Goal: Task Accomplishment & Management: Complete application form

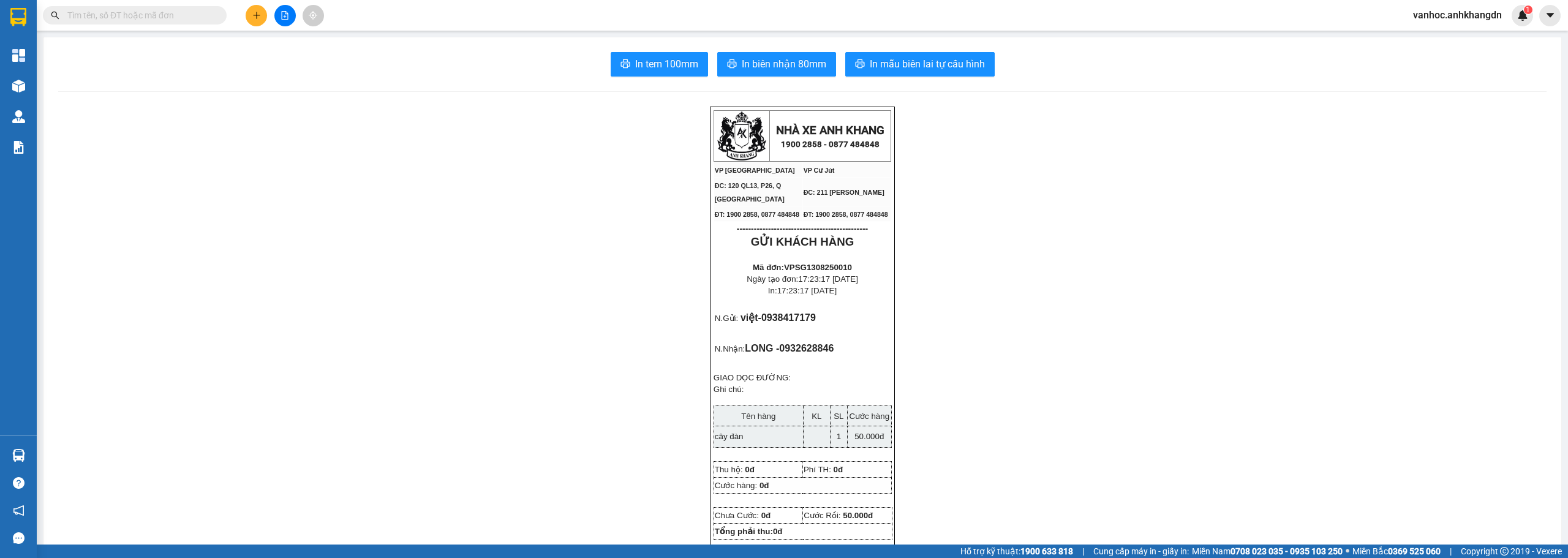
click at [251, 13] on button at bounding box center [256, 15] width 21 height 21
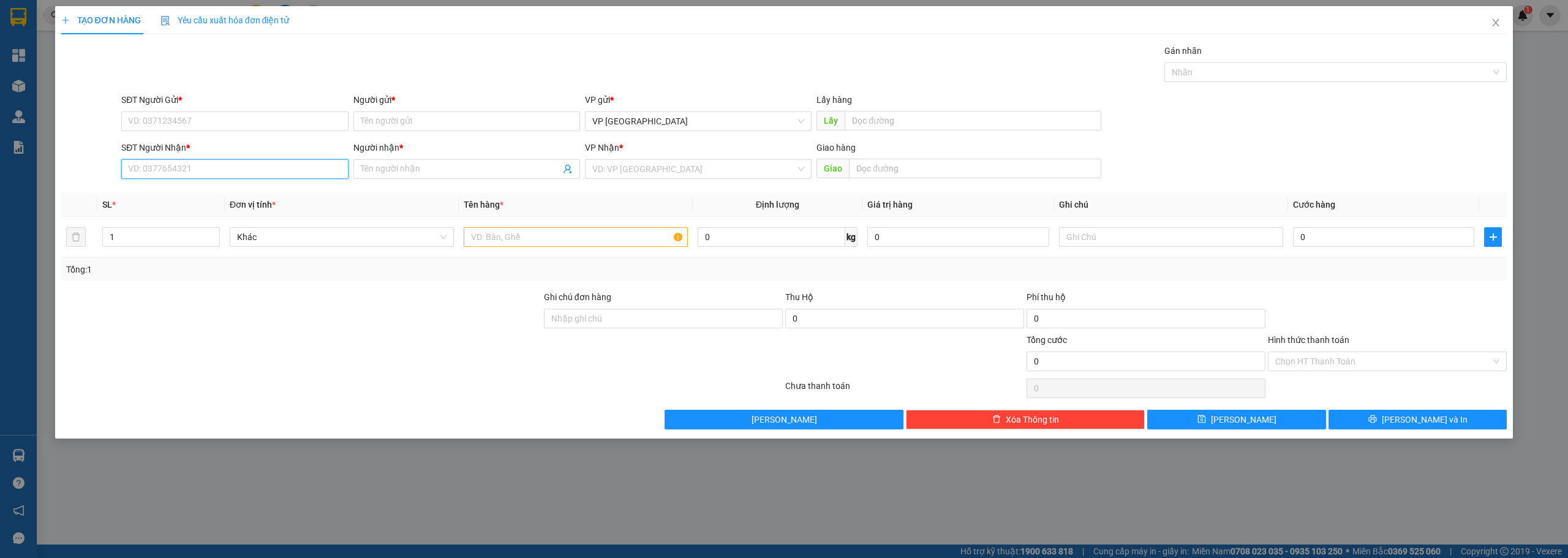
click at [174, 176] on input "SĐT Người Nhận *" at bounding box center [235, 169] width 227 height 20
click at [420, 167] on input "Người nhận *" at bounding box center [460, 169] width 199 height 13
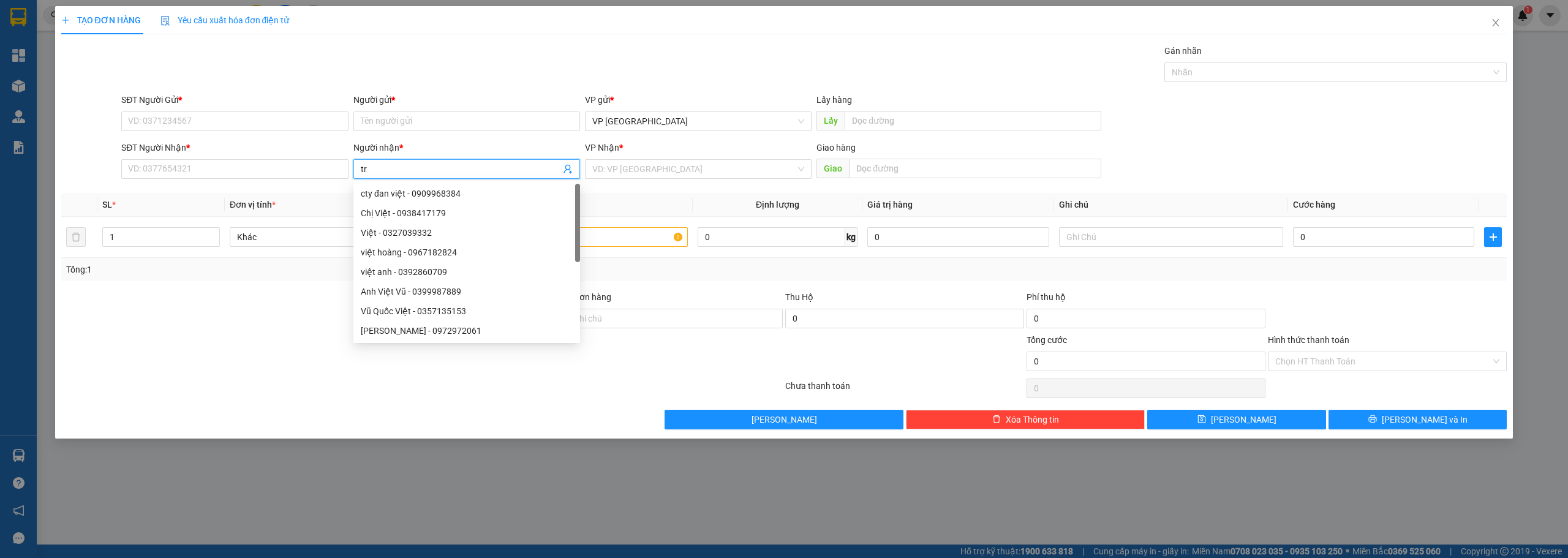
paste input "â"
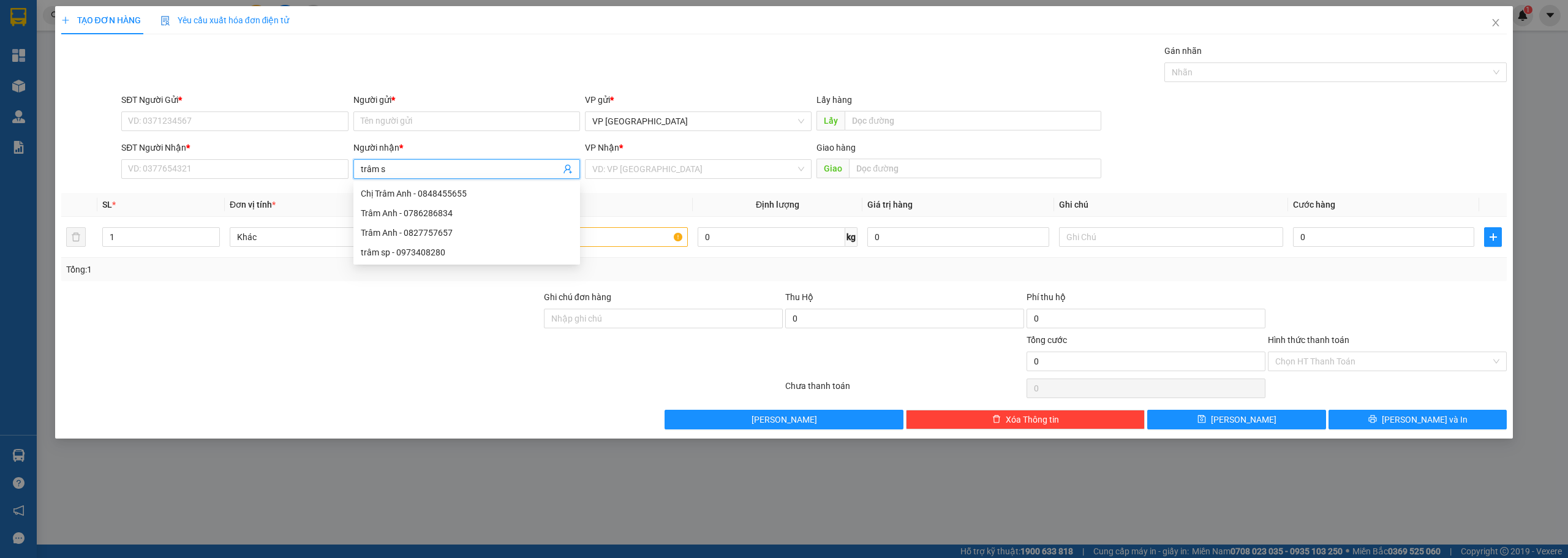
type input "trâm sp"
click at [413, 194] on div "trâm sp - 0973408280" at bounding box center [467, 193] width 212 height 13
type input "0973408280"
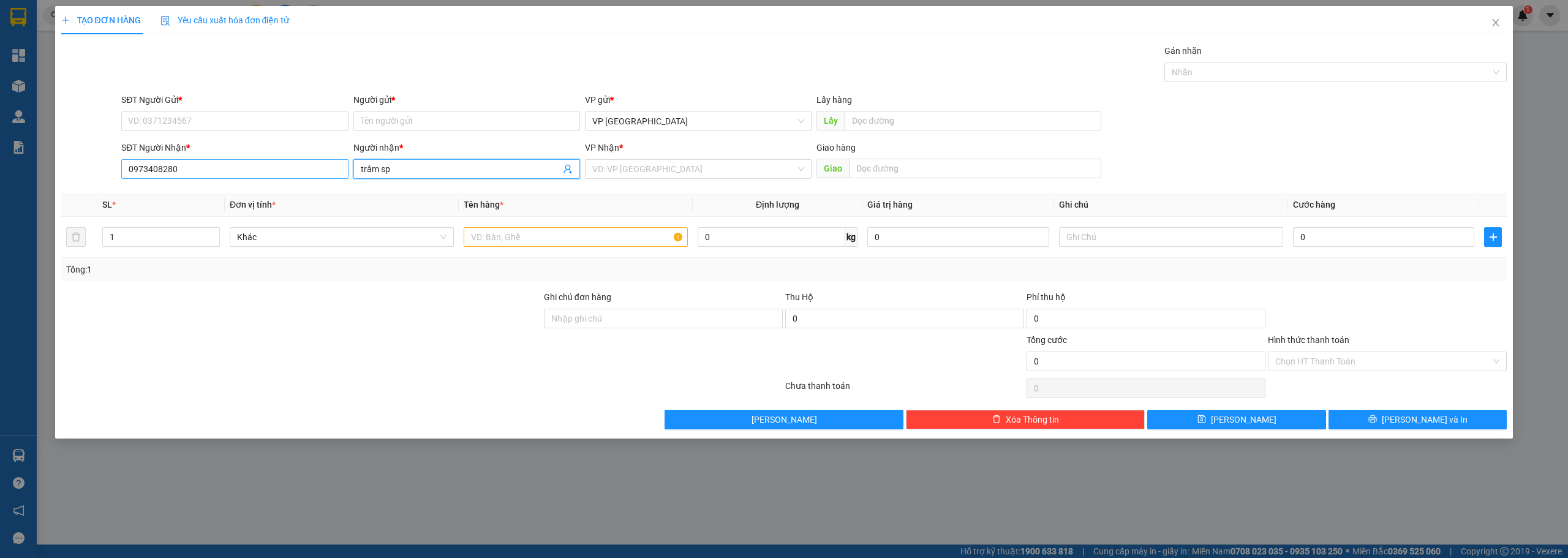
drag, startPoint x: 399, startPoint y: 171, endPoint x: 326, endPoint y: 170, distance: 73.0
click at [328, 171] on div "SĐT Người Nhận * 0973408280 Người nhận * trâm sp trâm sp VP Nhận * VD: VP Sài G…" at bounding box center [813, 162] width 1390 height 43
type input "trâm sp"
click at [413, 123] on input "Người gửi *" at bounding box center [466, 121] width 227 height 20
paste input "trâm sp"
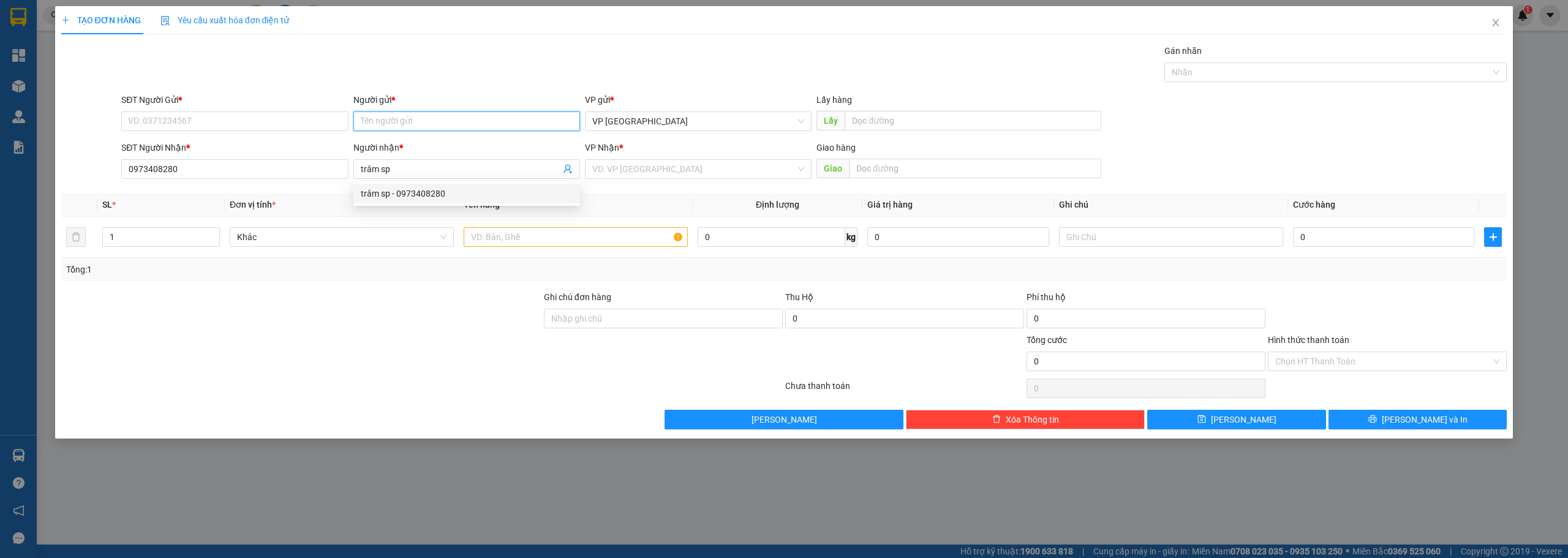
type input "trâm sp"
click at [380, 145] on div "trâm sp - 0973408280" at bounding box center [467, 145] width 212 height 13
type input "0973408280"
type input "trâm sp"
click at [528, 234] on input "text" at bounding box center [576, 237] width 224 height 20
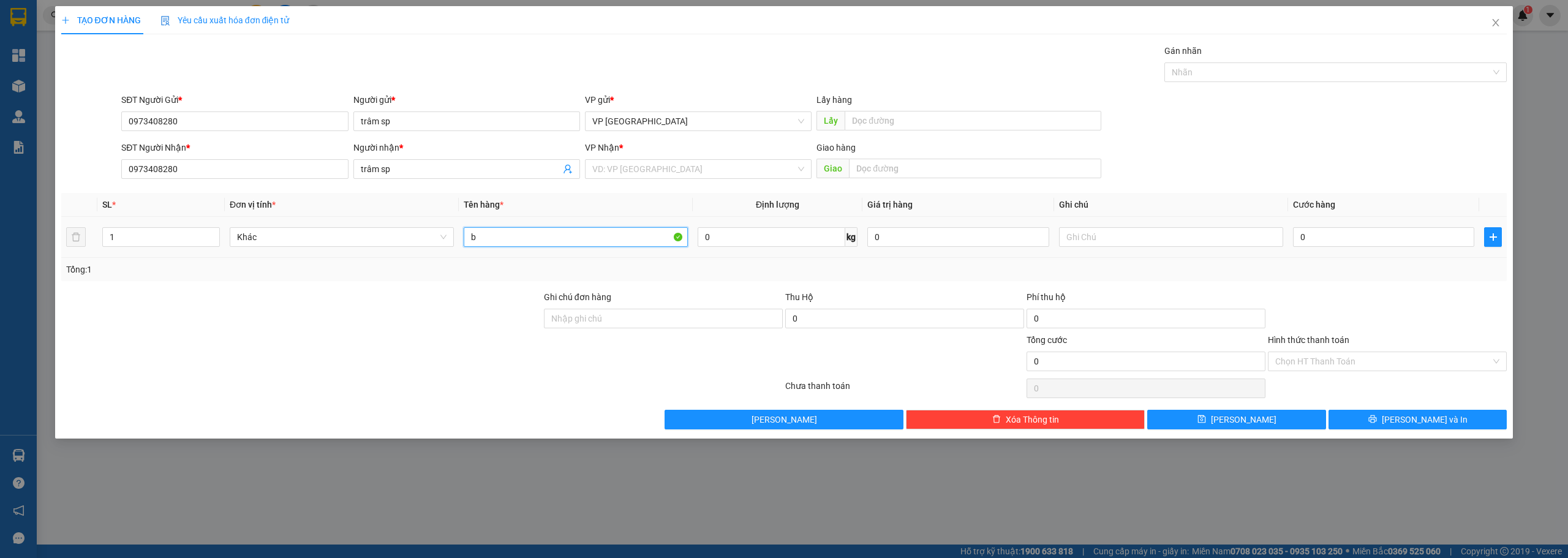
paste input "ọ"
paste input "đ"
paste input "ỏ"
type input "bọc đen nhỏ"
click at [1364, 239] on input "0" at bounding box center [1383, 237] width 181 height 20
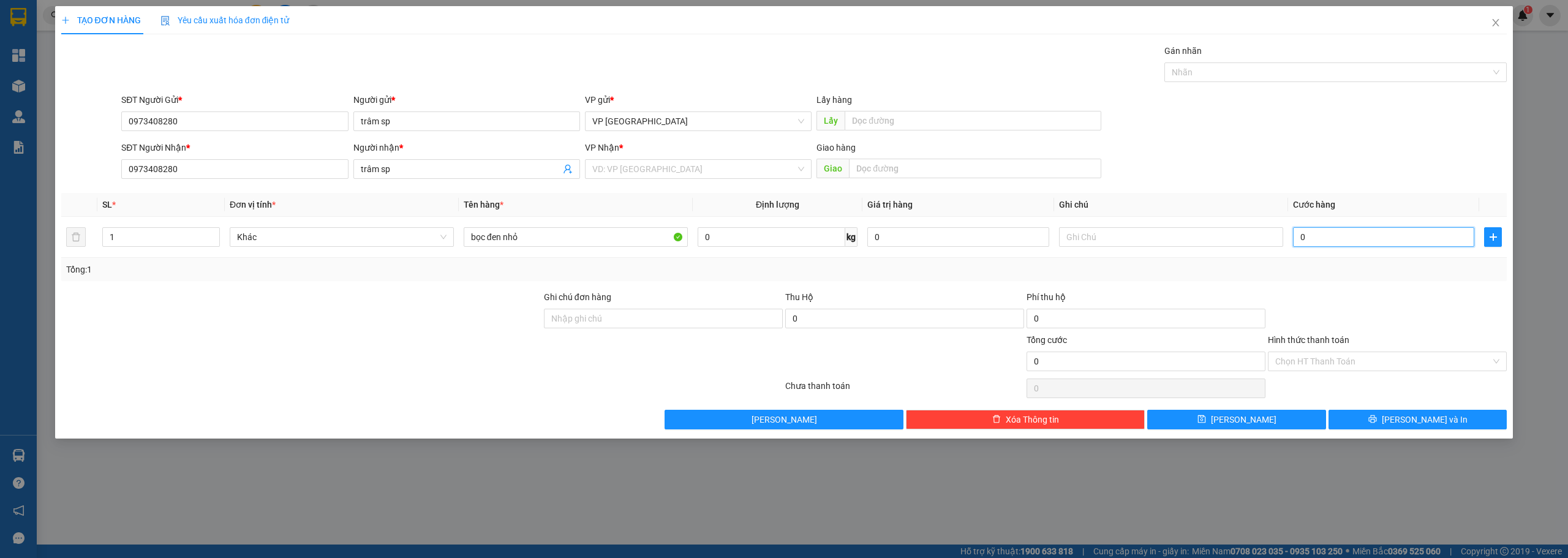
type input "3"
type input "30"
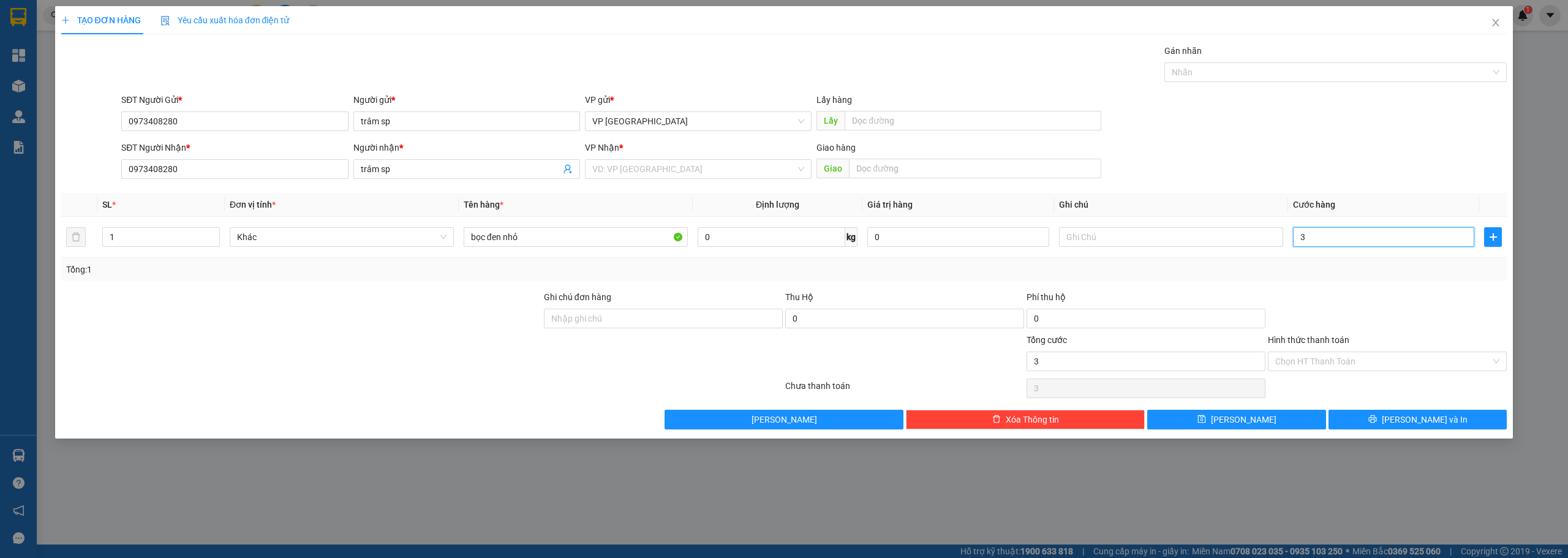
type input "30"
type input "300"
type input "3.000"
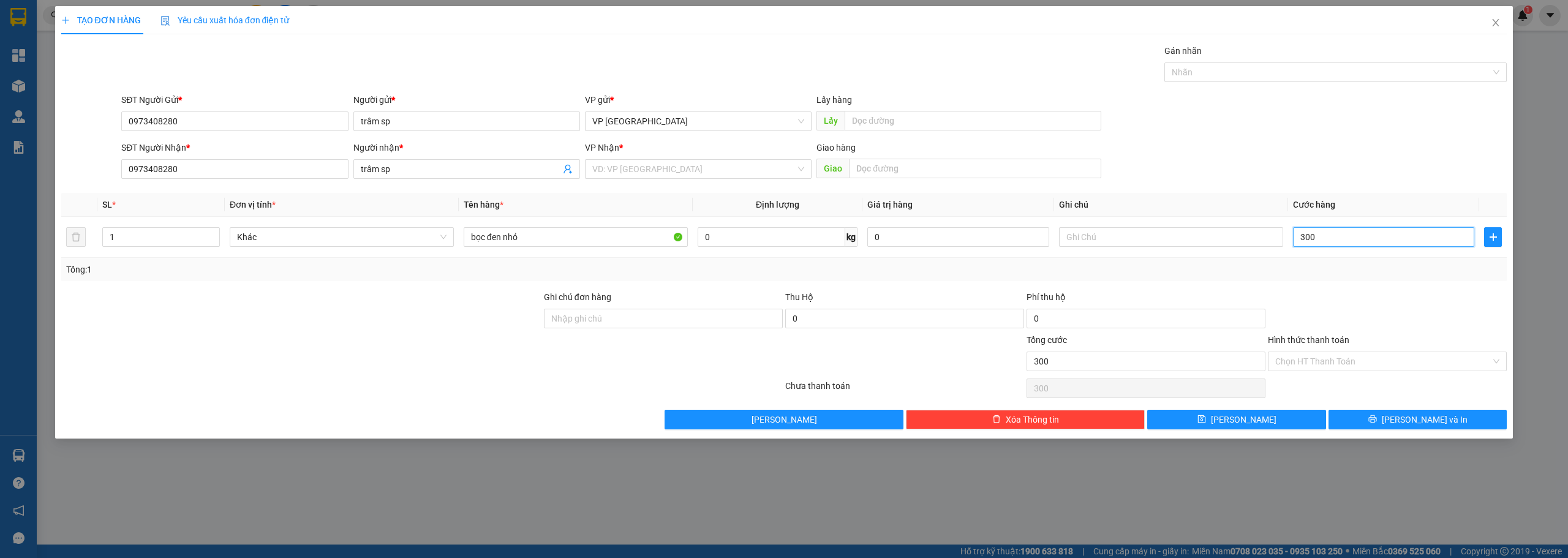
type input "3.000"
type input "30.000"
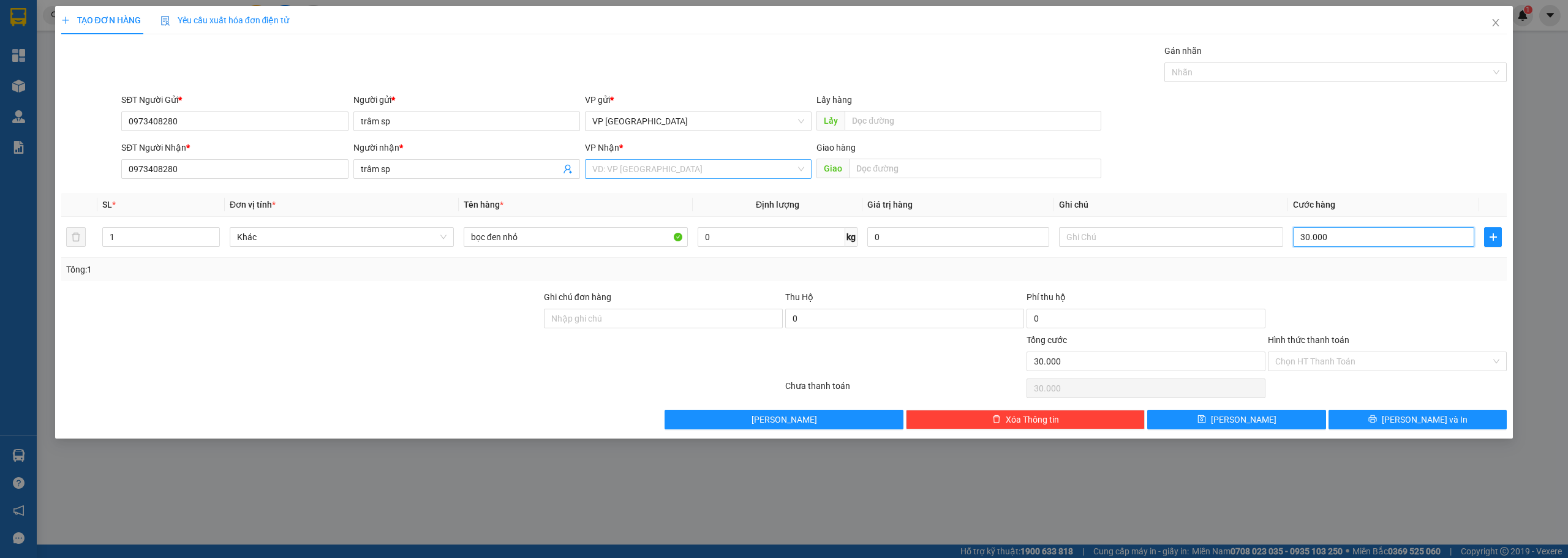
type input "30.000"
click at [751, 163] on input "search" at bounding box center [693, 169] width 203 height 18
click at [693, 235] on div "VP Cư Jút" at bounding box center [698, 232] width 212 height 13
click at [1361, 419] on button "[PERSON_NAME] và In" at bounding box center [1417, 419] width 179 height 20
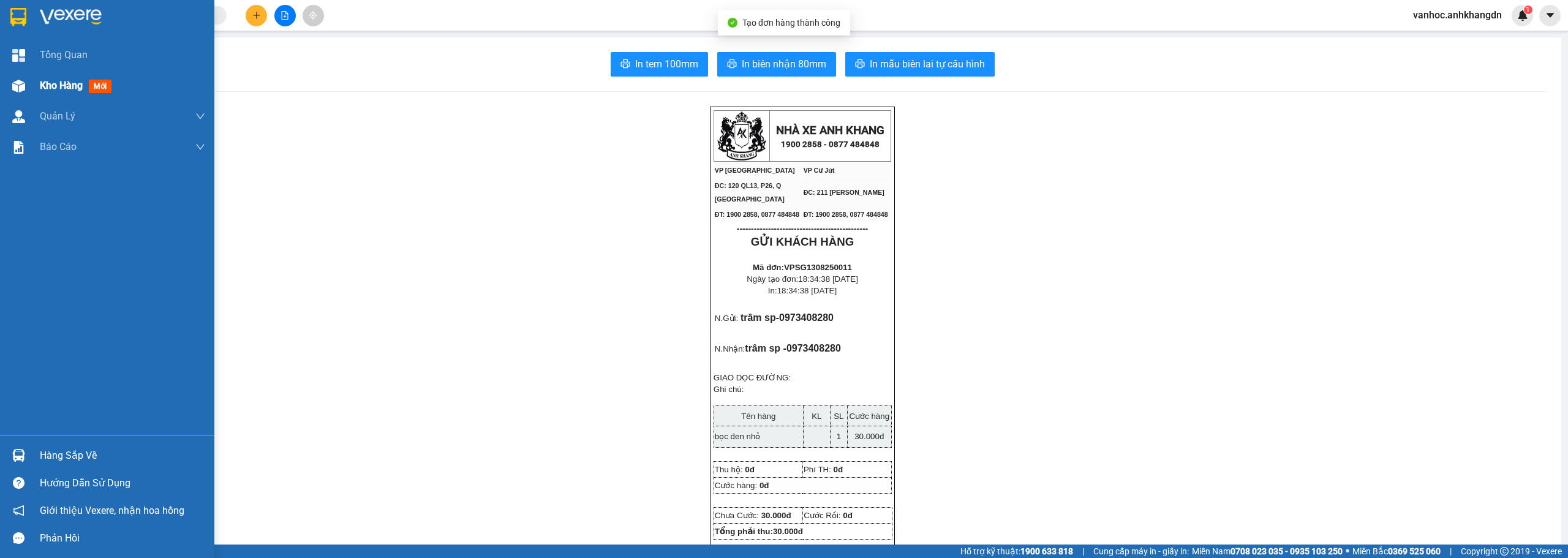
click at [13, 79] on img at bounding box center [19, 86] width 13 height 13
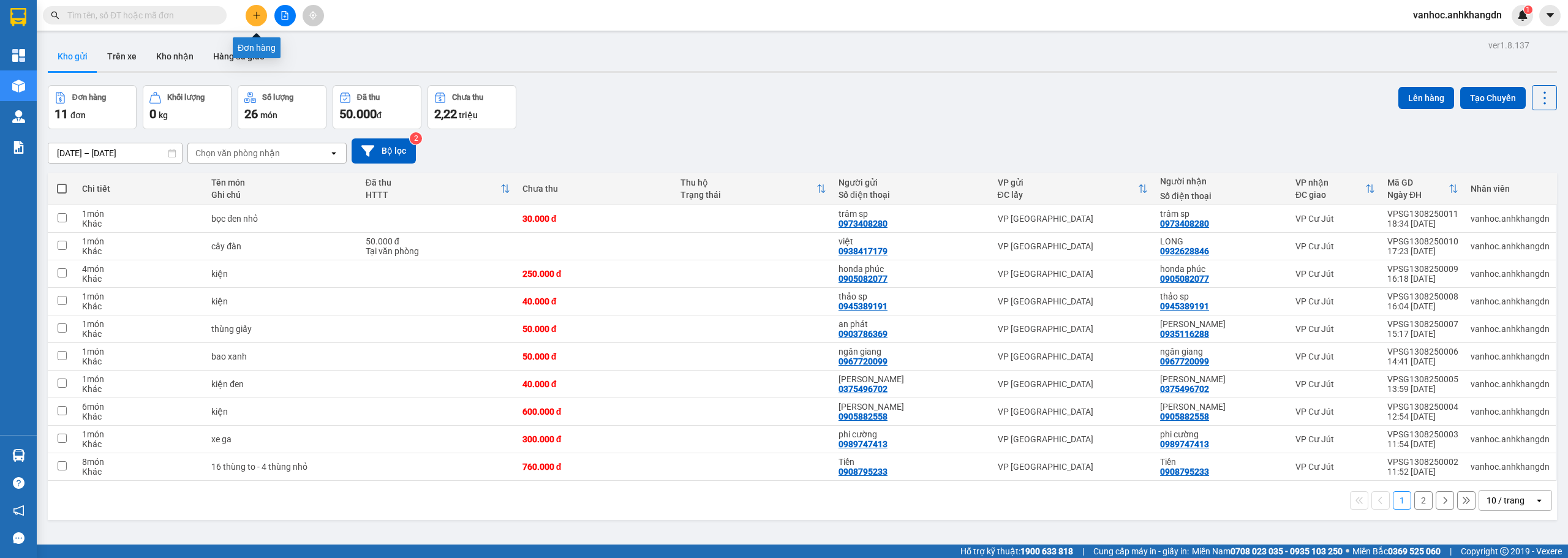
click at [260, 21] on button at bounding box center [256, 15] width 21 height 21
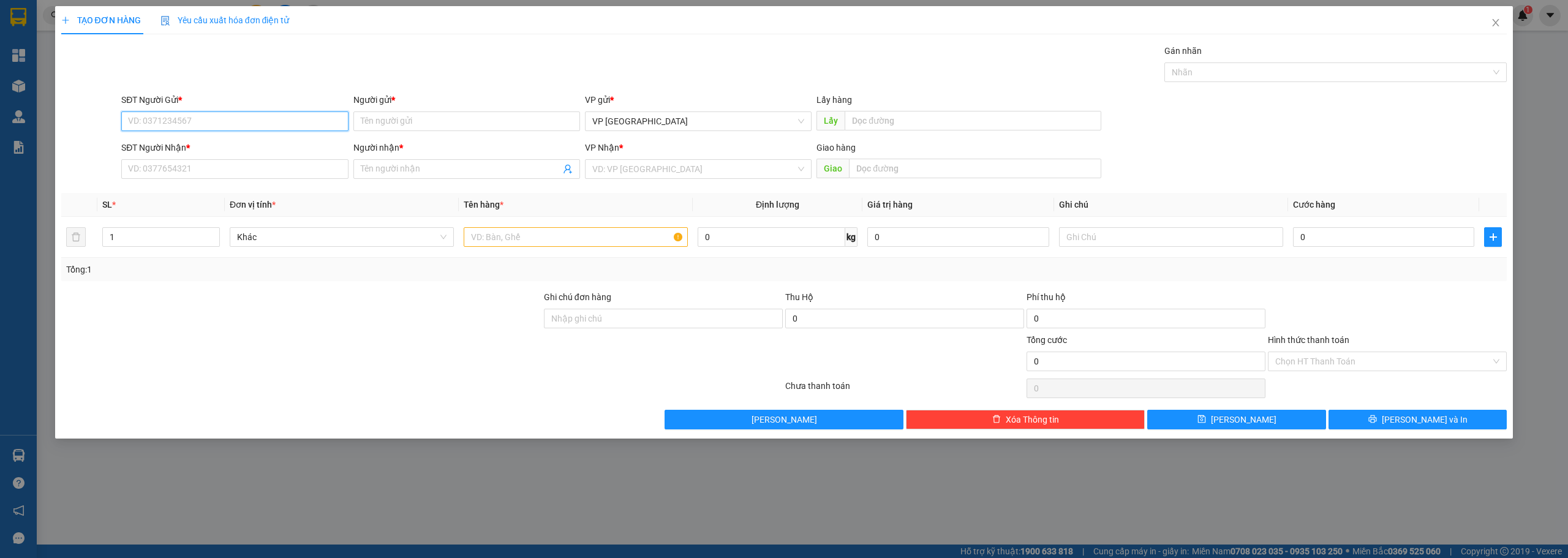
click at [290, 113] on input "SĐT Người Gửi *" at bounding box center [235, 121] width 227 height 20
paste input "0373717355"
type input "0373717355"
click at [395, 126] on input "Người gửi *" at bounding box center [466, 121] width 227 height 20
type input "a nam"
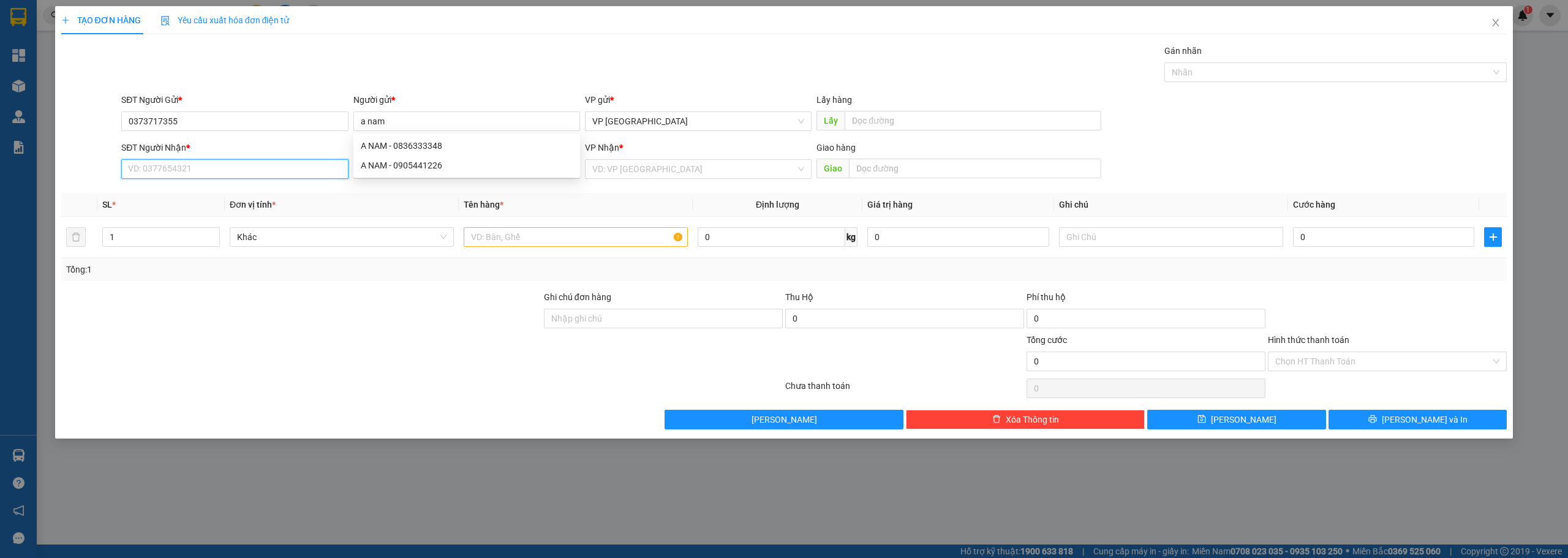
click at [203, 166] on input "SĐT Người Nhận *" at bounding box center [235, 169] width 227 height 20
click at [260, 340] on div at bounding box center [301, 355] width 482 height 43
click at [531, 239] on input "text" at bounding box center [576, 237] width 224 height 20
paste input "ệ"
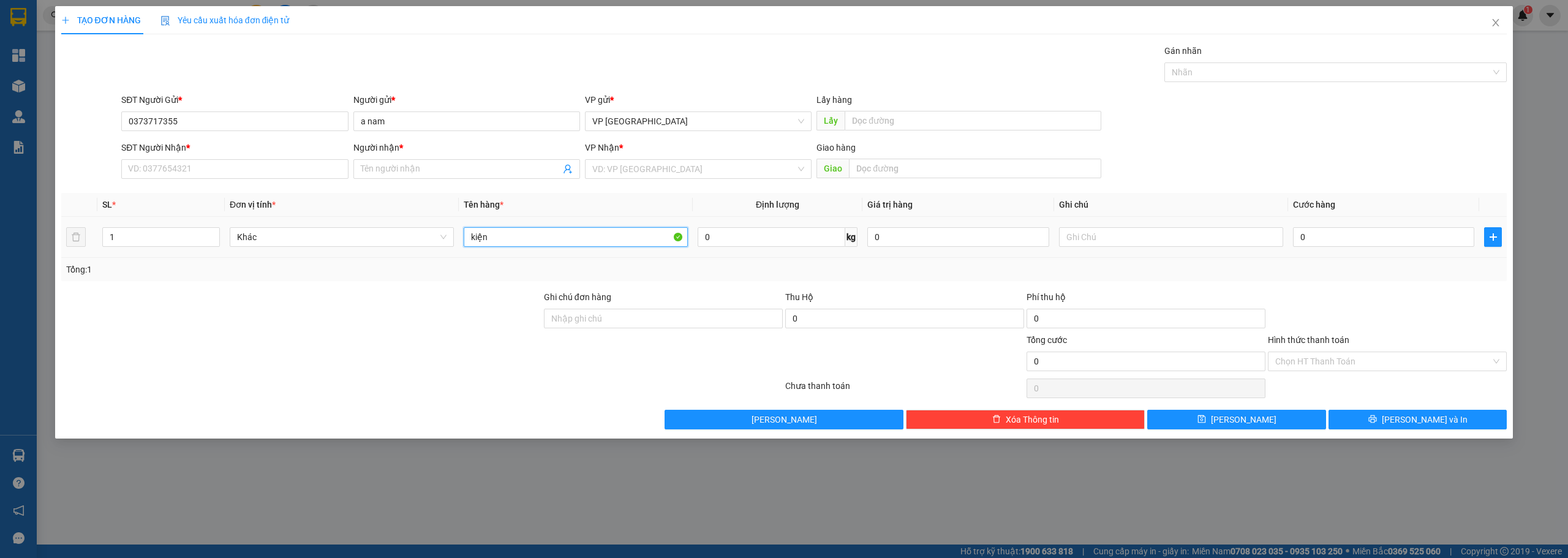
type input "kiện"
drag, startPoint x: 1335, startPoint y: 250, endPoint x: 1344, endPoint y: 234, distance: 18.4
click at [1336, 250] on td "0" at bounding box center [1384, 237] width 191 height 41
click at [1344, 234] on input "0" at bounding box center [1383, 237] width 181 height 20
type input "2"
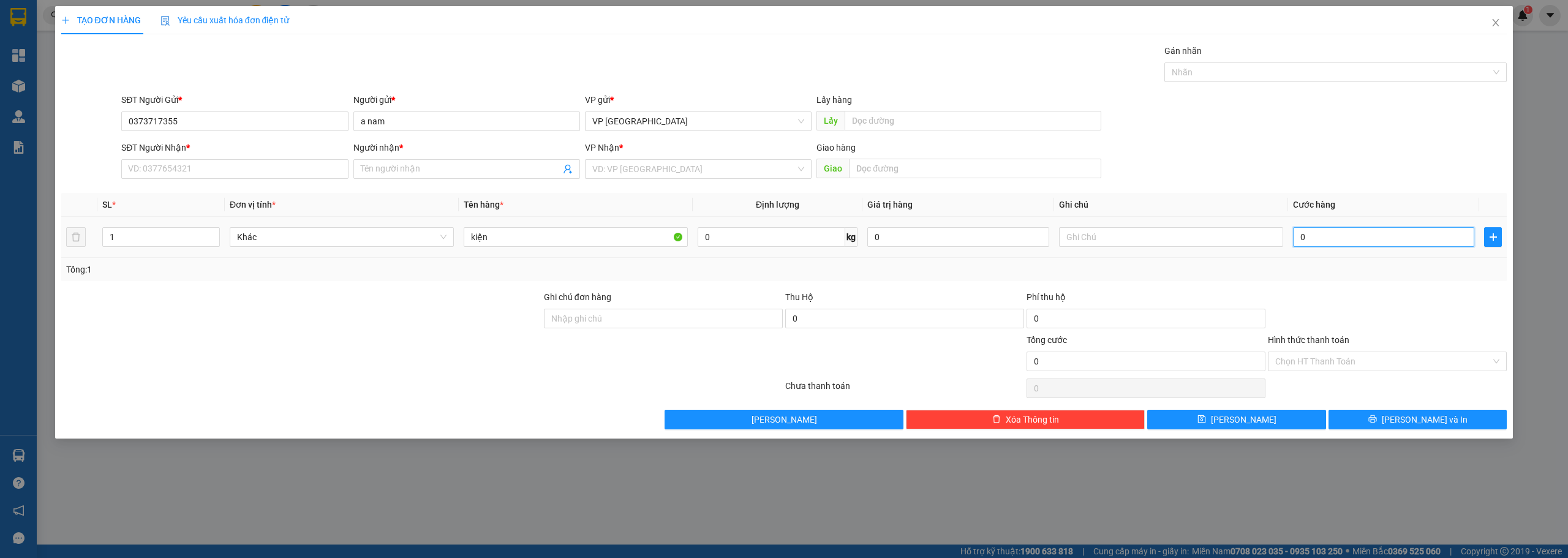
type input "2"
type input "20"
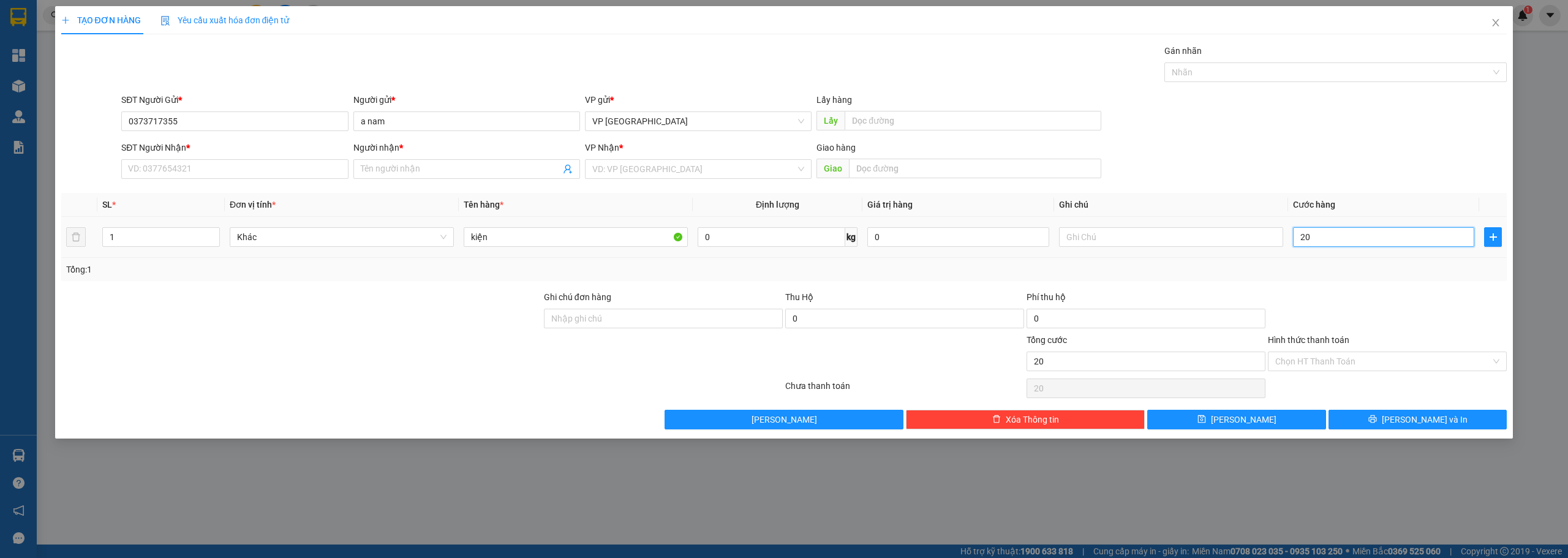
type input "200"
type input "2.000"
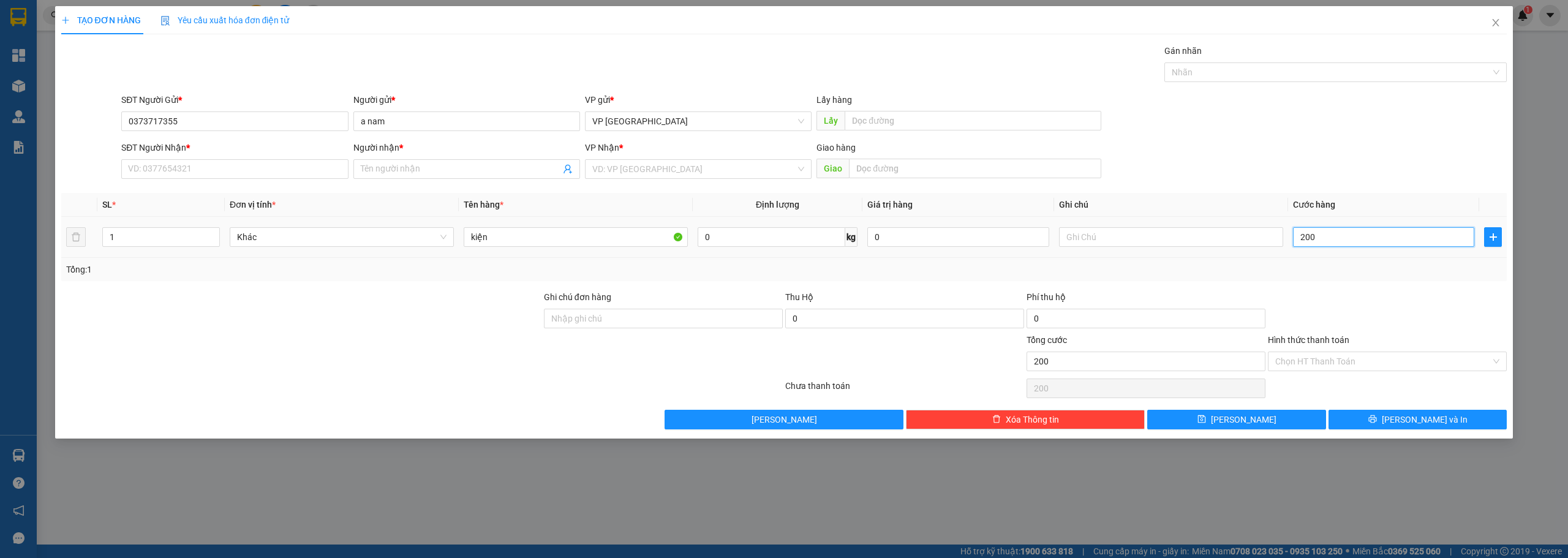
type input "2.000"
type input "20.000"
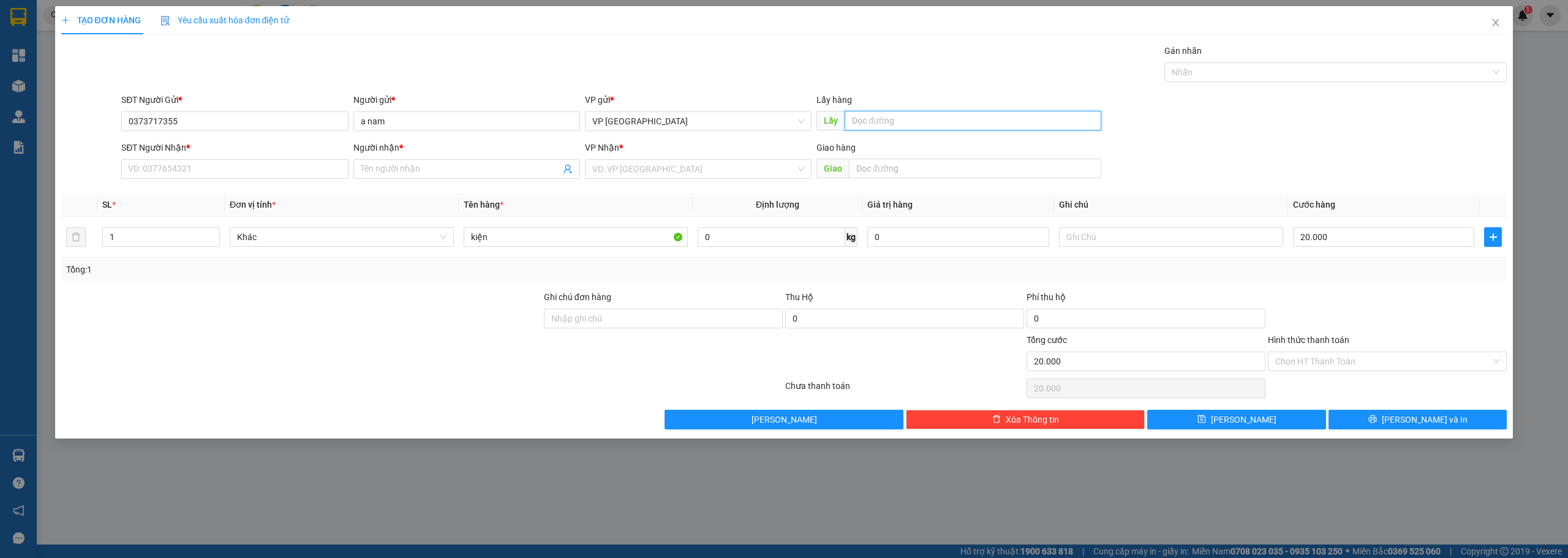
click at [913, 126] on input "text" at bounding box center [973, 120] width 256 height 20
paste input "ầ"
paste input "ô"
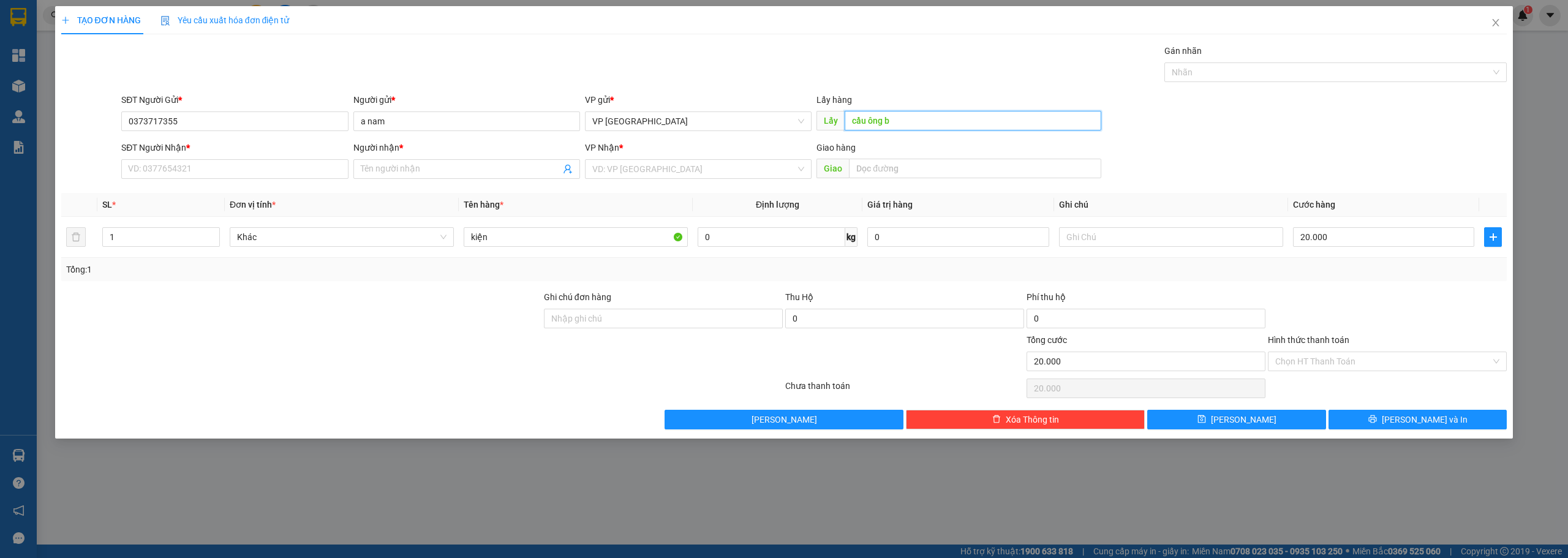
paste input "ố"
type input "cầu ông bố"
click at [704, 159] on div "VP Nhận *" at bounding box center [698, 150] width 227 height 18
click at [679, 169] on input "search" at bounding box center [693, 169] width 203 height 18
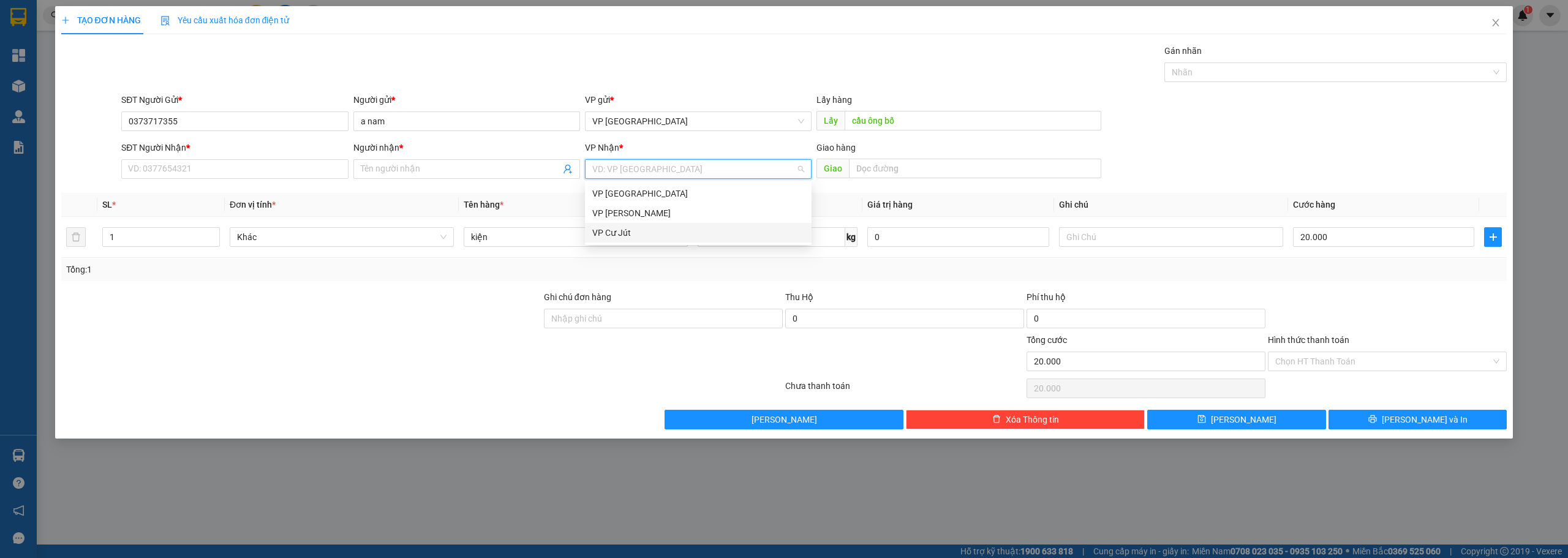
click at [632, 228] on div "VP Cư Jút" at bounding box center [698, 232] width 212 height 13
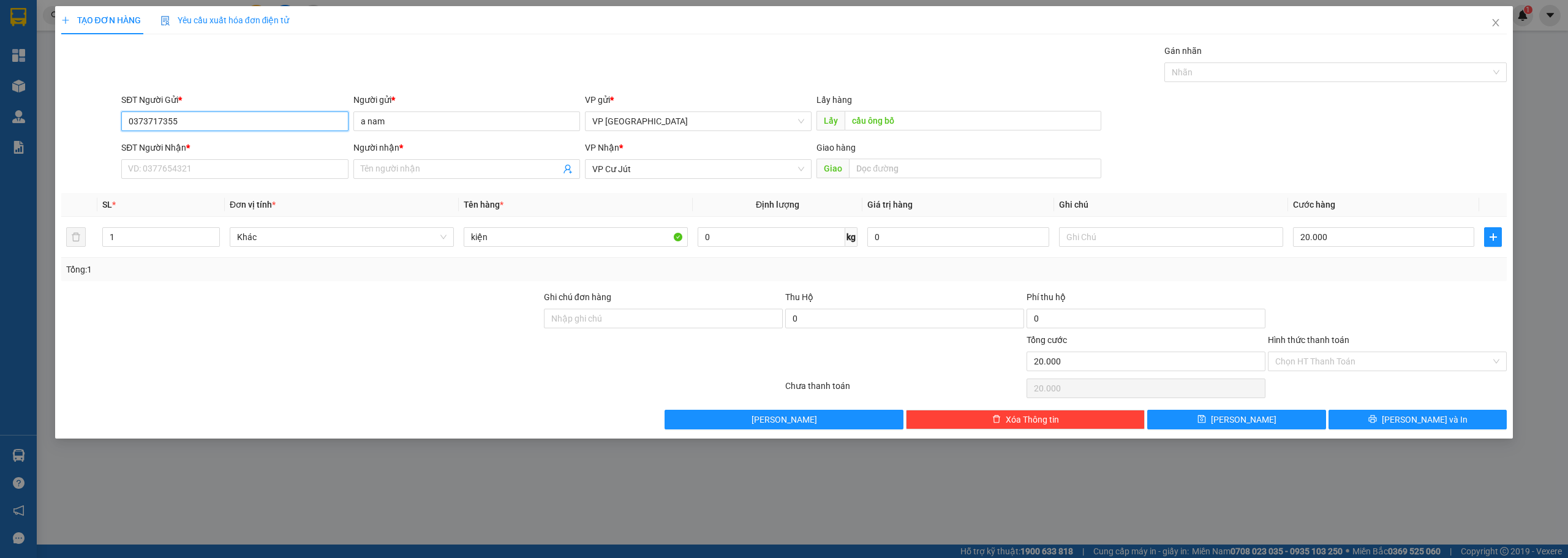
drag, startPoint x: 157, startPoint y: 122, endPoint x: 78, endPoint y: 122, distance: 79.0
click at [80, 122] on div "SĐT Người Gửi * 0373717355 0373717355 Người gửi * a nam VP gửi * VP [GEOGRAPHIC…" at bounding box center [784, 115] width 1448 height 43
click at [202, 164] on input "SĐT Người Nhận *" at bounding box center [235, 169] width 227 height 20
paste input "0373717355"
type input "0373717355"
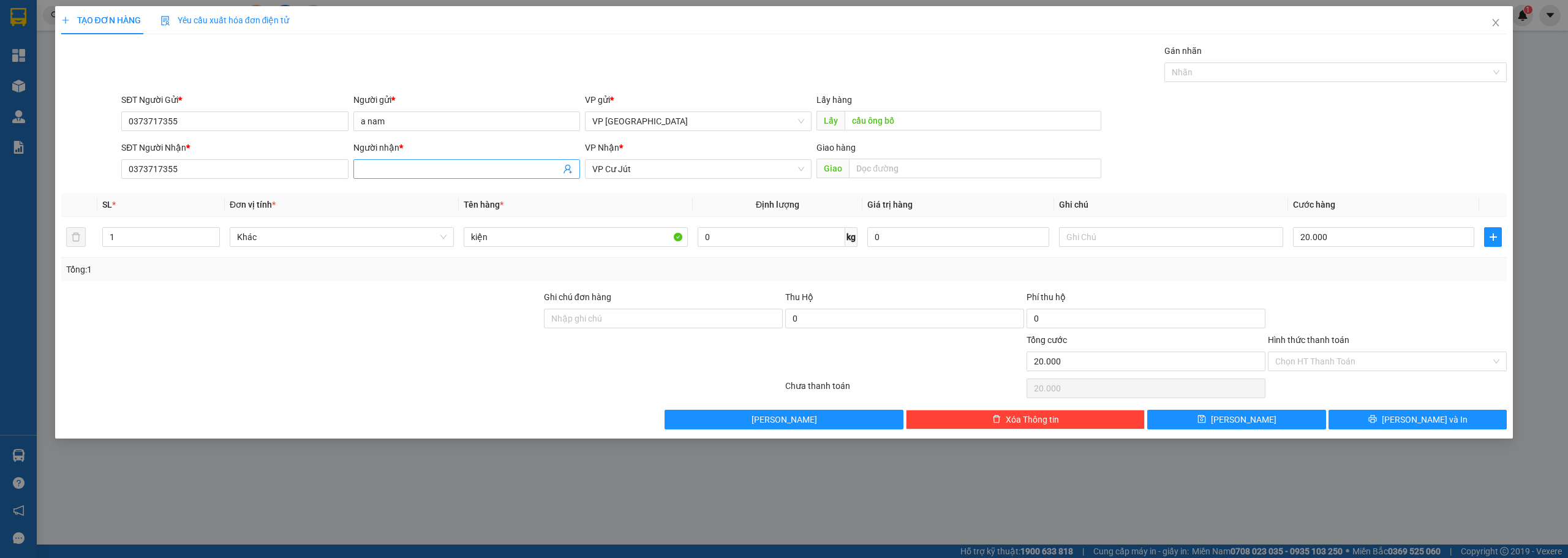
click at [401, 170] on input "Người nhận *" at bounding box center [460, 169] width 199 height 13
drag, startPoint x: 402, startPoint y: 122, endPoint x: 334, endPoint y: 124, distance: 68.0
click at [342, 124] on div "SĐT Người Gửi * 0373717355 Người gửi * a nam VP gửi * VP [GEOGRAPHIC_DATA] Lấy …" at bounding box center [813, 115] width 1390 height 43
click at [334, 124] on input "0373717355" at bounding box center [235, 121] width 227 height 20
drag, startPoint x: 400, startPoint y: 123, endPoint x: 279, endPoint y: 133, distance: 121.4
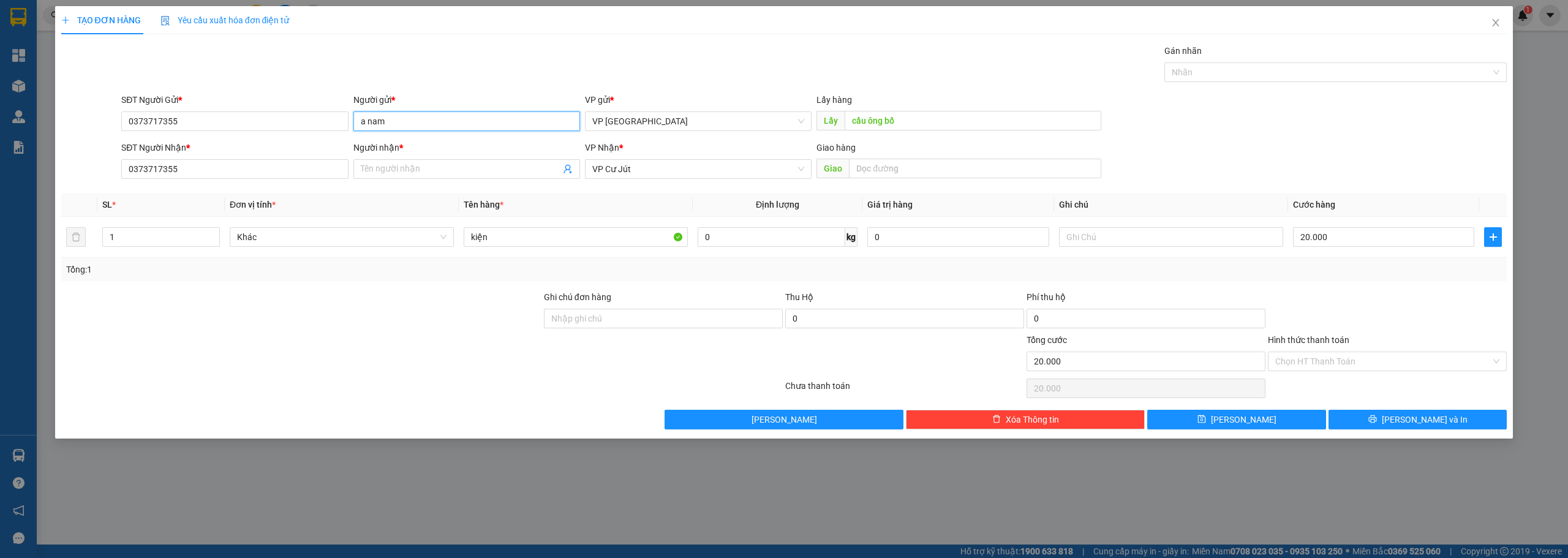
click at [286, 132] on div "SĐT Người Gửi * 0373717355 Người gửi * a nam a nam VP gửi * VP [GEOGRAPHIC_DATA…" at bounding box center [813, 115] width 1390 height 43
click at [391, 190] on div "Transit Pickup Surcharge Ids Transit Deliver Surcharge Ids Transit Deliver Surc…" at bounding box center [784, 236] width 1446 height 385
click at [378, 166] on input "Người nhận *" at bounding box center [460, 169] width 199 height 13
paste input "a nam"
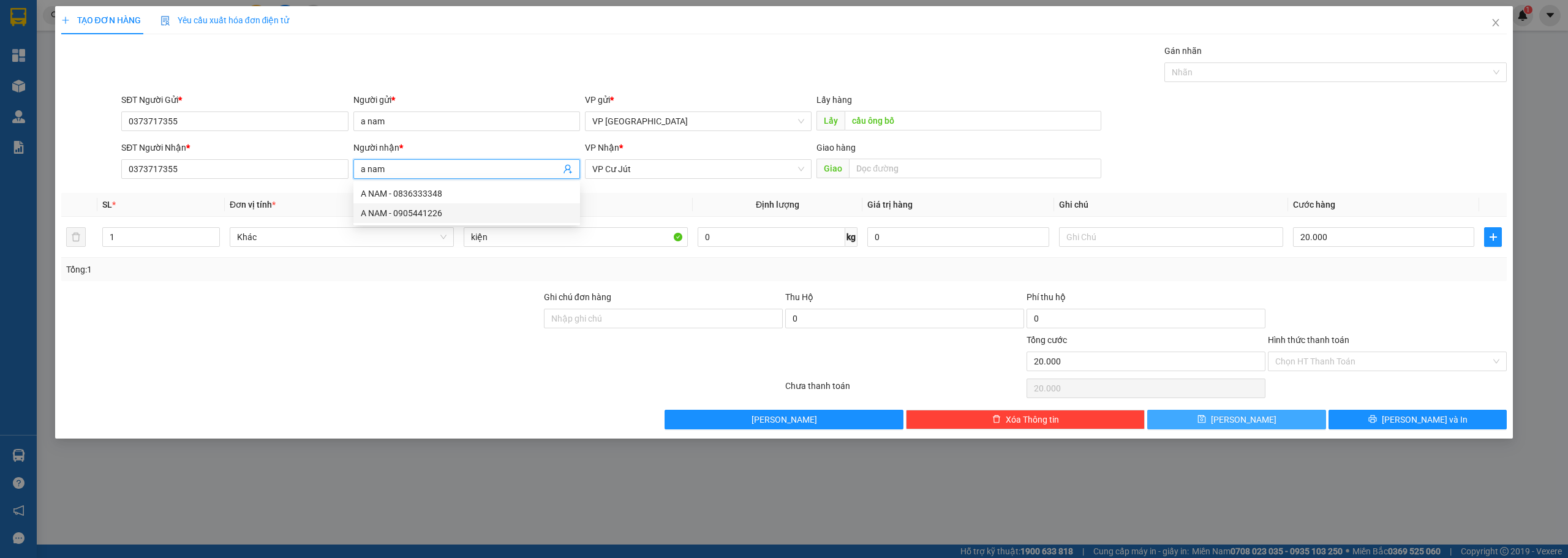
type input "a nam"
click at [1281, 424] on button "[PERSON_NAME]" at bounding box center [1236, 419] width 179 height 20
type input "0"
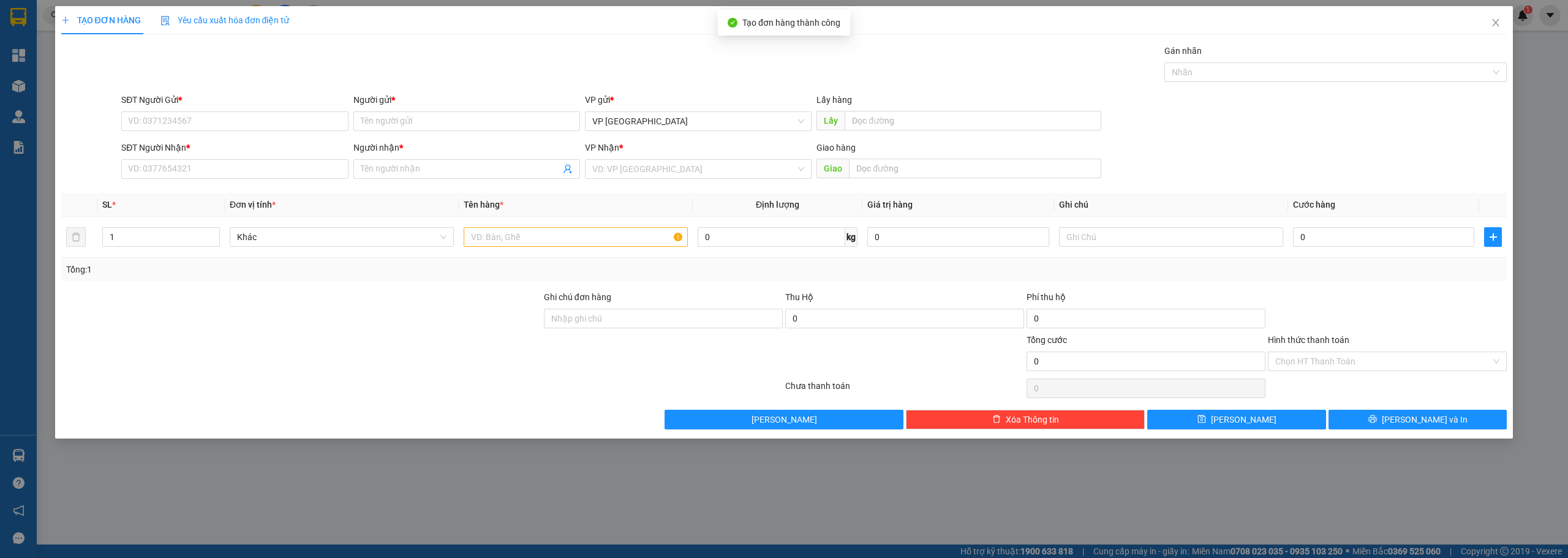
click at [267, 473] on div "TẠO ĐƠN HÀNG Yêu cầu xuất hóa đơn điện tử Transit Pickup Surcharge Ids Transit …" at bounding box center [784, 279] width 1568 height 558
click at [1501, 16] on span "Close" at bounding box center [1496, 24] width 35 height 35
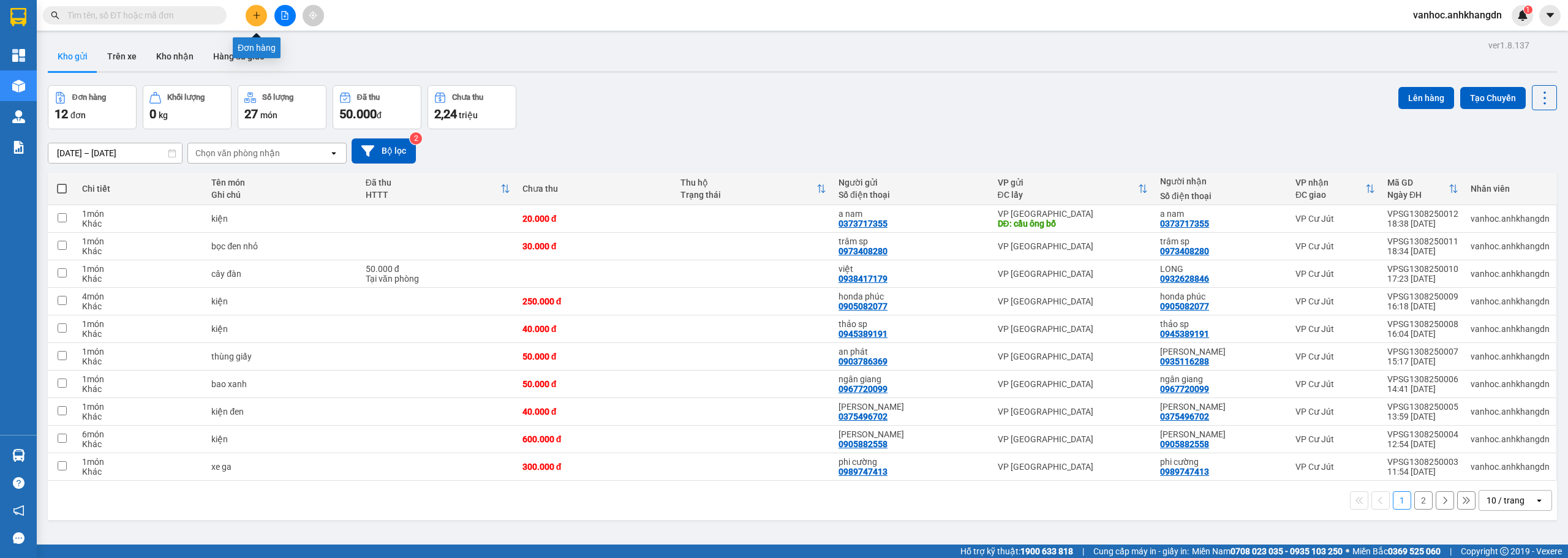
click at [260, 9] on button at bounding box center [256, 15] width 21 height 21
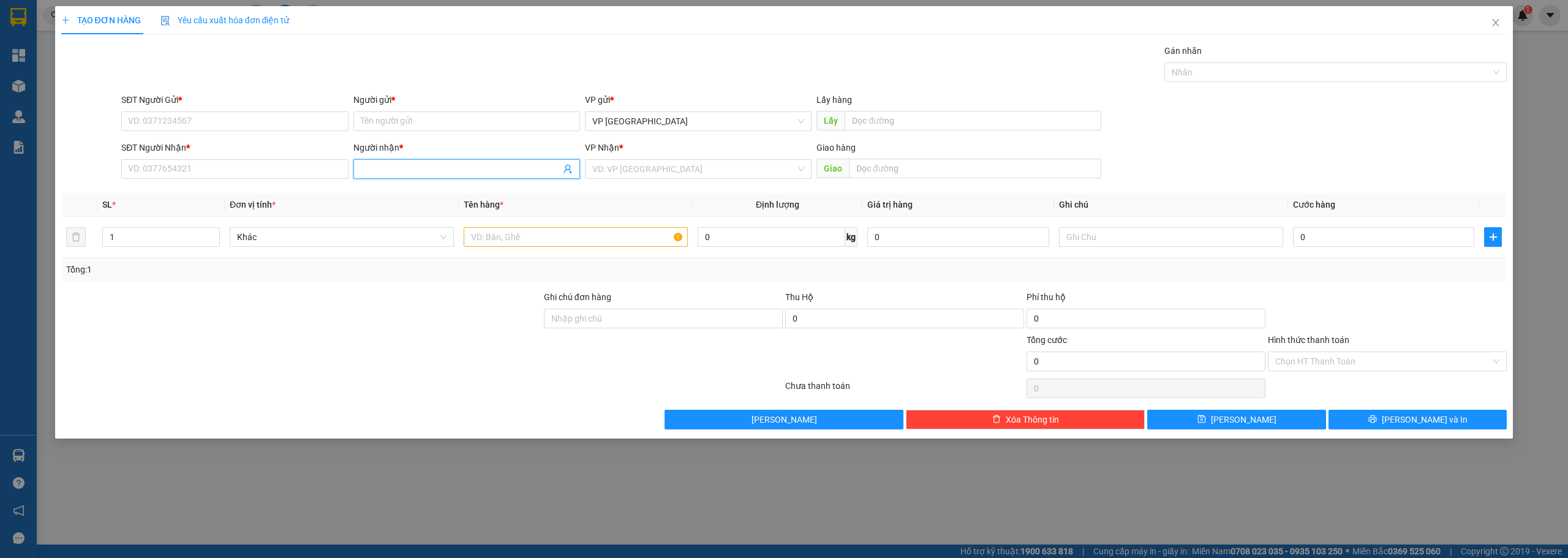
click at [364, 166] on input "Người nhận *" at bounding box center [460, 169] width 199 height 13
paste input "á"
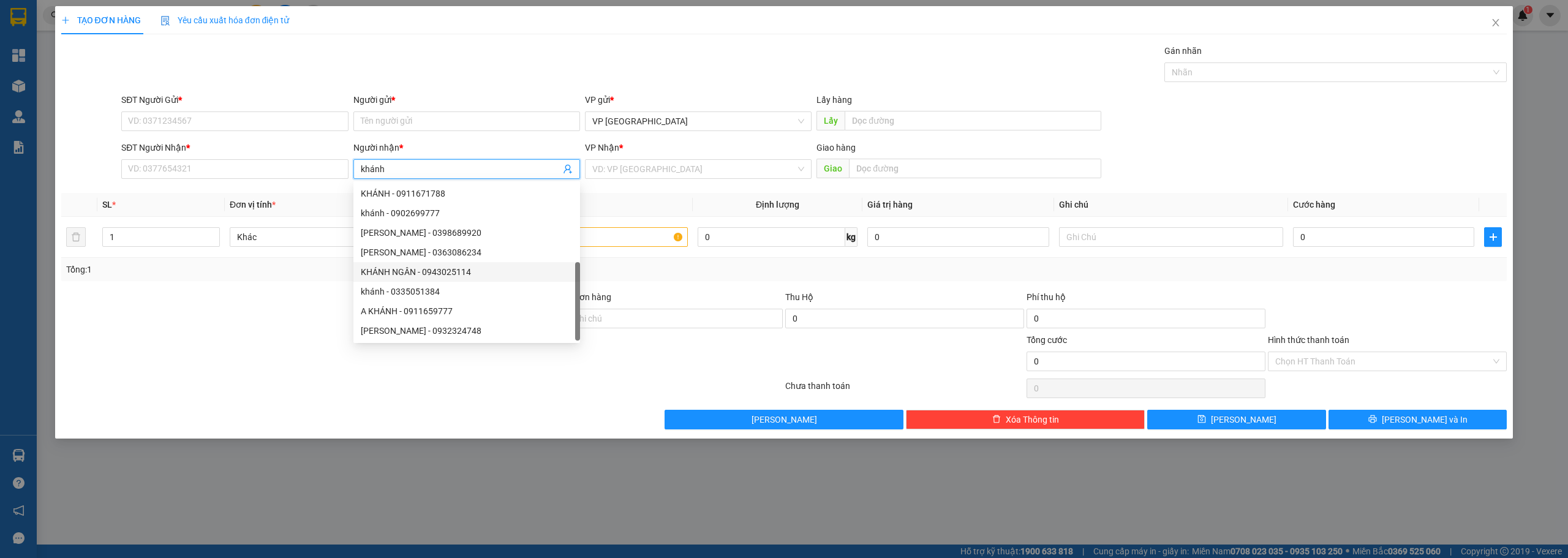
scroll to position [39, 0]
type input "khánh"
click at [222, 163] on input "SĐT Người Nhận *" at bounding box center [235, 169] width 227 height 20
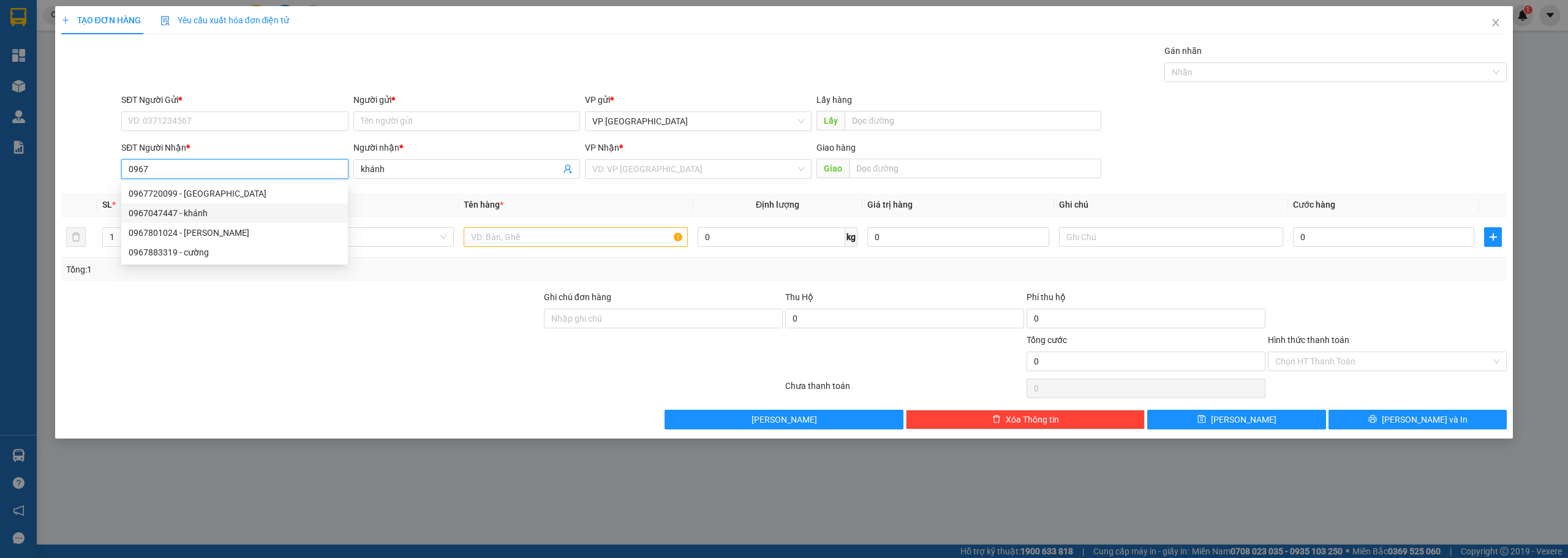
click at [166, 214] on div "0967047447 - khánh" at bounding box center [235, 213] width 212 height 13
type input "0967047447"
type input "20.000"
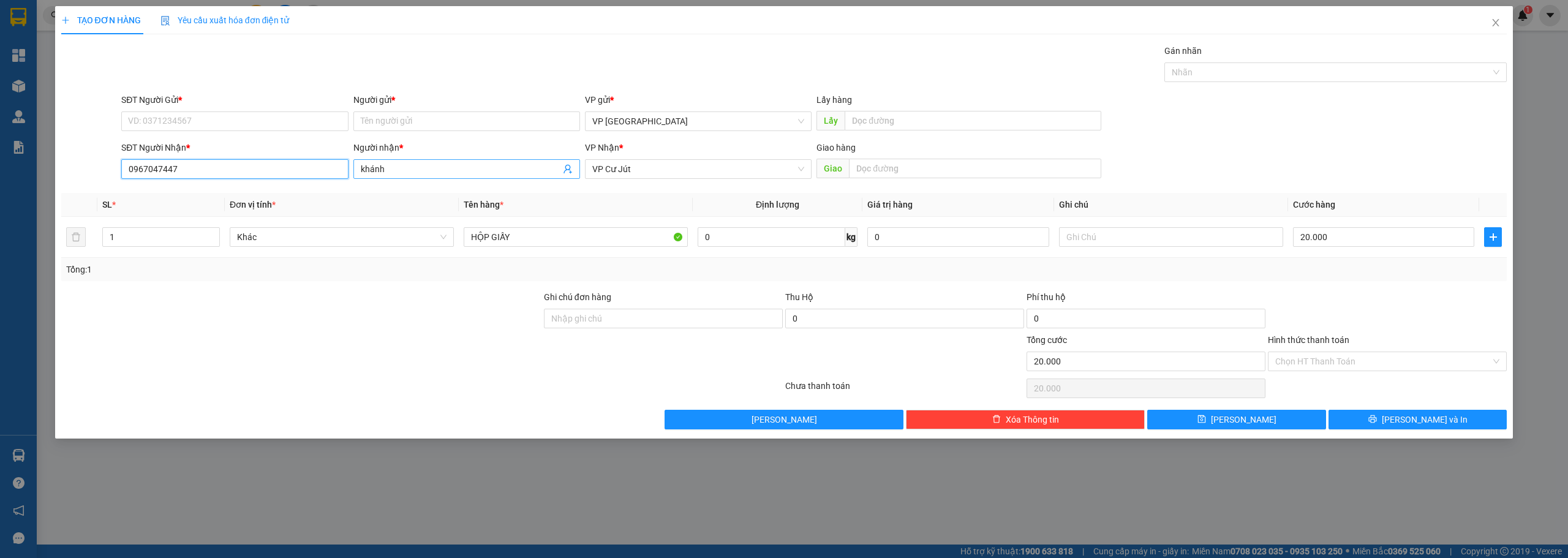
type input "0967047447"
drag, startPoint x: 394, startPoint y: 173, endPoint x: 315, endPoint y: 166, distance: 79.3
click at [315, 166] on div "SĐT Người Nhận * 0967047447 Người nhận * khánh khánh VP Nhận * VP Cư Jút Giao h…" at bounding box center [813, 162] width 1390 height 43
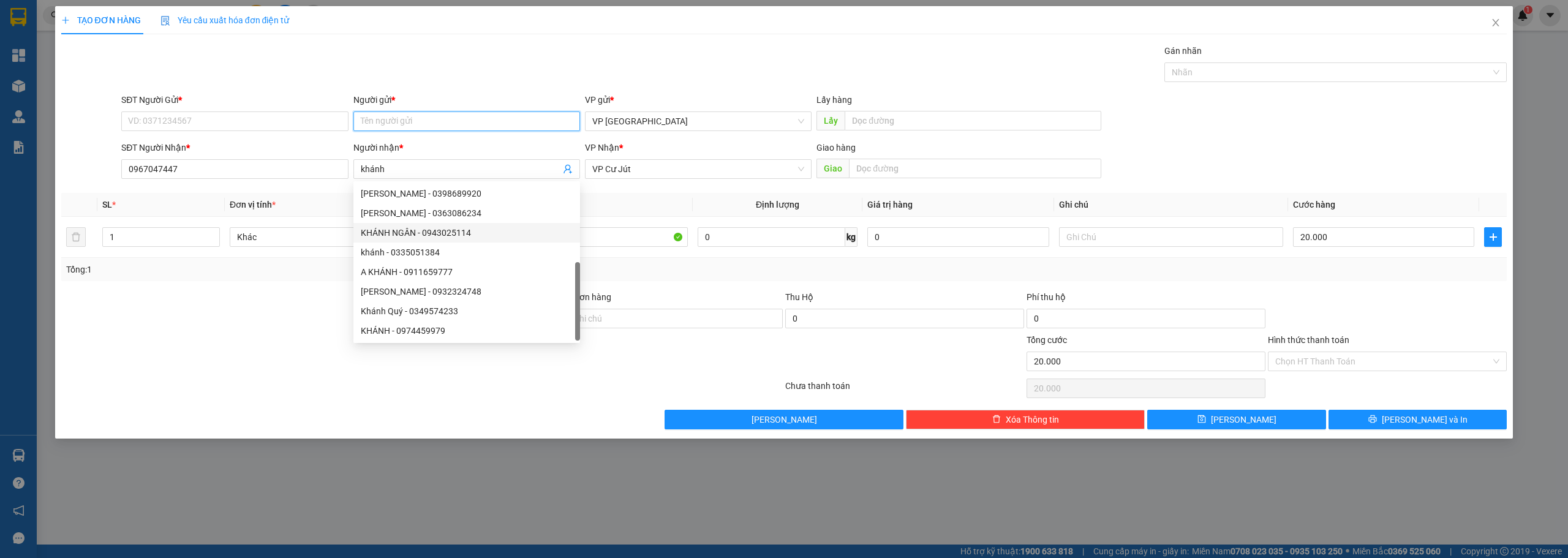
click at [406, 125] on input "Người gửi *" at bounding box center [466, 121] width 227 height 20
paste input "khánh"
type input "khánh"
drag, startPoint x: 191, startPoint y: 165, endPoint x: 6, endPoint y: 188, distance: 186.4
click at [0, 191] on div "TẠO ĐƠN HÀNG Yêu cầu xuất hóa đơn điện tử Transit Pickup Surcharge Ids Transit …" at bounding box center [784, 279] width 1568 height 558
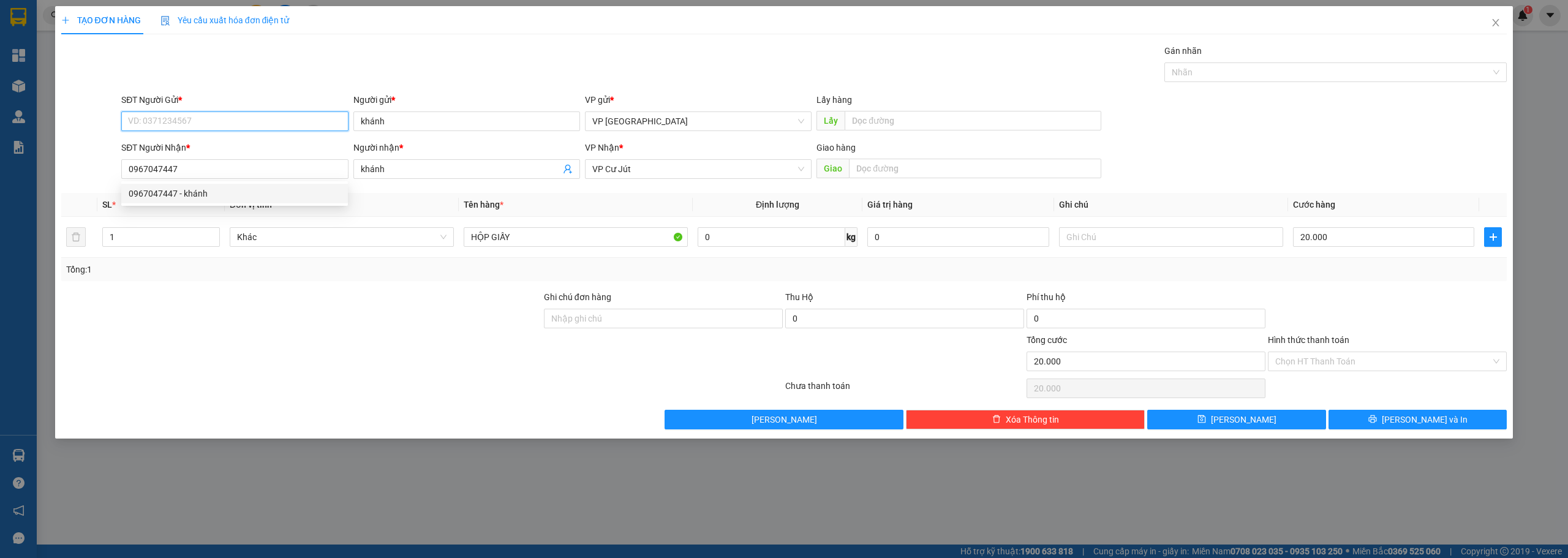
click at [195, 121] on input "SĐT Người Gửi *" at bounding box center [235, 121] width 227 height 20
paste input "0967047447"
click at [215, 141] on div "0967047447 - khánh" at bounding box center [235, 145] width 212 height 13
type input "0967047447"
click at [1428, 412] on button "[PERSON_NAME] và In" at bounding box center [1417, 419] width 179 height 20
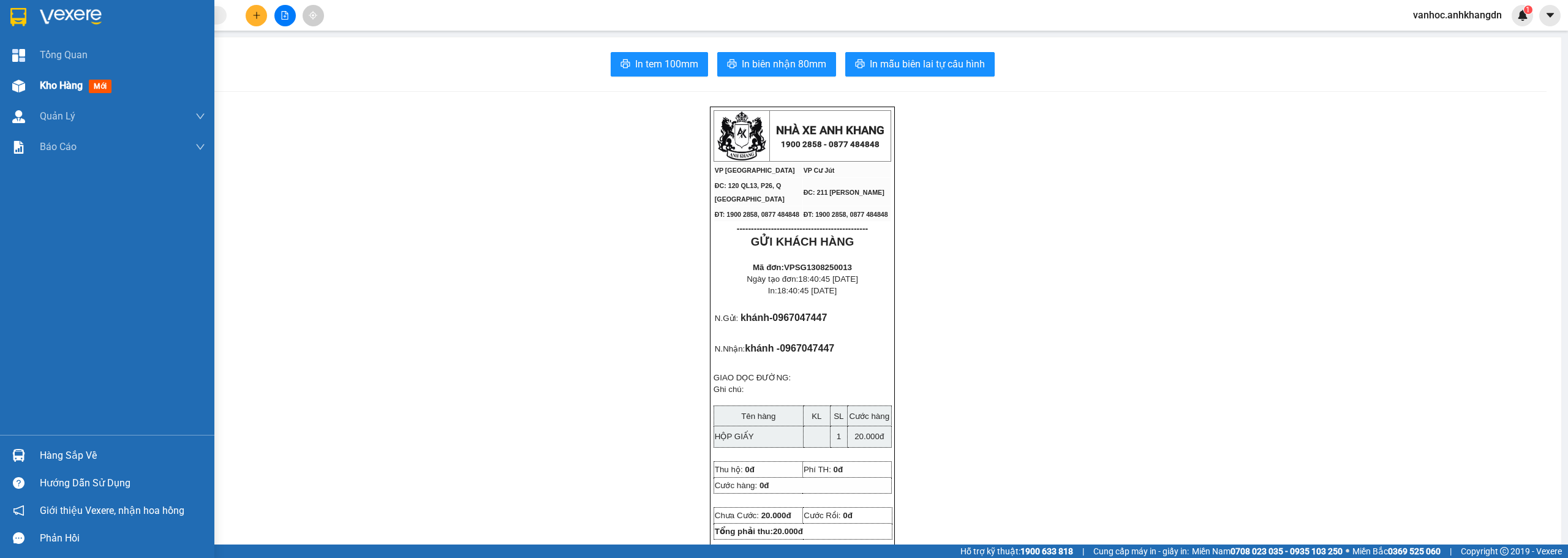
click at [43, 89] on span "Kho hàng" at bounding box center [61, 85] width 43 height 12
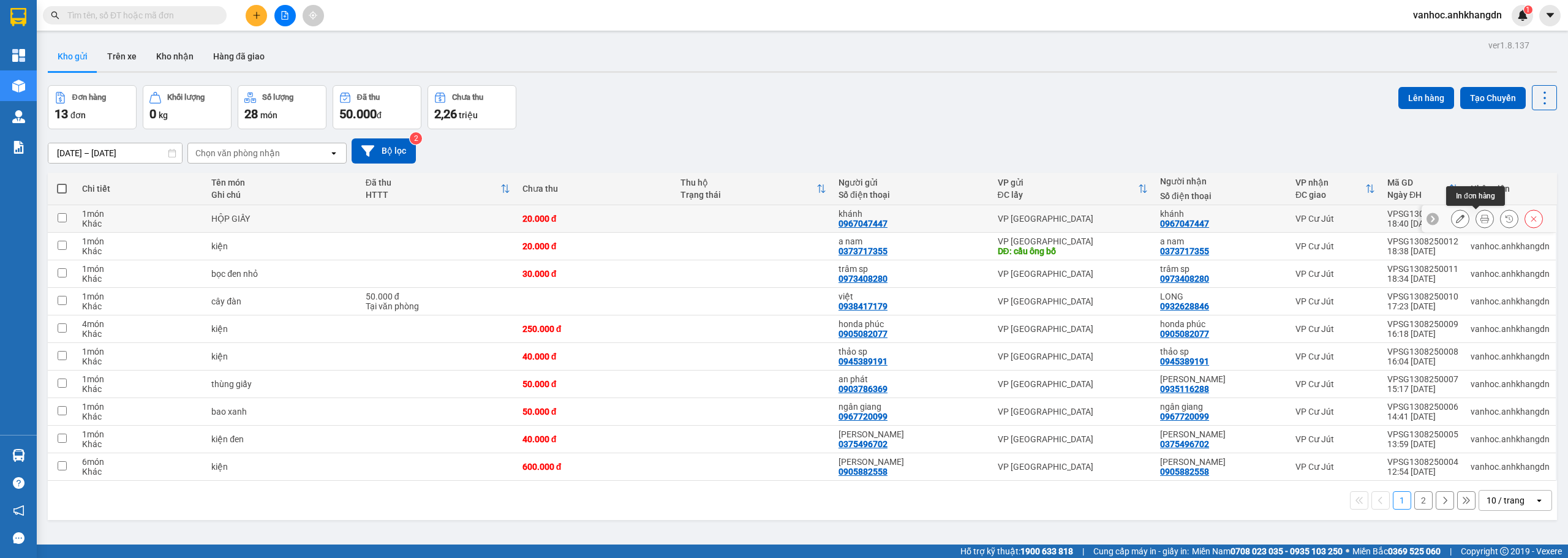
click at [1479, 224] on button at bounding box center [1484, 218] width 17 height 21
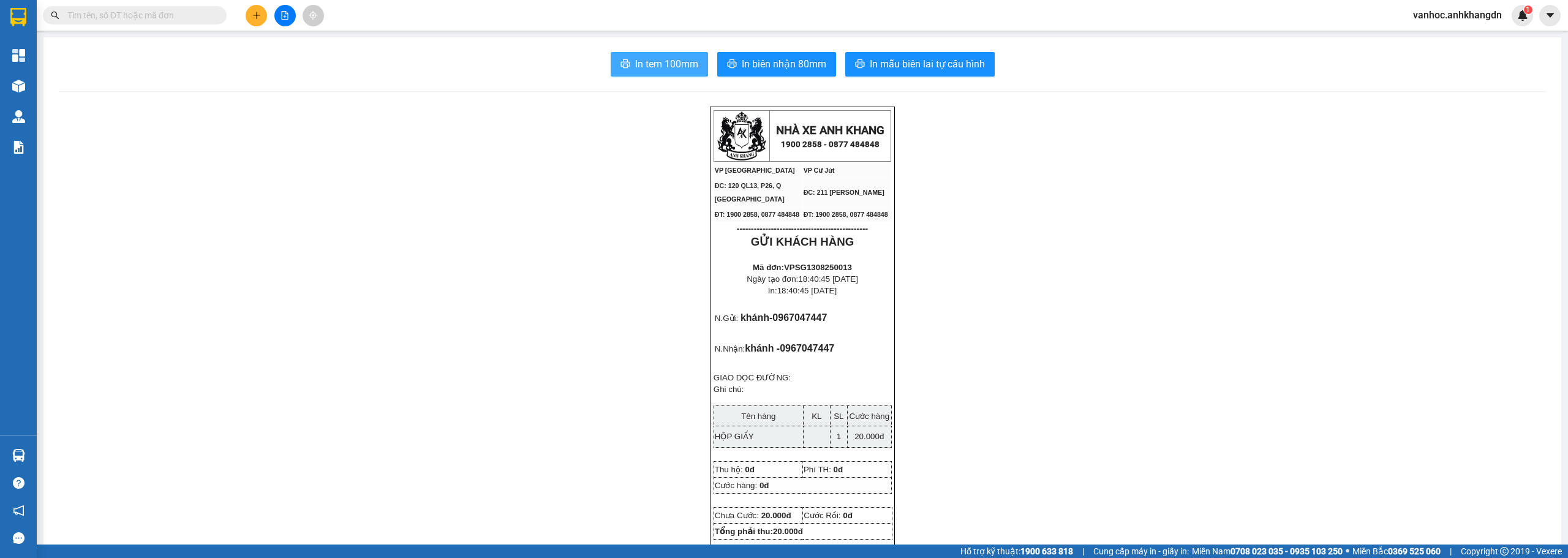
click at [642, 60] on span "In tem 100mm" at bounding box center [667, 64] width 63 height 16
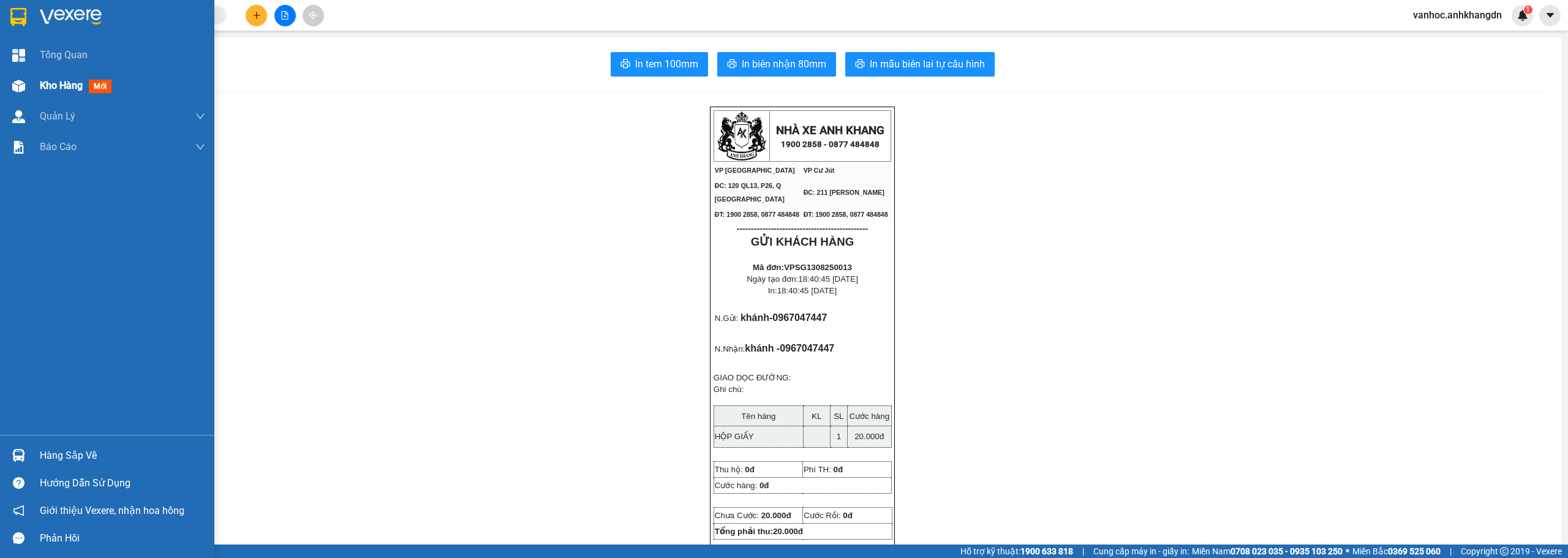
click at [51, 86] on span "Kho hàng" at bounding box center [61, 85] width 43 height 12
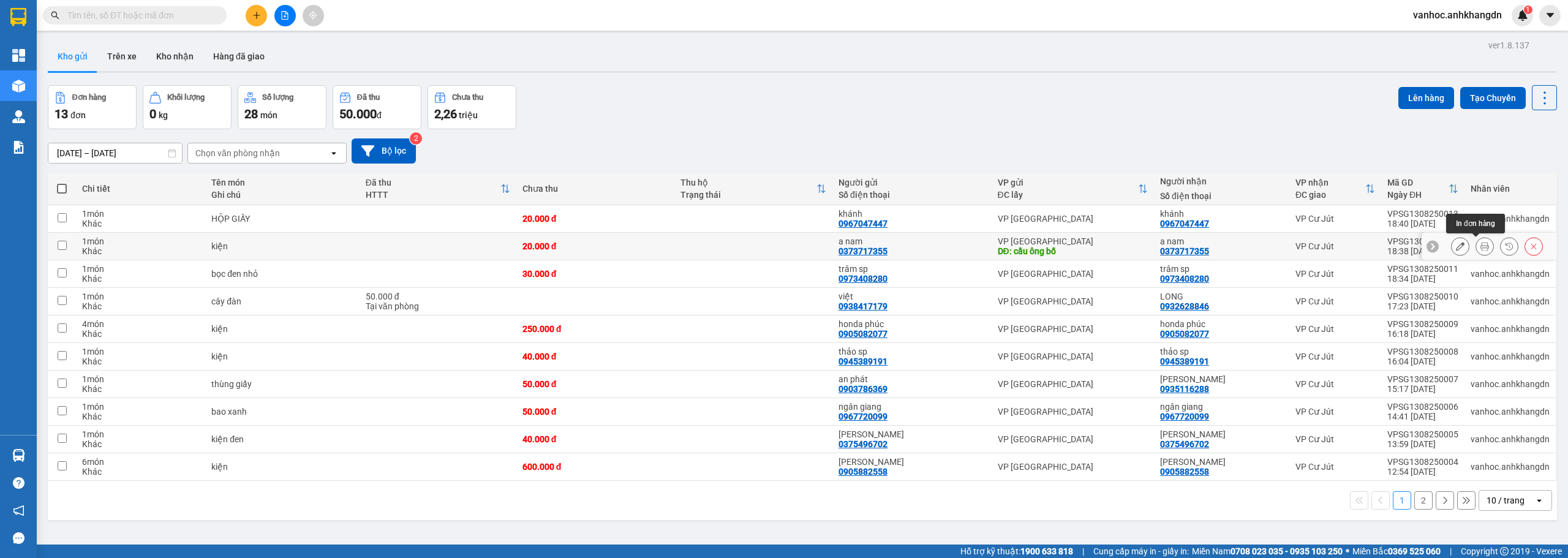
click at [1480, 247] on icon at bounding box center [1484, 246] width 9 height 9
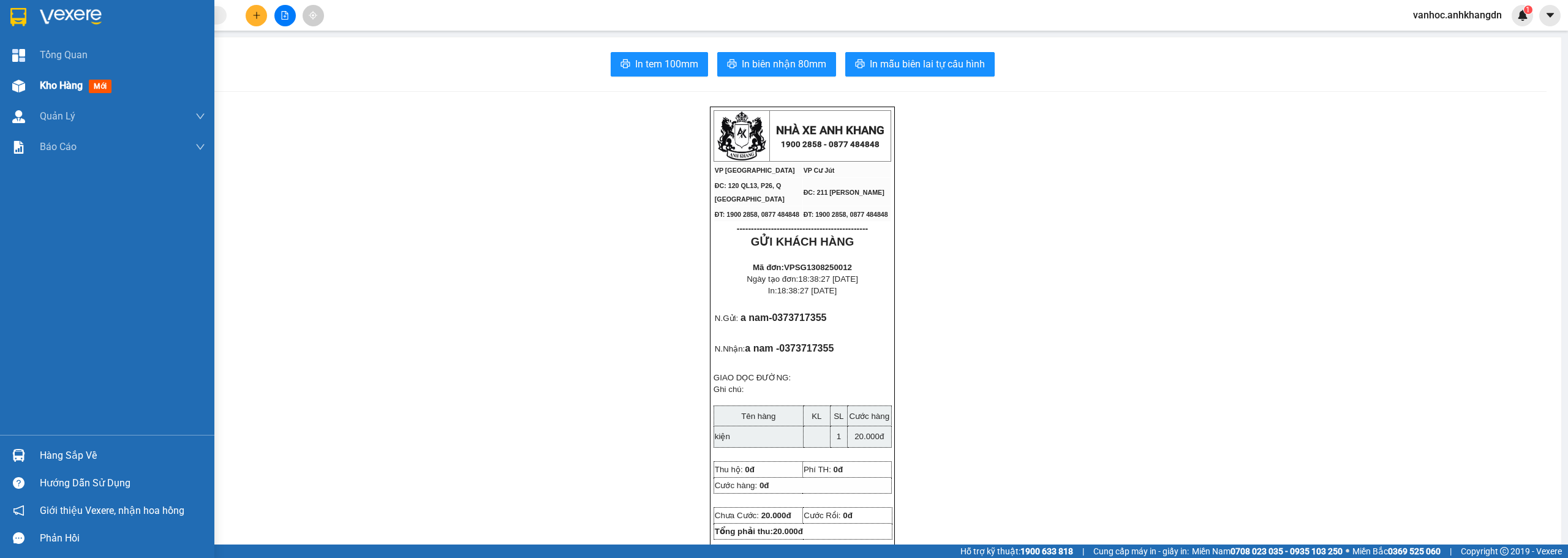
click at [79, 90] on span "Kho hàng" at bounding box center [61, 85] width 43 height 12
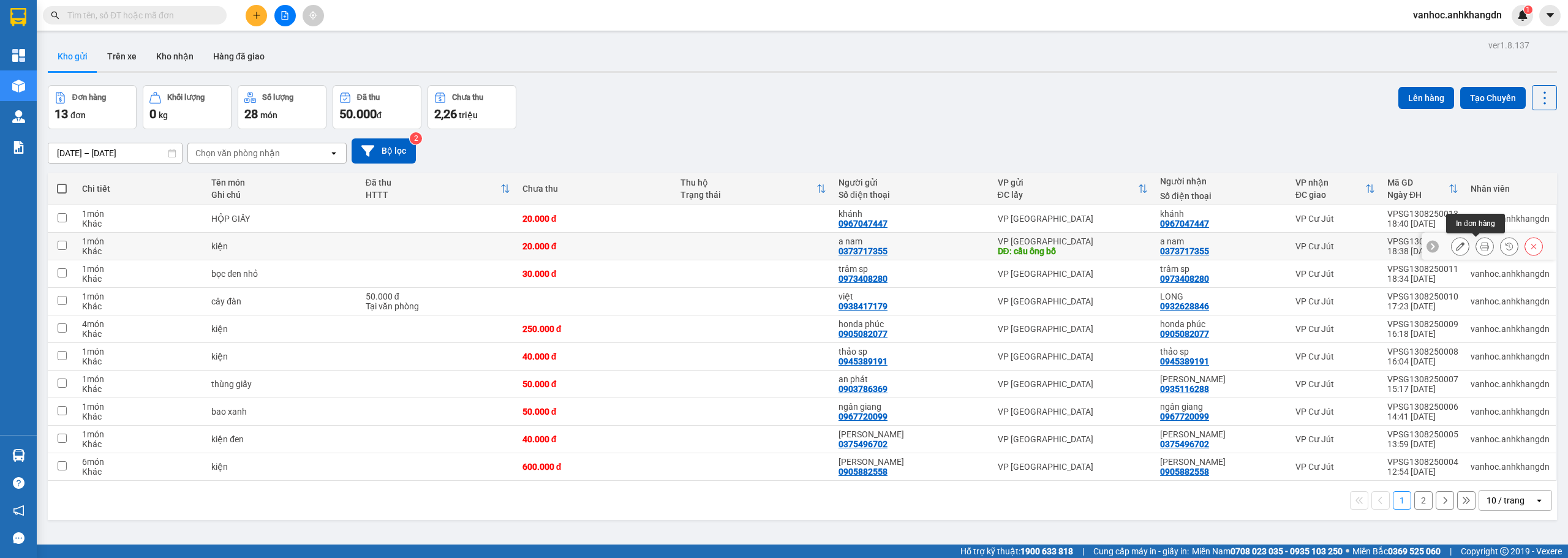
click at [1480, 250] on icon at bounding box center [1484, 246] width 9 height 9
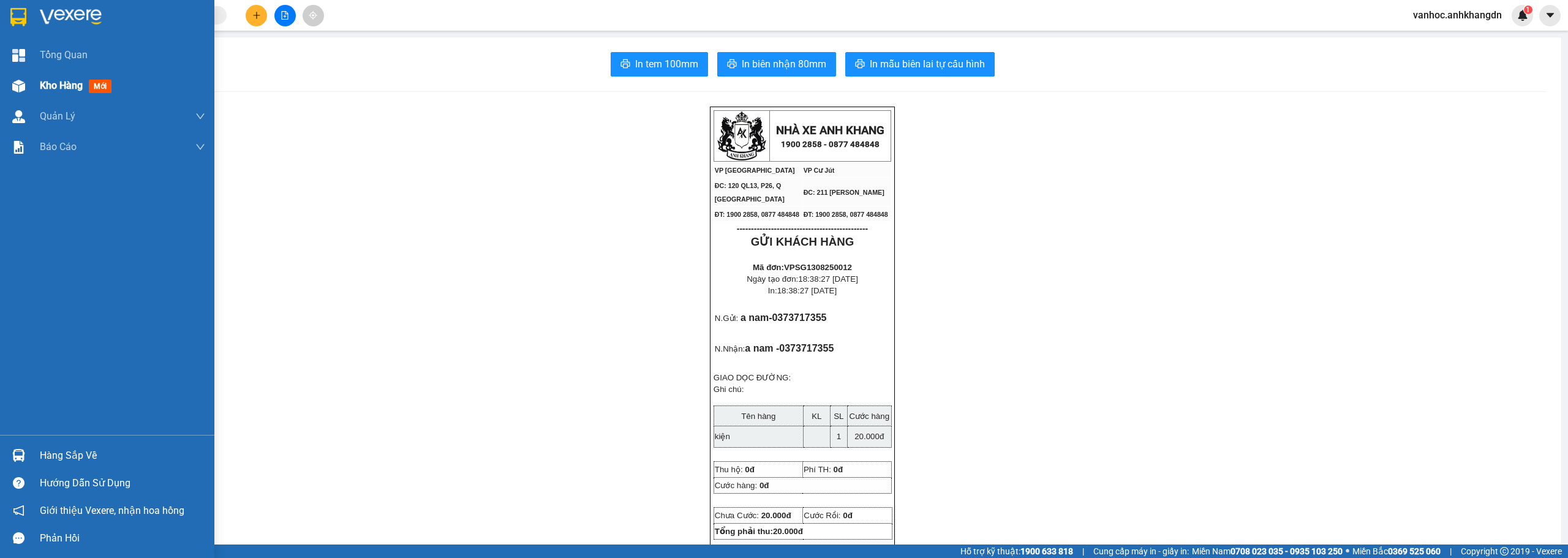
click at [96, 78] on div "Kho hàng mới" at bounding box center [78, 86] width 77 height 16
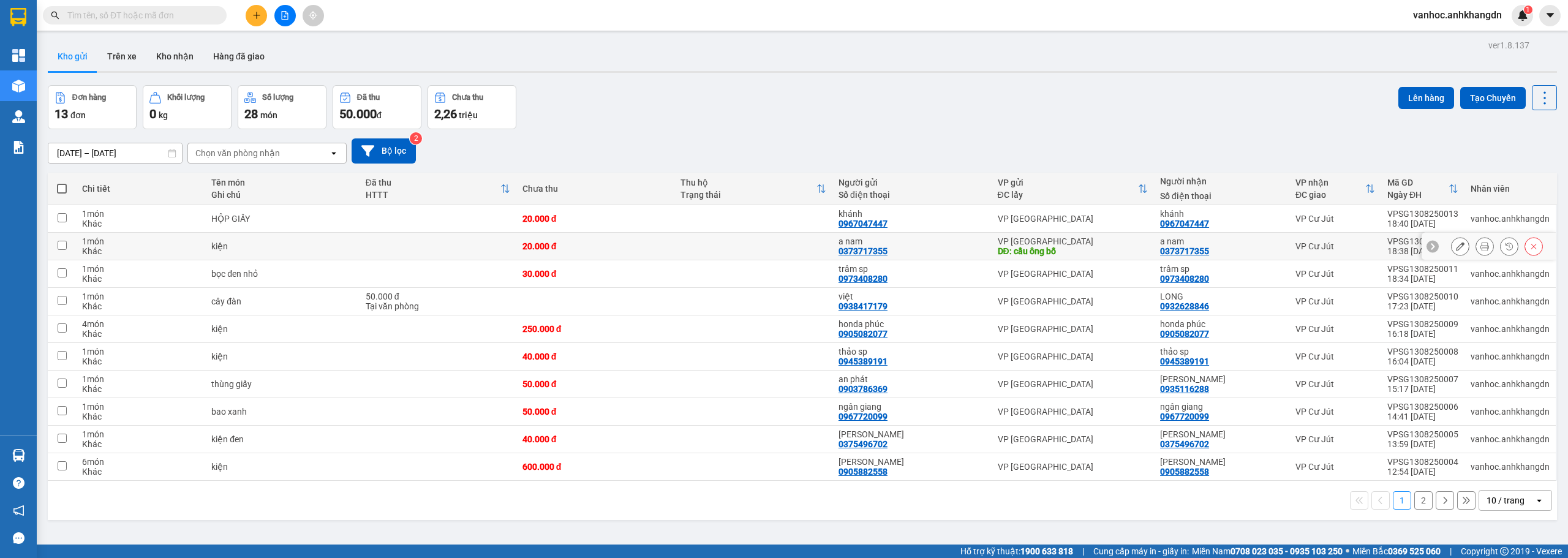
click at [1456, 244] on icon at bounding box center [1460, 246] width 9 height 9
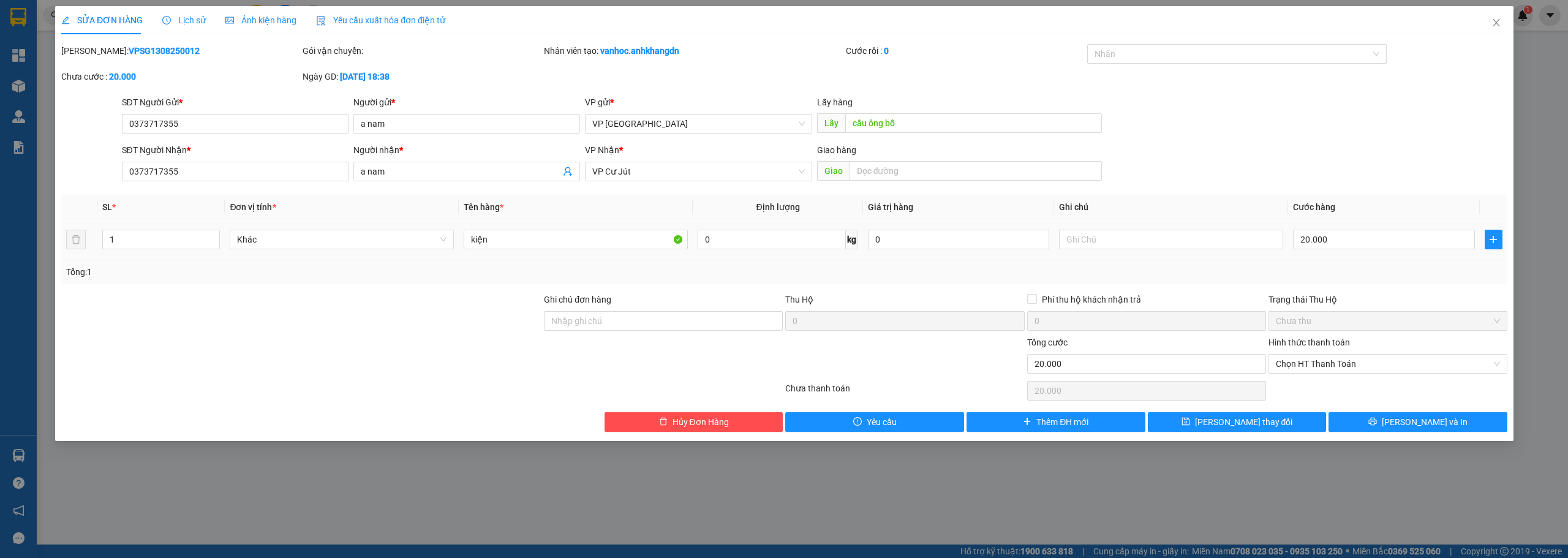
type input "0373717355"
type input "a nam"
type input "cầu ông bố"
type input "0373717355"
type input "a nam"
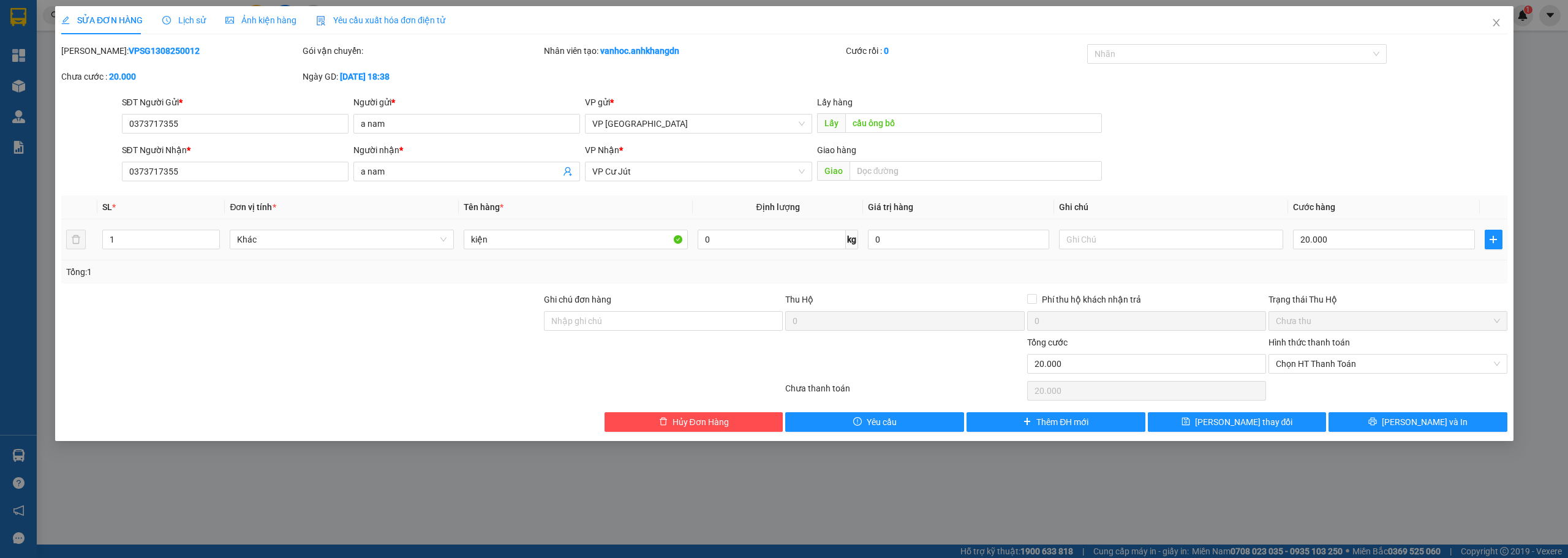
type input "20.000"
click at [231, 175] on input "0373717355" at bounding box center [235, 171] width 227 height 20
type input "0"
type input "0367031718"
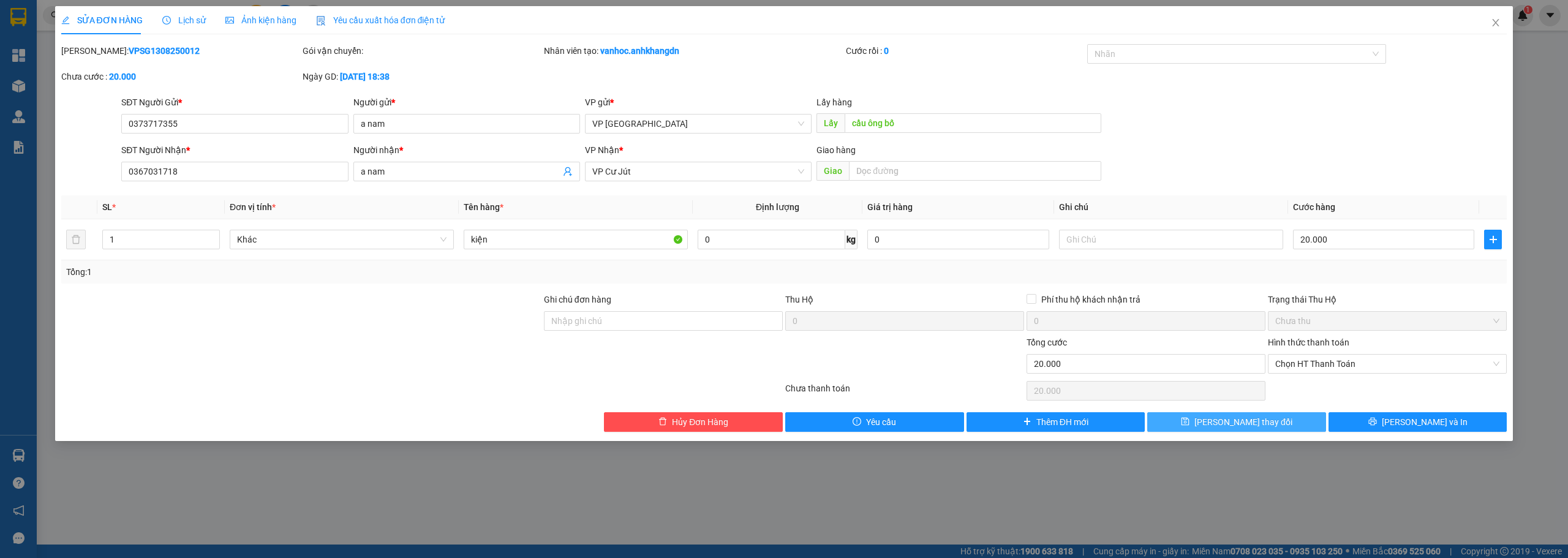
click at [1238, 418] on span "[PERSON_NAME] thay đổi" at bounding box center [1242, 421] width 98 height 13
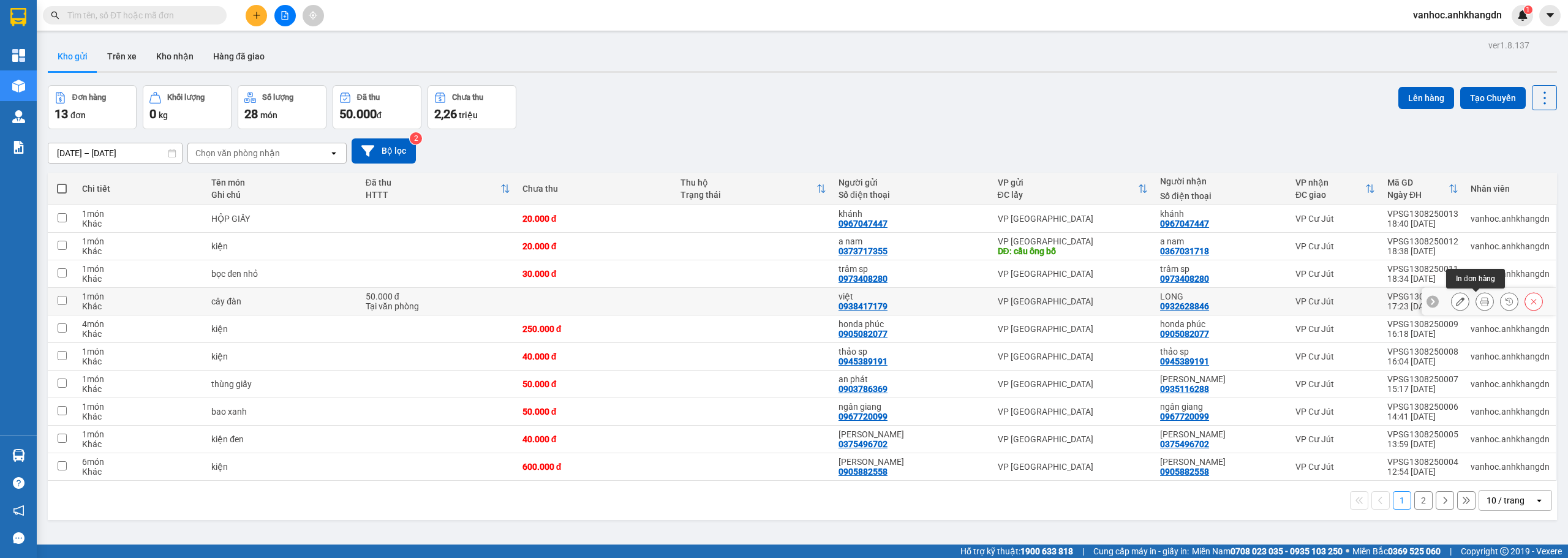
click at [1481, 303] on button at bounding box center [1484, 301] width 17 height 21
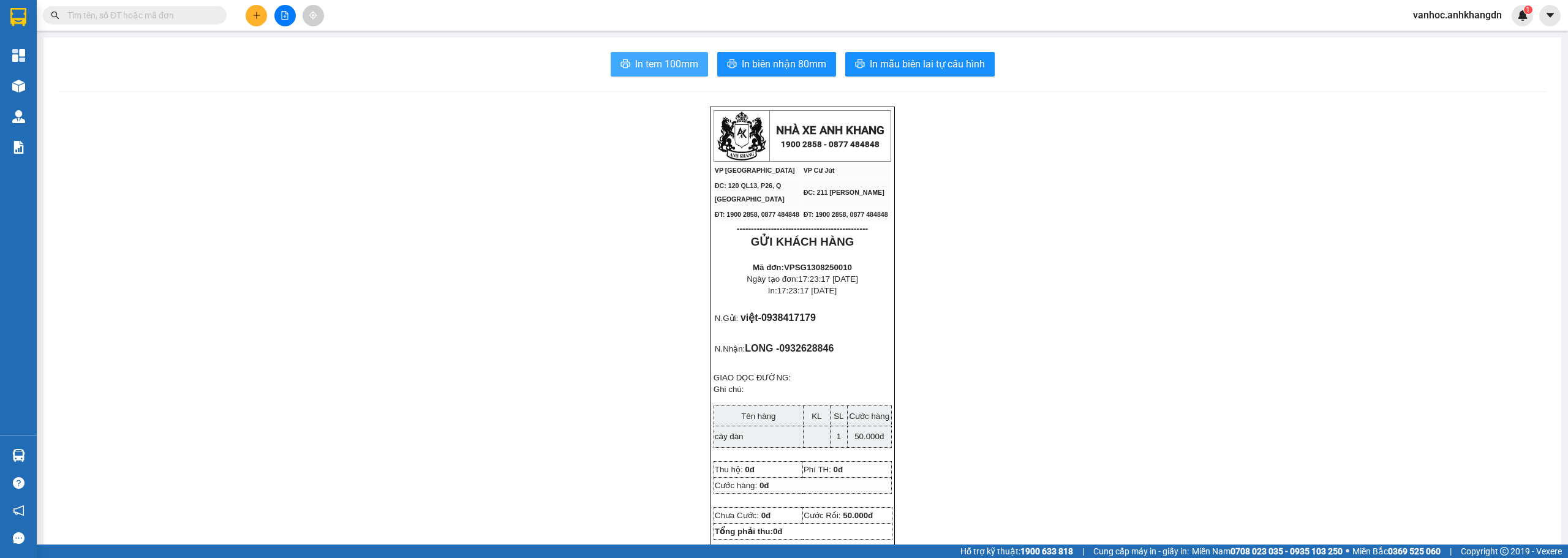
click at [681, 60] on span "In tem 100mm" at bounding box center [667, 64] width 63 height 16
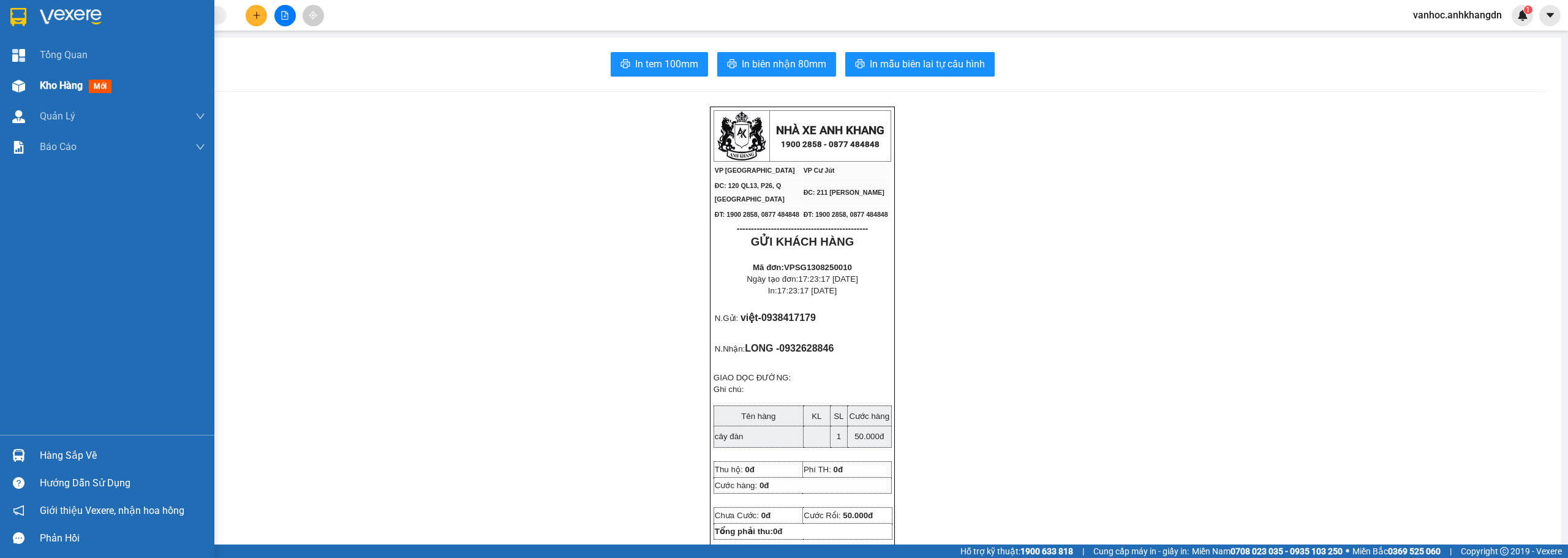
click at [53, 79] on span "Kho hàng" at bounding box center [61, 85] width 43 height 12
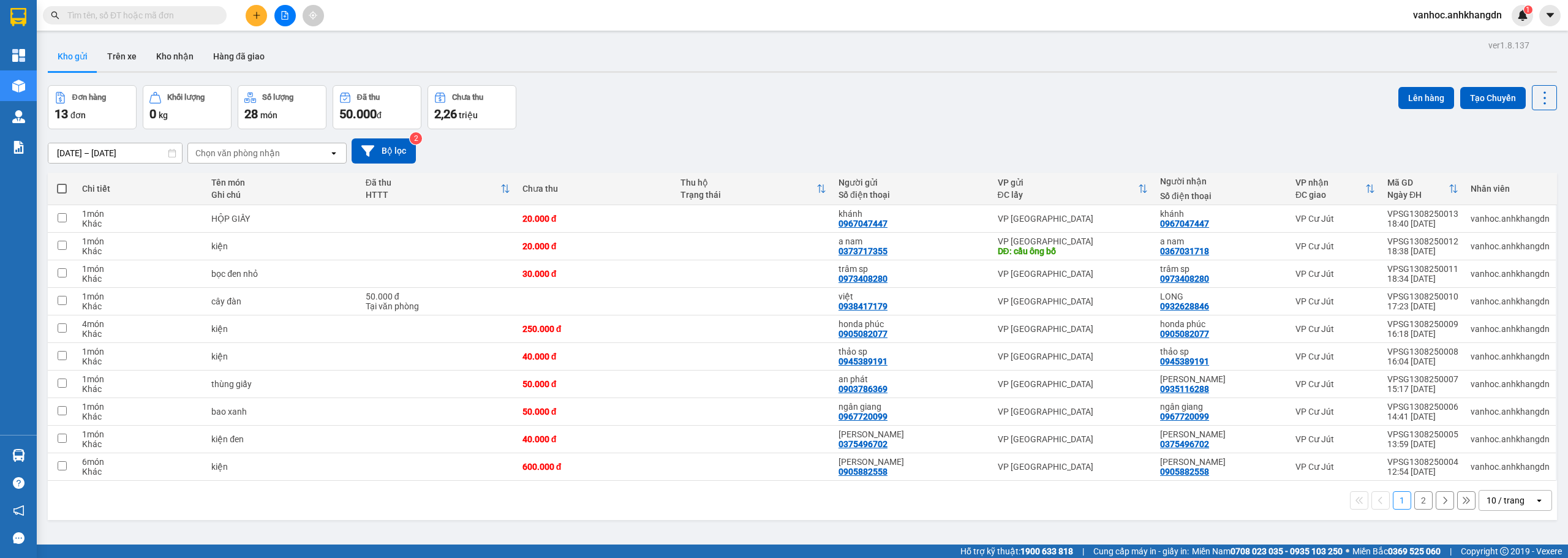
click at [1419, 507] on button "2" at bounding box center [1423, 500] width 18 height 18
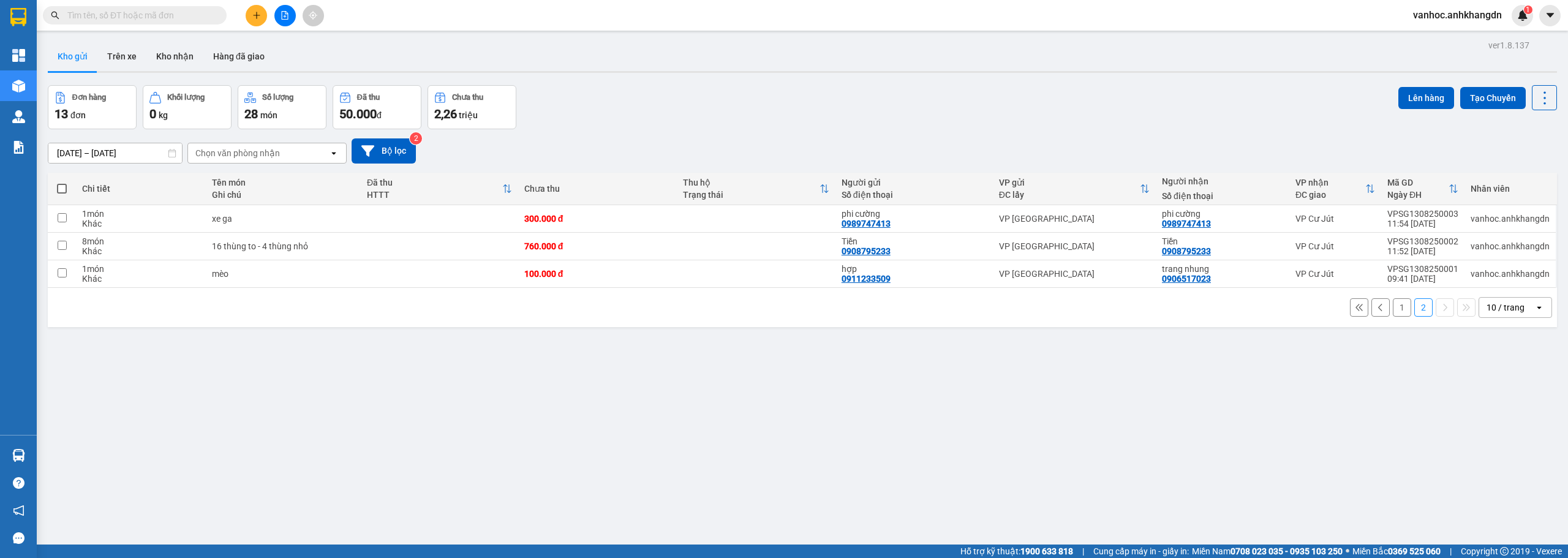
click at [271, 440] on div "ver 1.8.137 Kho gửi Trên xe Kho nhận Hàng đã giao Đơn hàng 13 đơn Khối lượng 0 …" at bounding box center [802, 315] width 1519 height 558
click at [451, 54] on div "Kho gửi Trên xe Kho nhận Hàng đã giao" at bounding box center [802, 57] width 1509 height 32
click at [451, 56] on div "Kho gửi Trên xe Kho nhận Hàng đã giao" at bounding box center [802, 57] width 1509 height 32
click at [259, 9] on button at bounding box center [256, 15] width 21 height 21
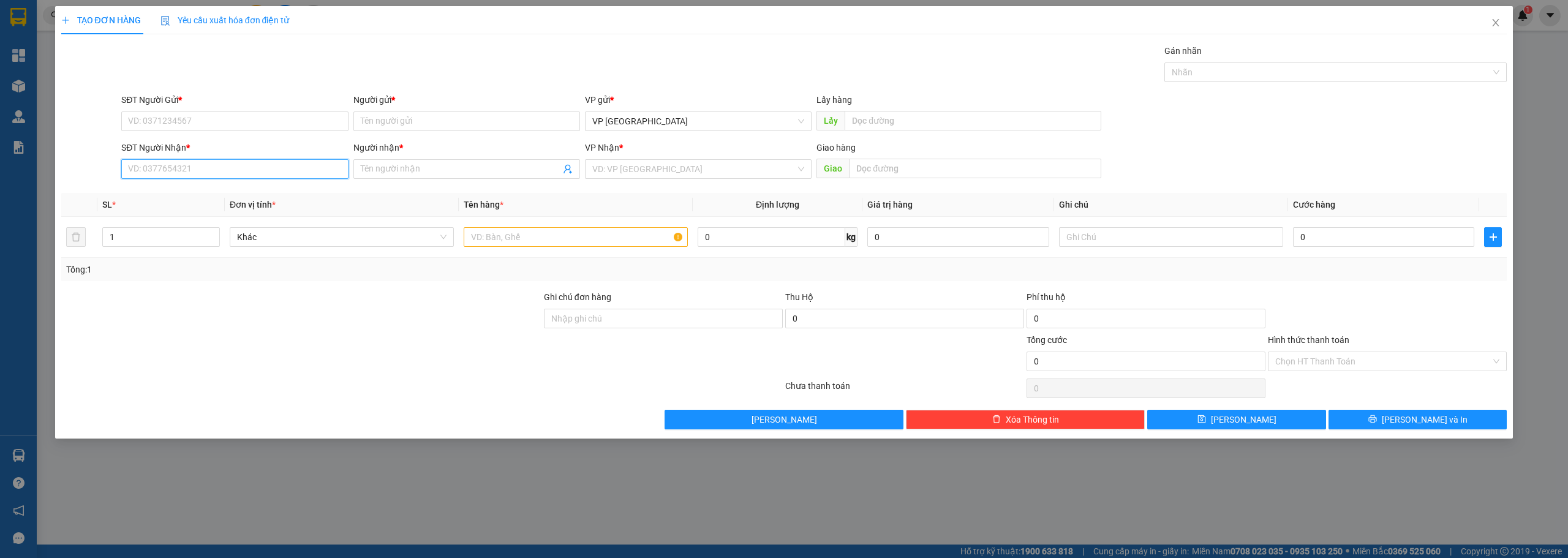
click at [288, 175] on input "SĐT Người Nhận *" at bounding box center [235, 169] width 227 height 20
click at [395, 176] on span at bounding box center [466, 169] width 227 height 20
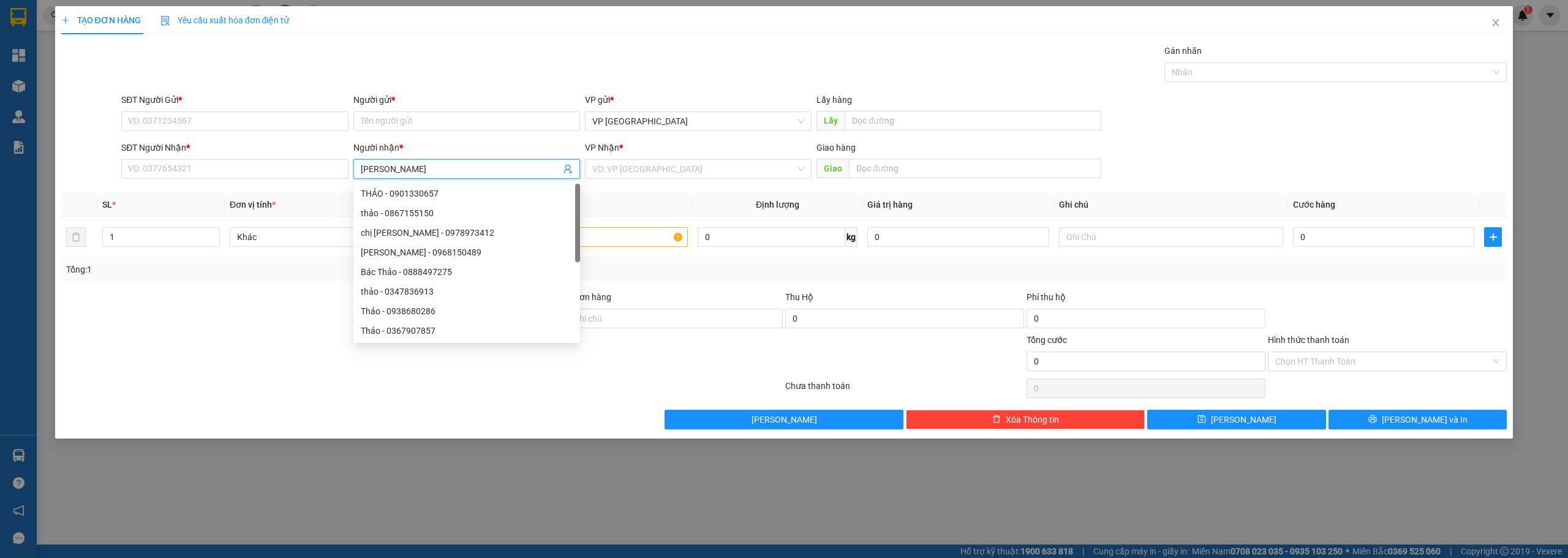
type input "thao sp"
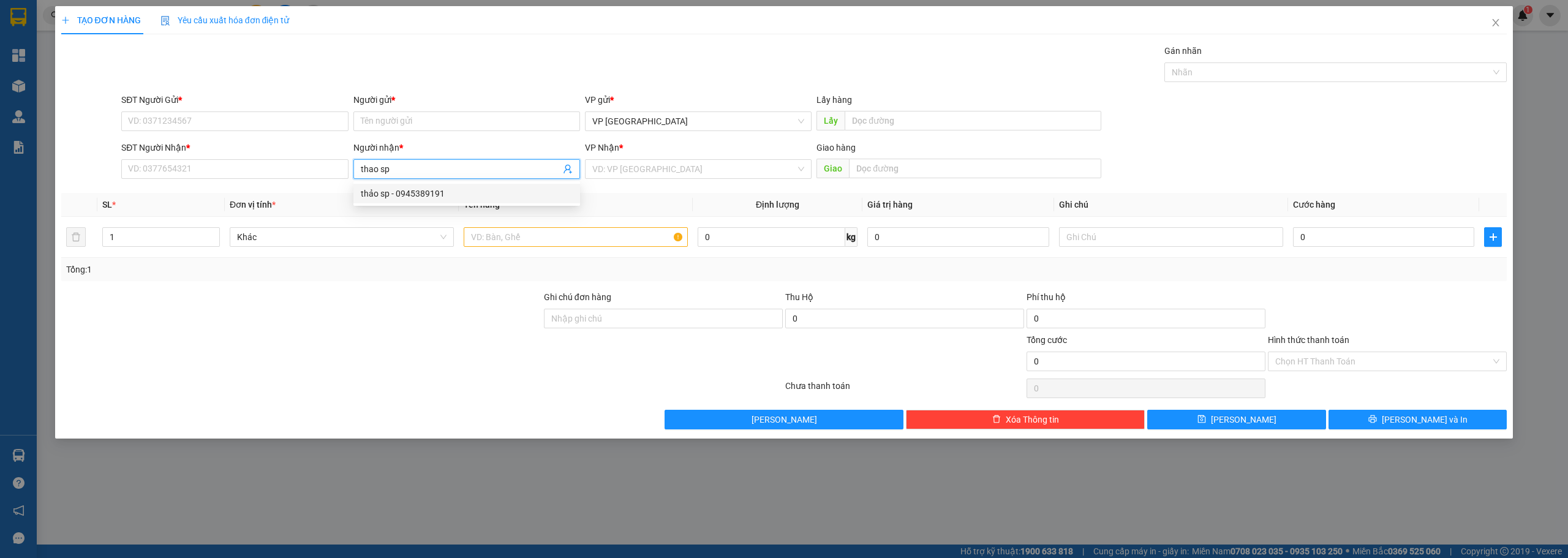
click at [418, 199] on div "thảo sp - 0945389191" at bounding box center [467, 193] width 212 height 13
type input "0945389191"
drag, startPoint x: 409, startPoint y: 161, endPoint x: 304, endPoint y: 165, distance: 105.1
click at [306, 165] on div "SĐT Người Nhận * 0945389191 Người nhận * thảo sp thảo sp VP Nhận * VD: VP Sài G…" at bounding box center [813, 162] width 1390 height 43
drag, startPoint x: 398, startPoint y: 171, endPoint x: 295, endPoint y: 177, distance: 103.2
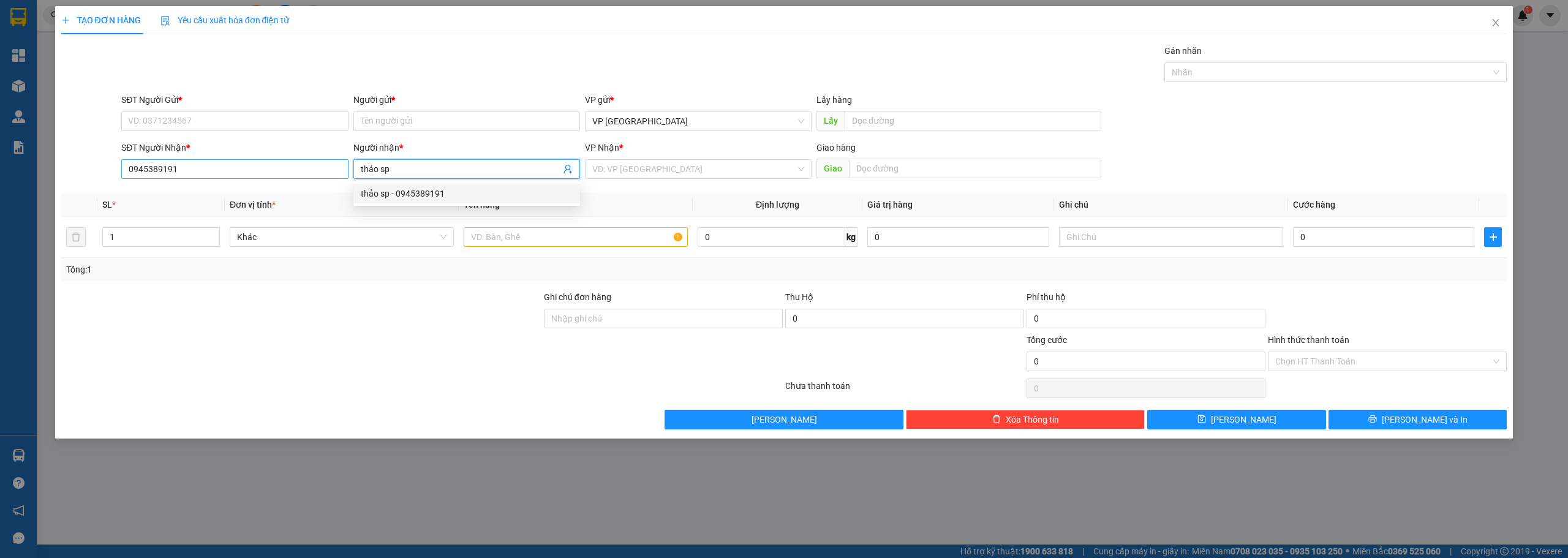
click at [296, 176] on div "SĐT Người Nhận * 0945389191 Người nhận * thảo sp VP Nhận * VD: VP [GEOGRAPHIC_D…" at bounding box center [813, 162] width 1390 height 43
type input "thảo sp"
click at [433, 122] on input "Người gửi *" at bounding box center [466, 121] width 227 height 20
paste input "thảo sp"
type input "thảo sp"
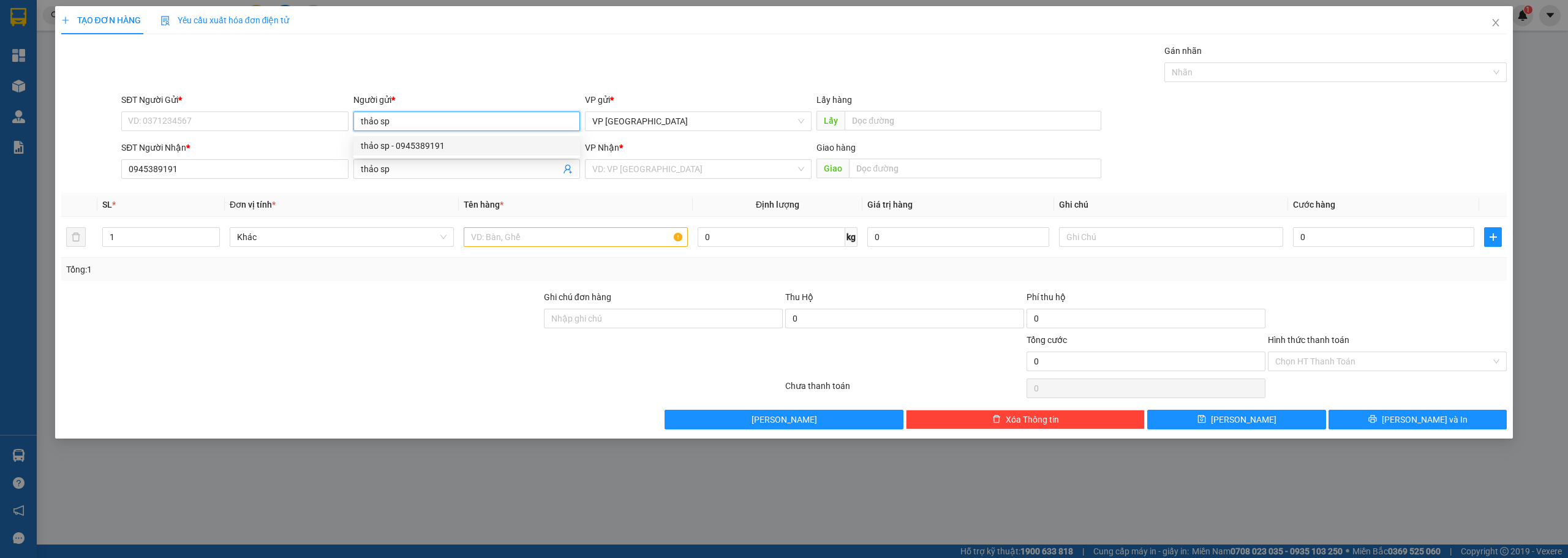
click at [422, 146] on div "thảo sp - 0945389191" at bounding box center [467, 145] width 212 height 13
type input "0945389191"
type input "thảo sp"
click at [177, 244] on input "1" at bounding box center [161, 236] width 116 height 18
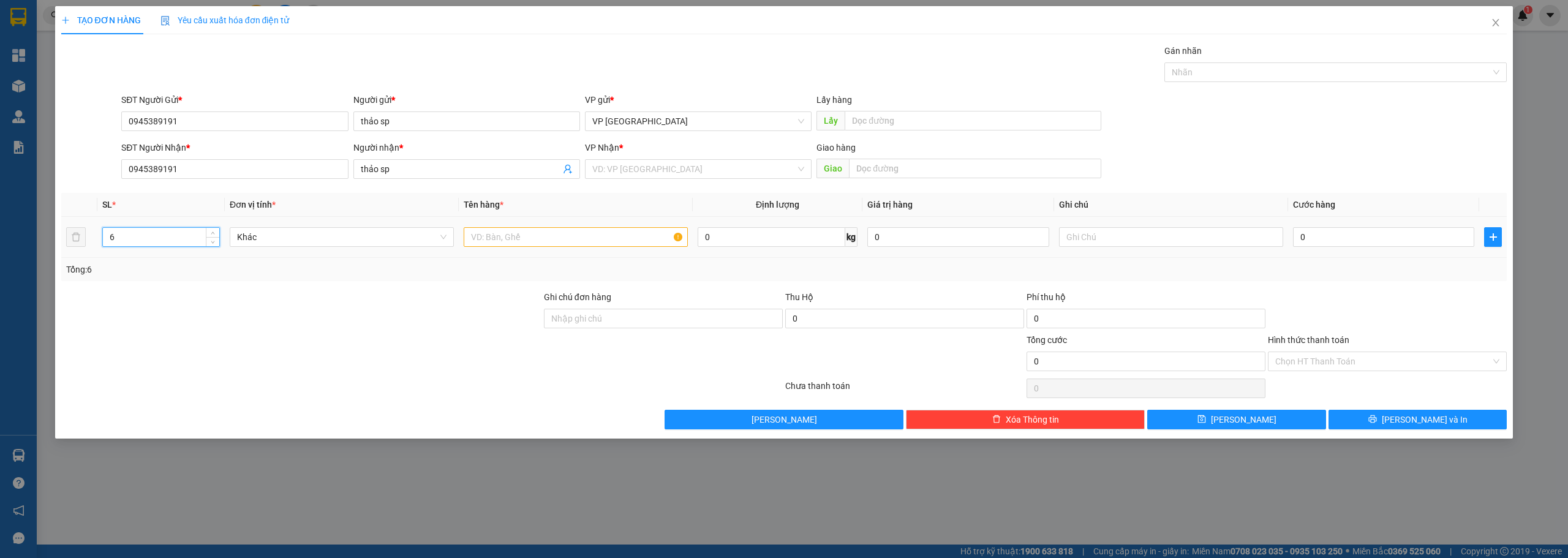
type input "6"
click at [542, 235] on input "text" at bounding box center [576, 237] width 224 height 20
paste input "ệ"
type input "kiện"
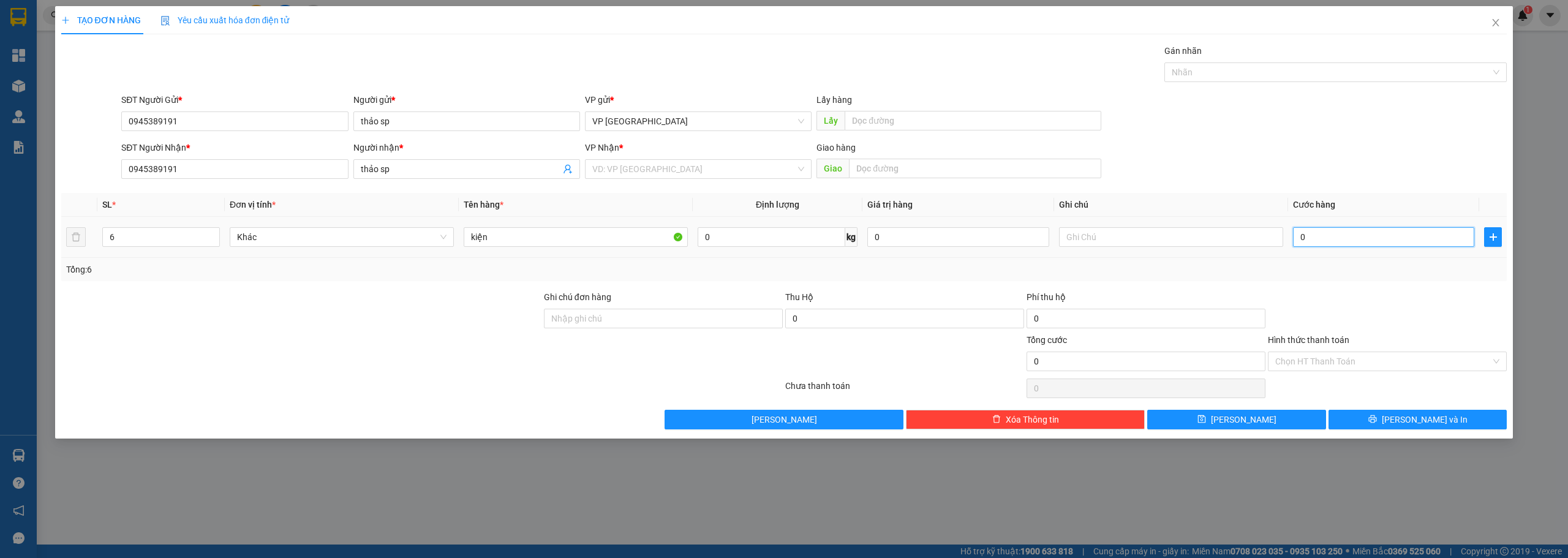
click at [1333, 228] on input "0" at bounding box center [1383, 237] width 181 height 20
type input "2"
type input "24"
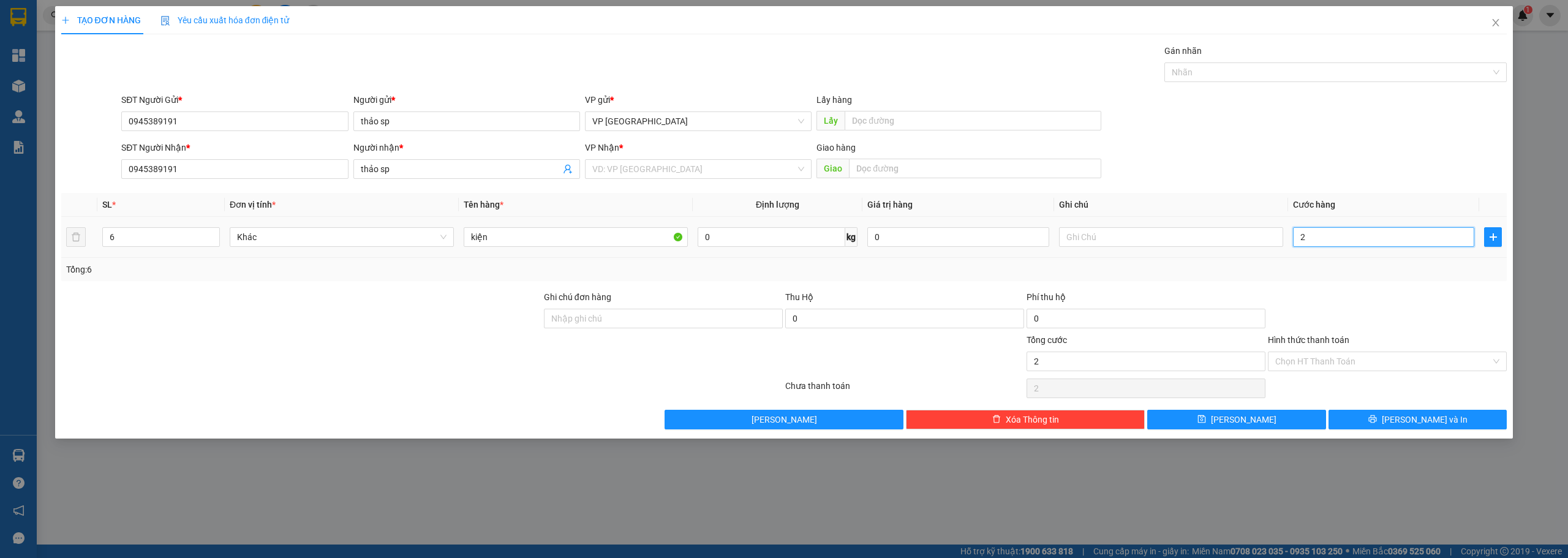
type input "24"
type input "240"
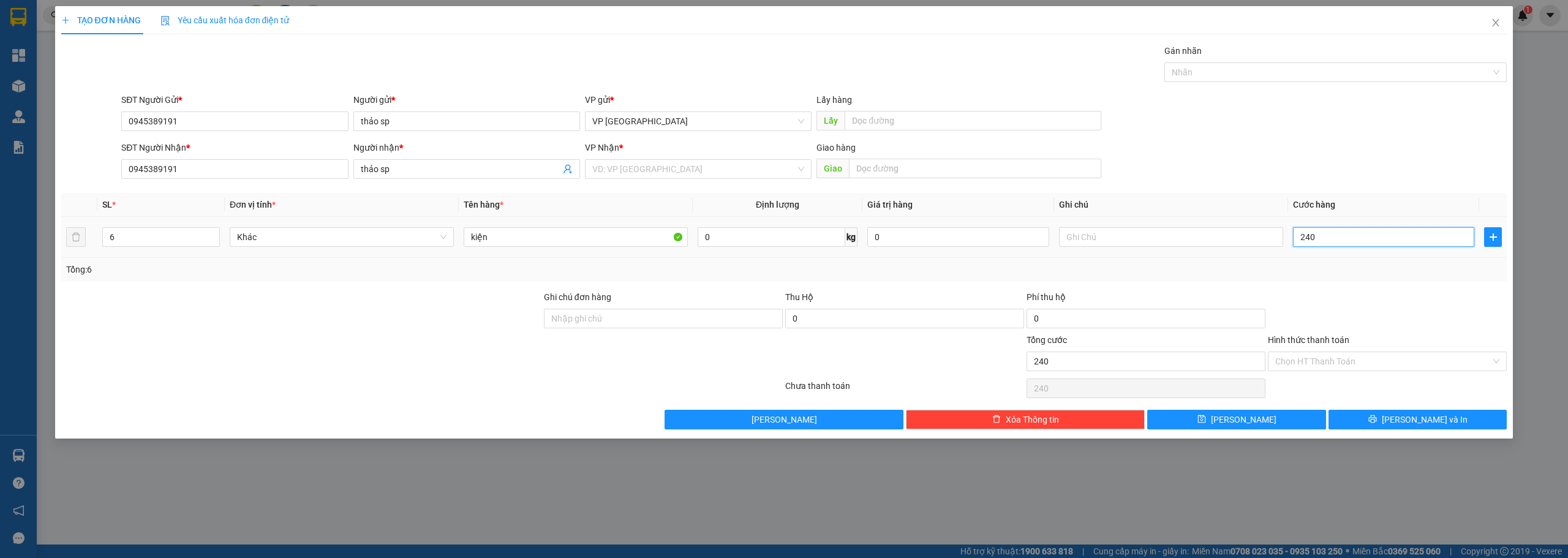
type input "2.400"
type input "24.000"
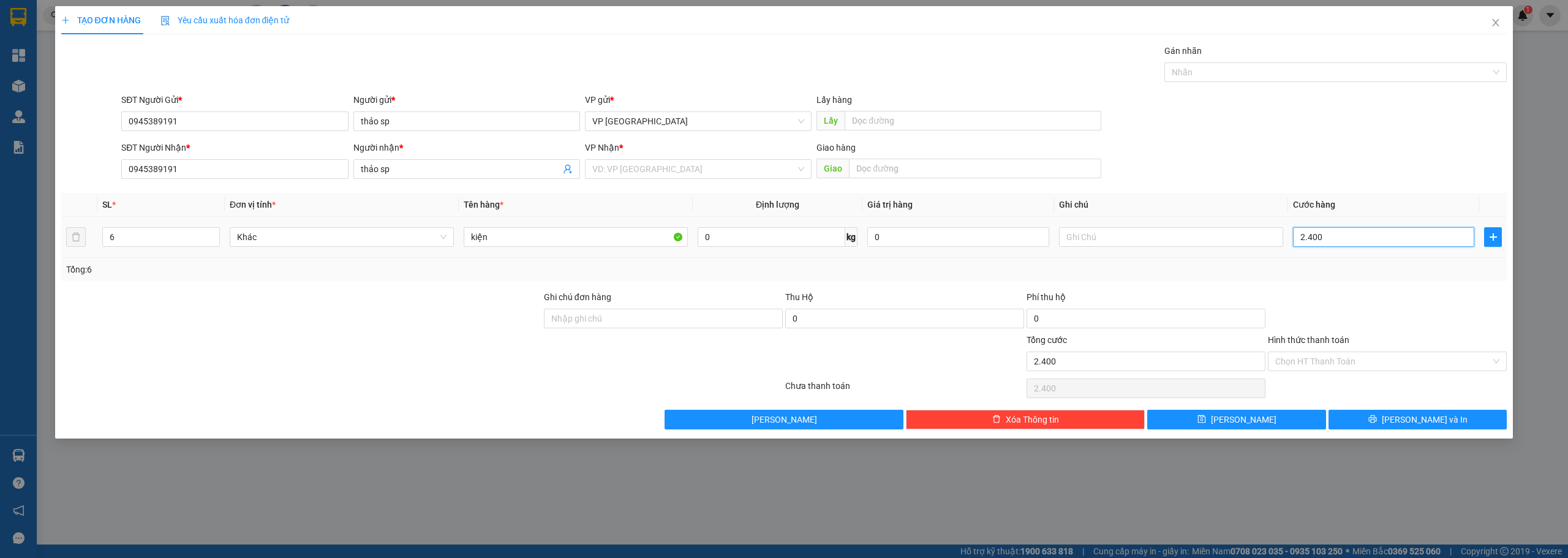
type input "24.000"
type input "240.000"
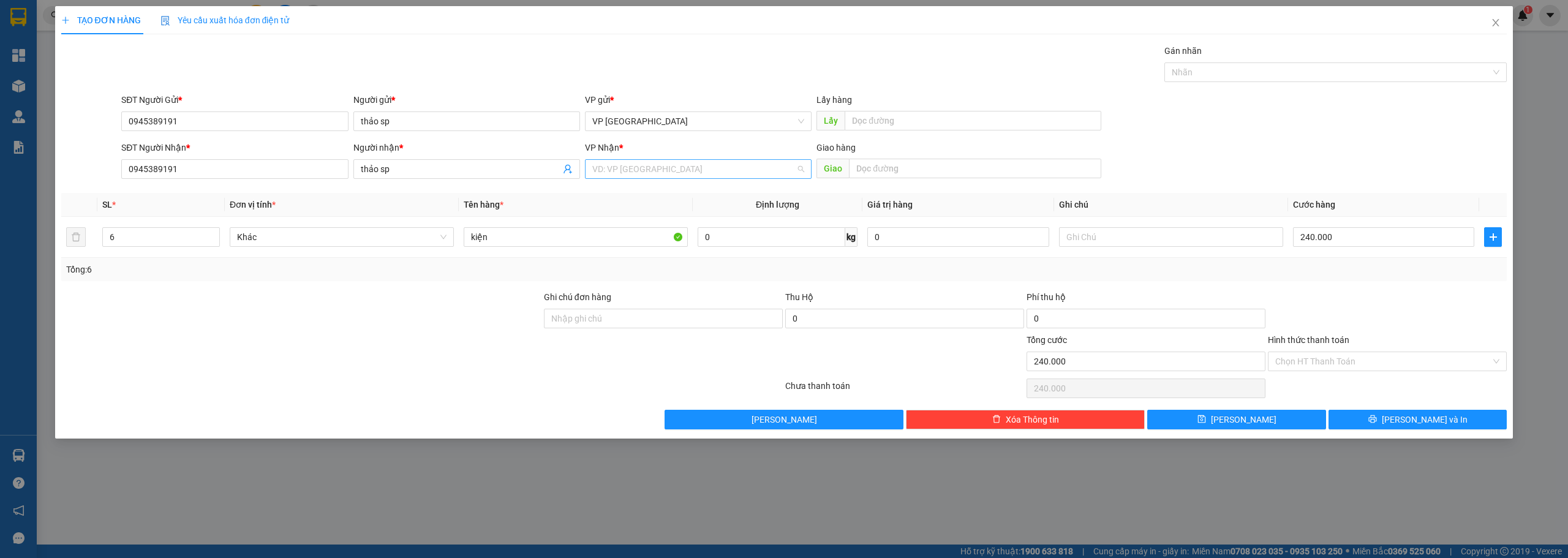
click at [719, 177] on input "search" at bounding box center [693, 169] width 203 height 18
click at [659, 229] on div "VP Cư Jút" at bounding box center [698, 232] width 212 height 13
click at [1407, 423] on span "[PERSON_NAME] và In" at bounding box center [1424, 419] width 85 height 13
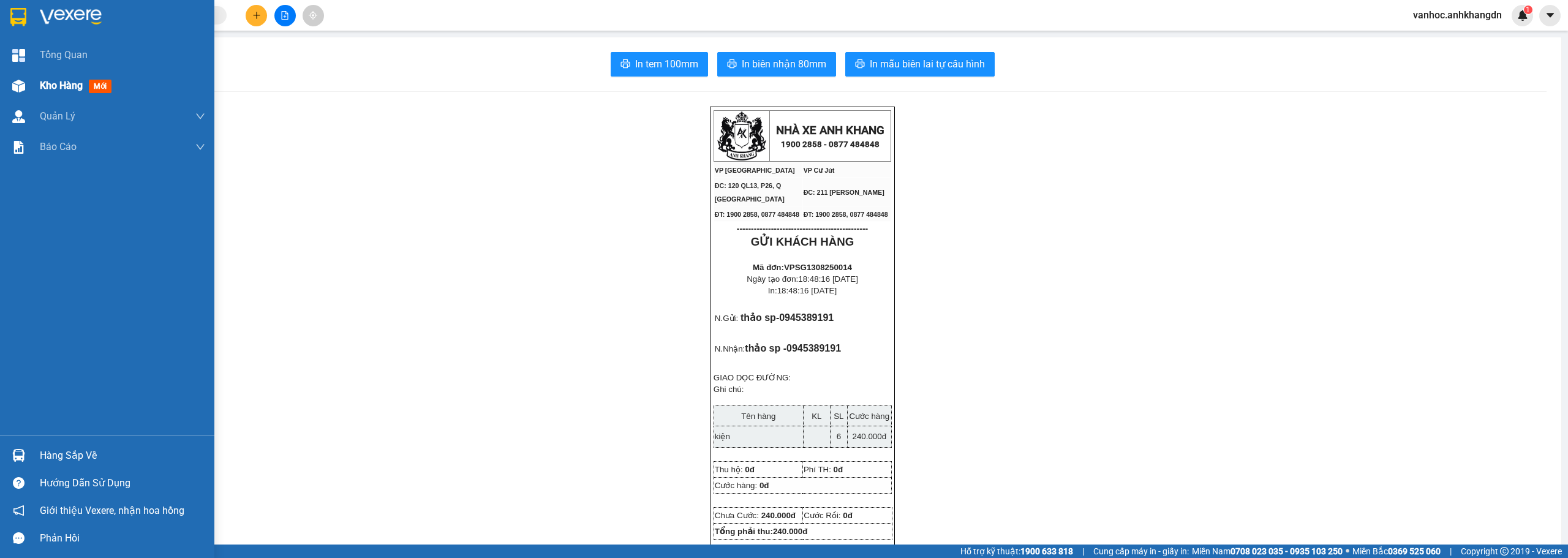
click at [50, 81] on span "Kho hàng" at bounding box center [61, 85] width 43 height 12
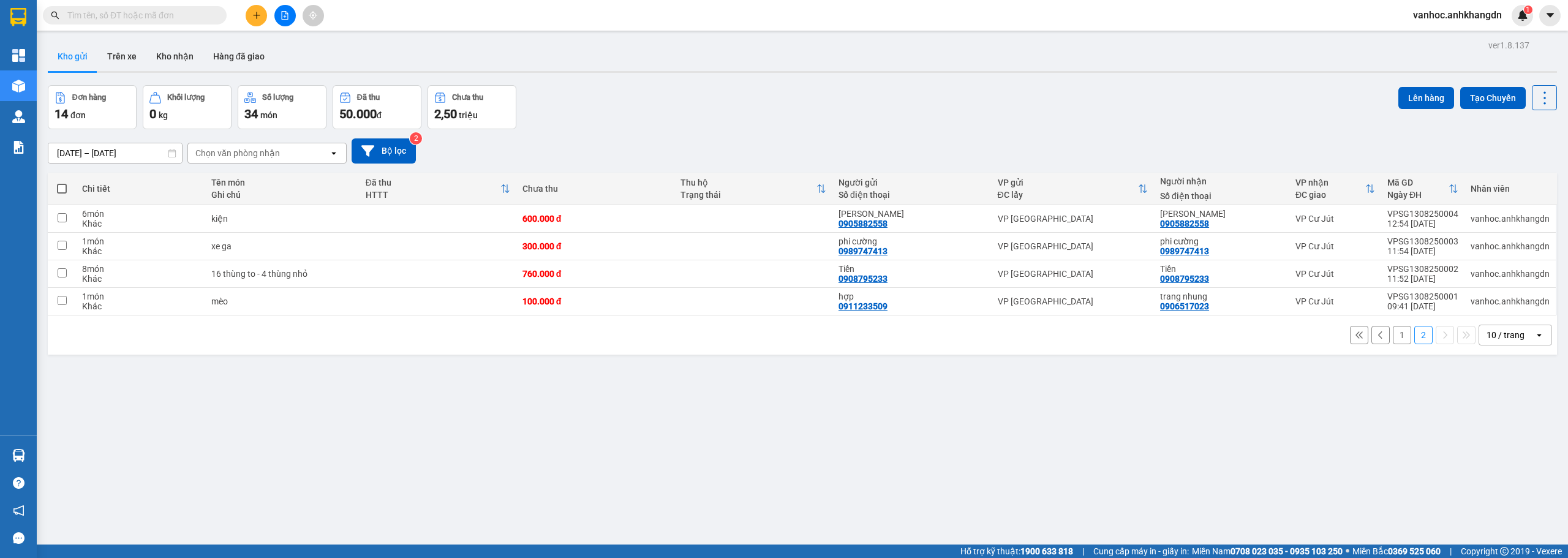
click at [155, 419] on div "ver 1.8.137 Kho gửi Trên xe Kho nhận Hàng đã giao Đơn hàng 14 đơn Khối lượng 0 …" at bounding box center [802, 315] width 1519 height 558
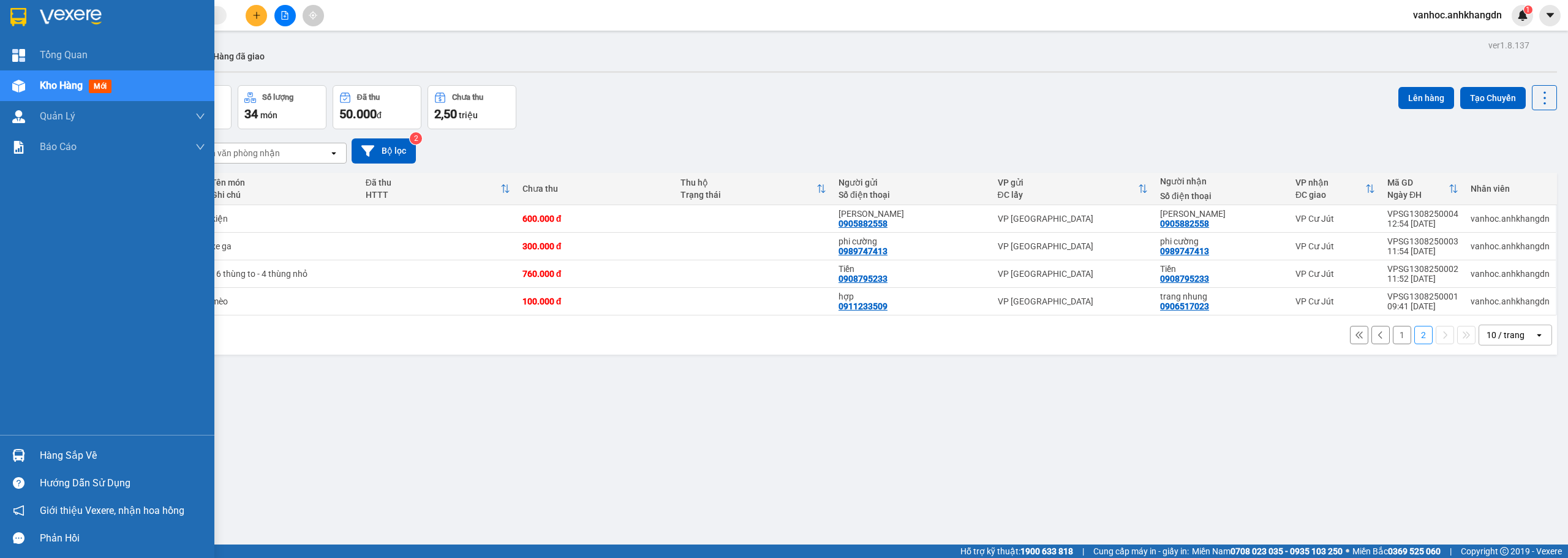
click at [77, 82] on span "Kho hàng" at bounding box center [61, 85] width 43 height 12
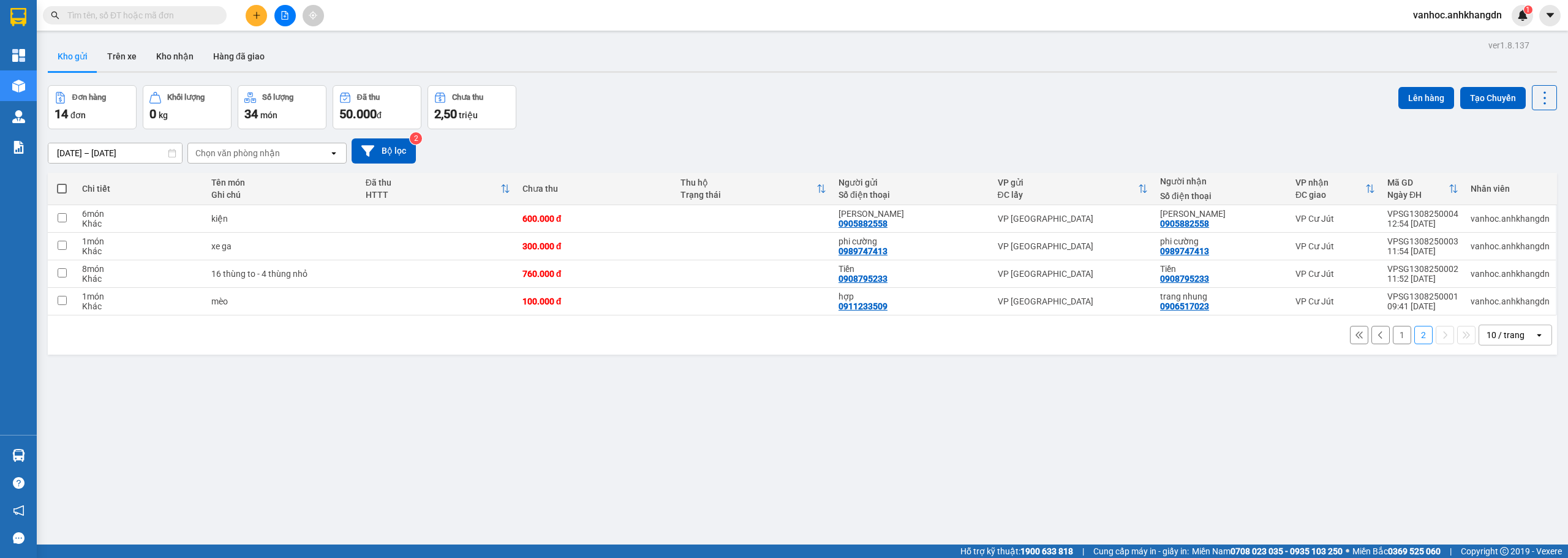
click at [1398, 330] on button "1" at bounding box center [1401, 334] width 18 height 18
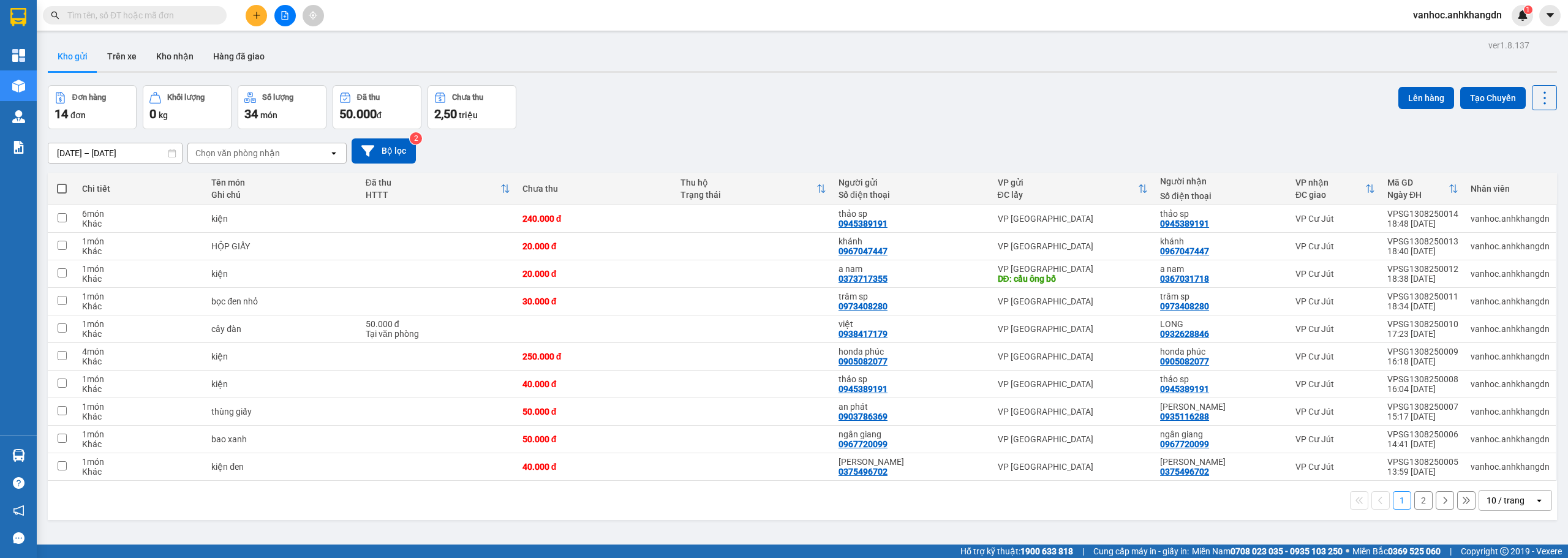
click at [64, 191] on span at bounding box center [62, 188] width 9 height 9
click at [62, 183] on input "checkbox" at bounding box center [62, 183] width 0 height 0
checkbox input "true"
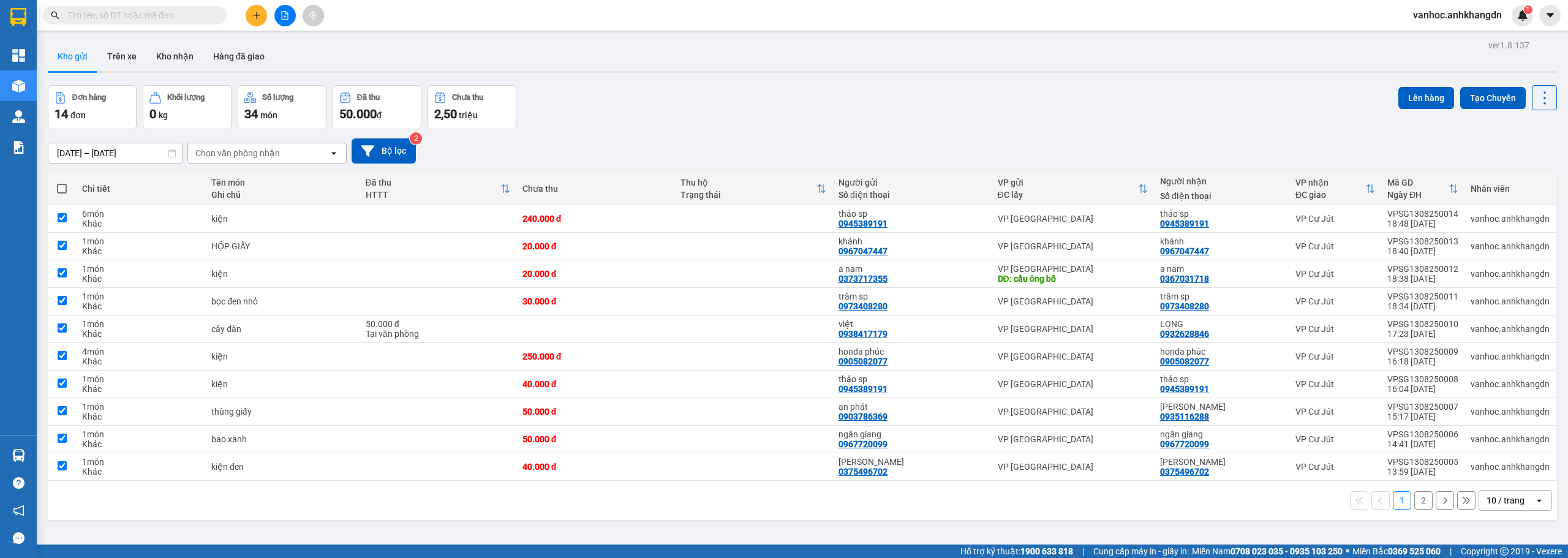
checkbox input "true"
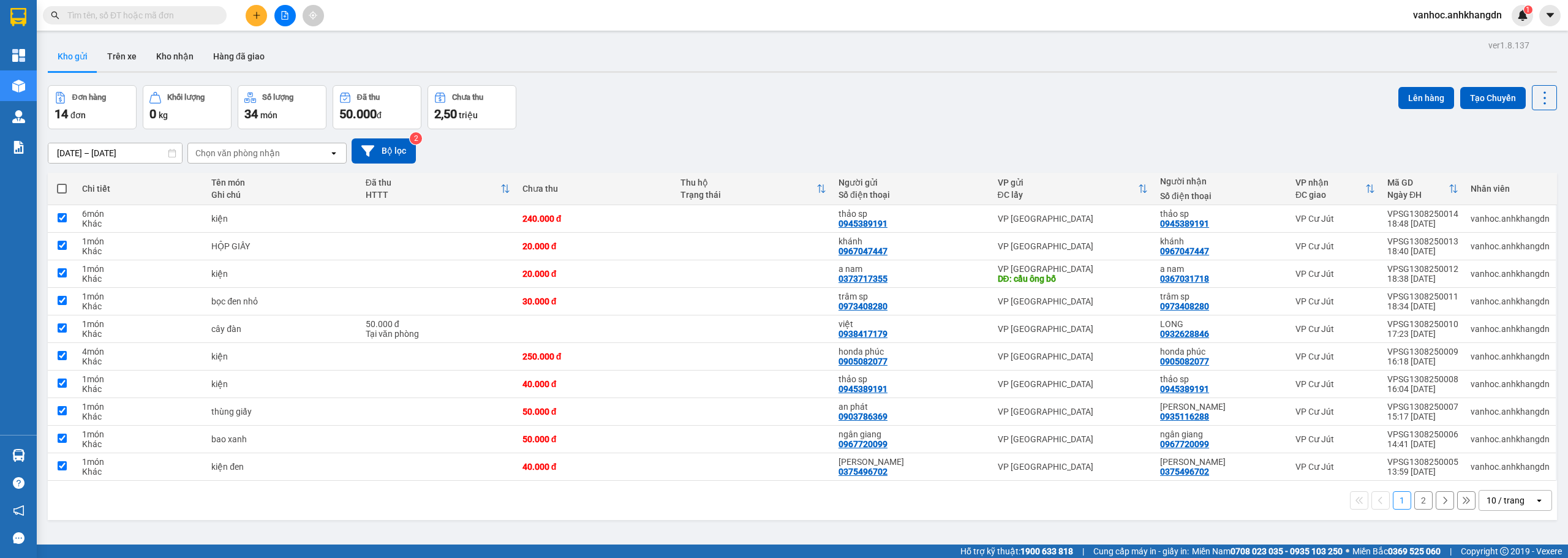
checkbox input "true"
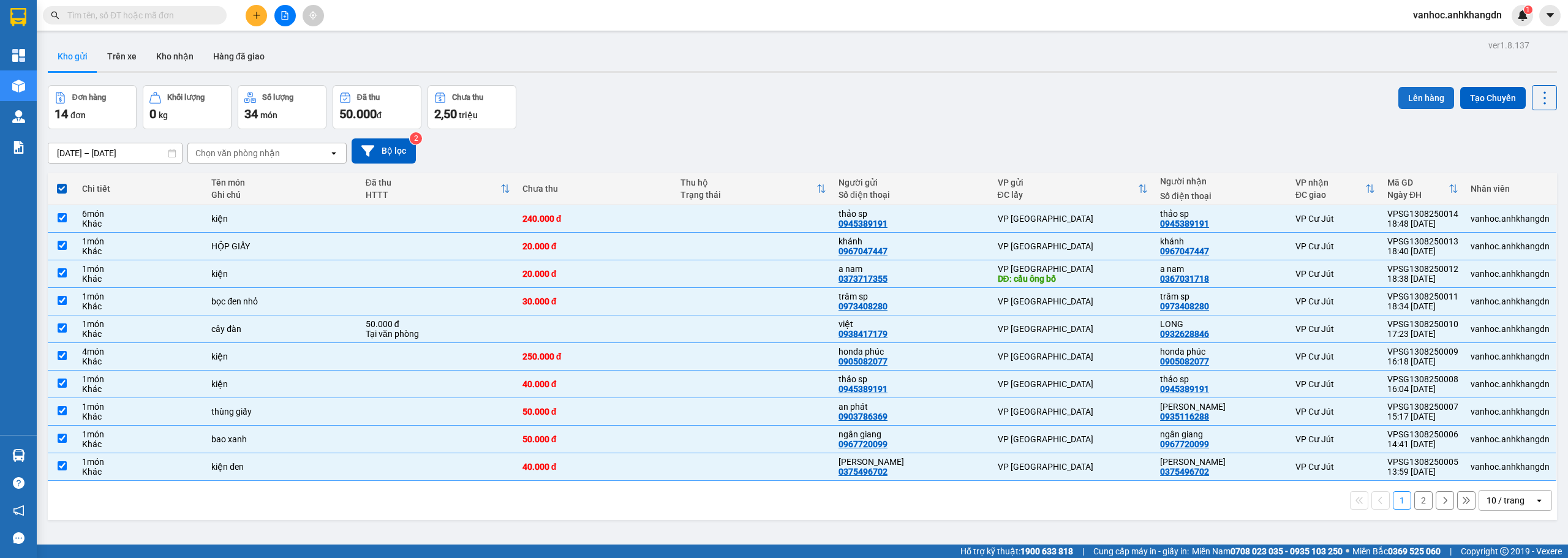
click at [1416, 101] on button "Lên hàng" at bounding box center [1425, 98] width 56 height 22
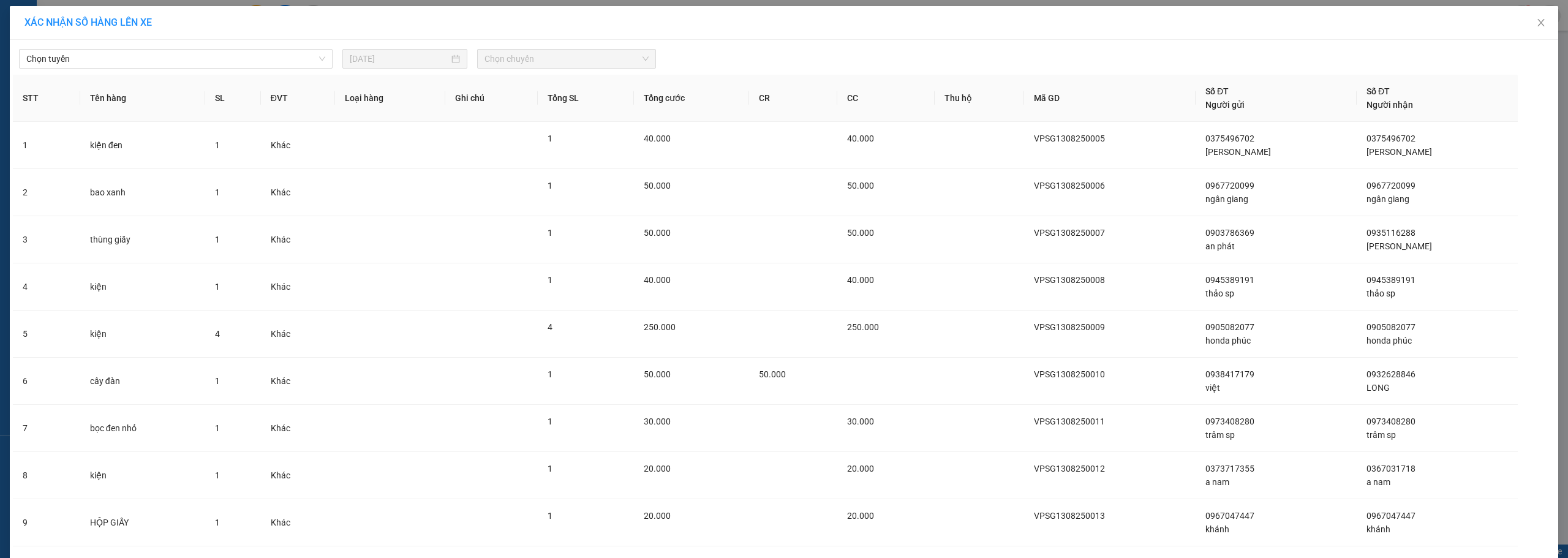
click at [422, 66] on div "[DATE]" at bounding box center [404, 58] width 125 height 20
click at [211, 71] on div "Chọn tuyến [DATE] Chọn chuyến STT Tên hàng SL ĐVT Loại hàng Ghi chú Tổng SL Tổn…" at bounding box center [784, 354] width 1548 height 629
click at [207, 60] on span "Chọn tuyến" at bounding box center [176, 58] width 299 height 18
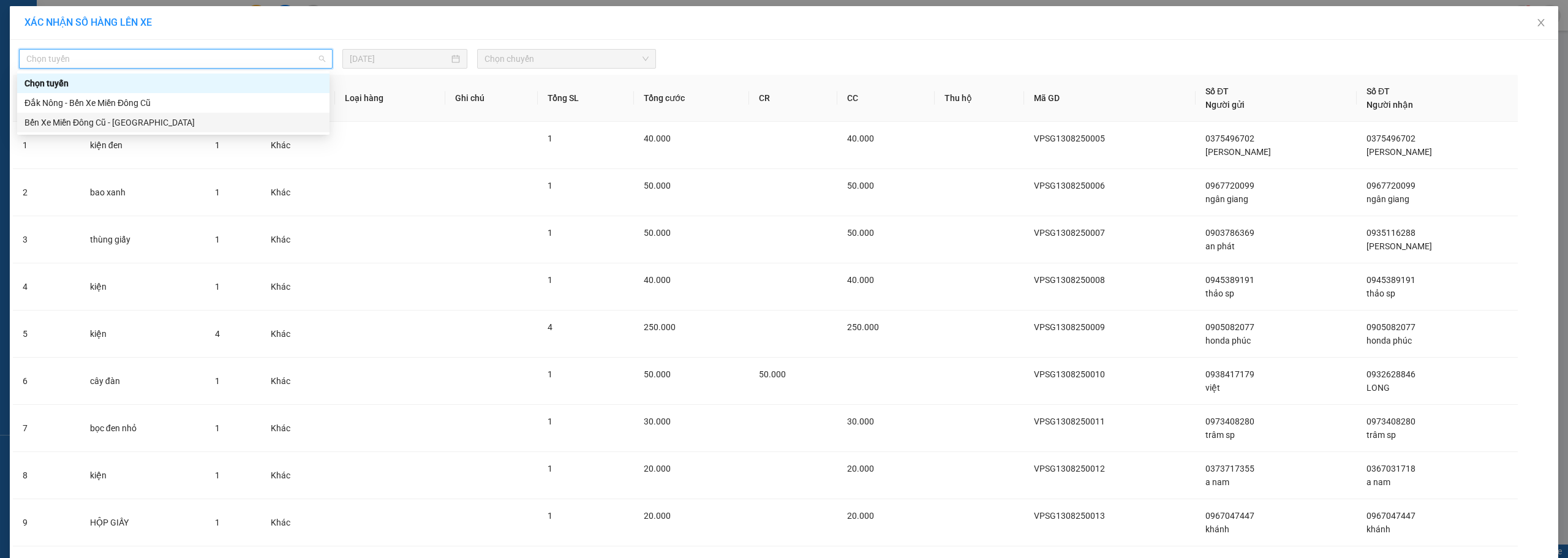
click at [160, 125] on div "Bến Xe Miền Đông Cũ - [GEOGRAPHIC_DATA]" at bounding box center [173, 122] width 297 height 13
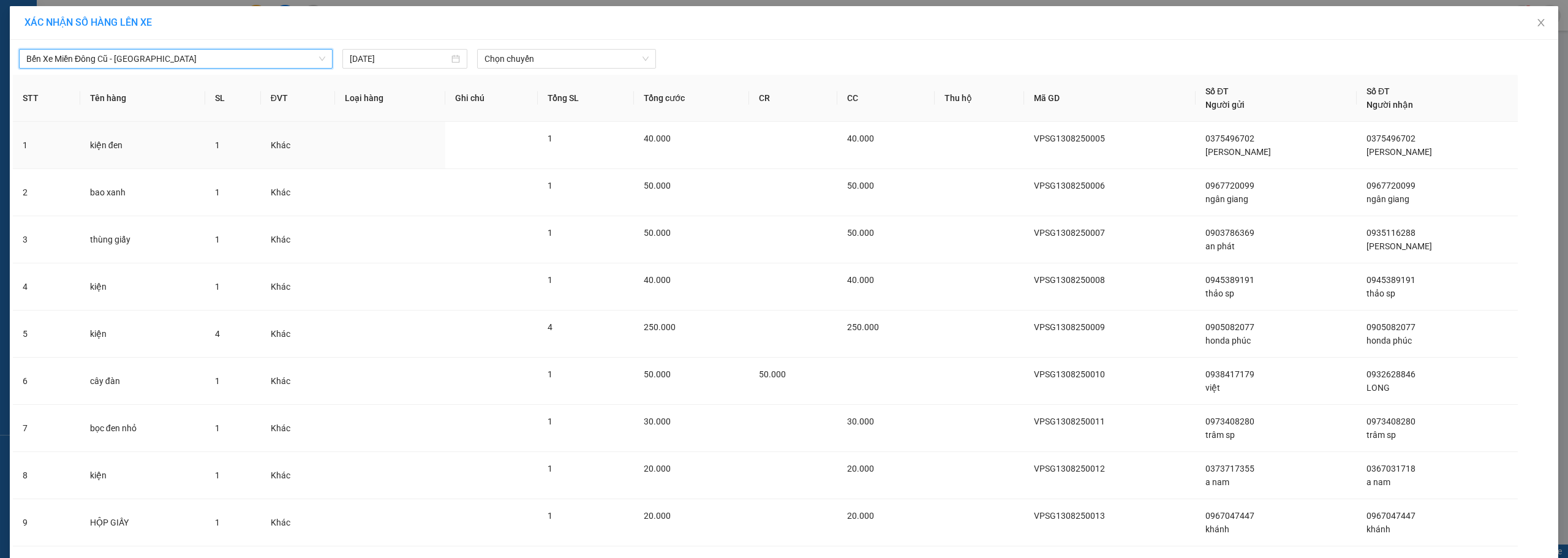
click at [558, 47] on div "Bến Xe Miền Đông Cũ - [GEOGRAPHIC_DATA] - [GEOGRAPHIC_DATA] [DATE] Chọn chuyến" at bounding box center [784, 56] width 1542 height 26
click at [548, 61] on span "Chọn chuyến" at bounding box center [566, 58] width 164 height 18
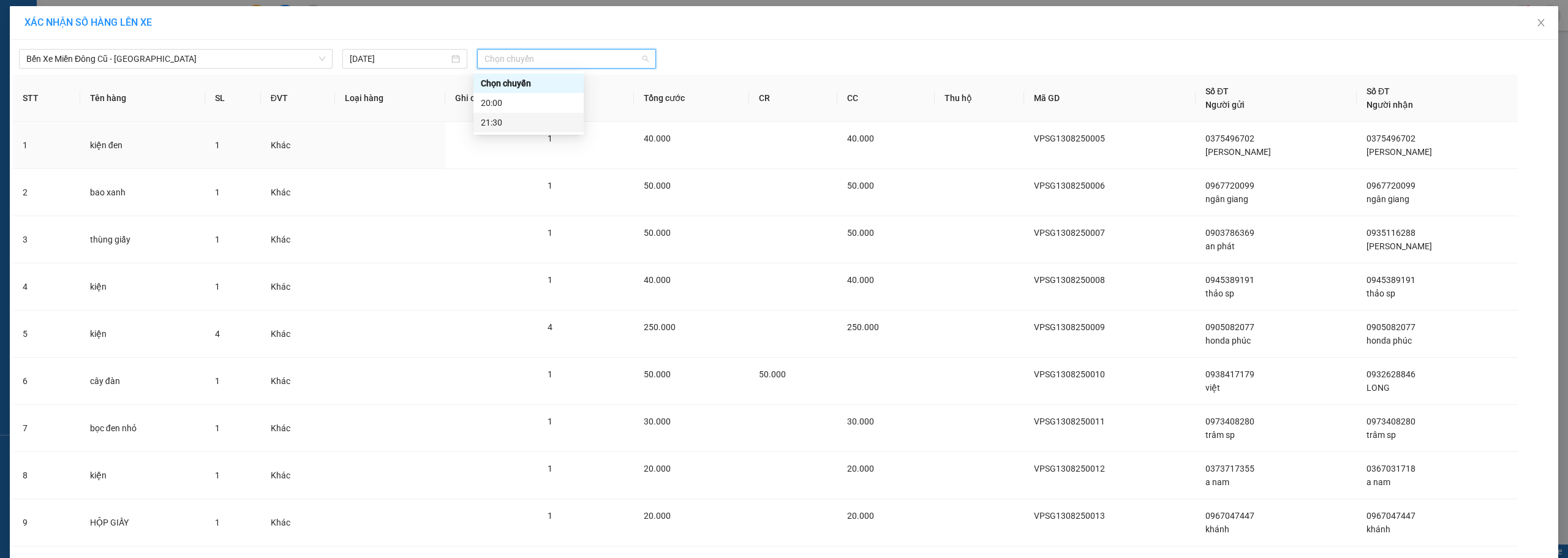
click at [532, 124] on div "21:30" at bounding box center [529, 122] width 96 height 13
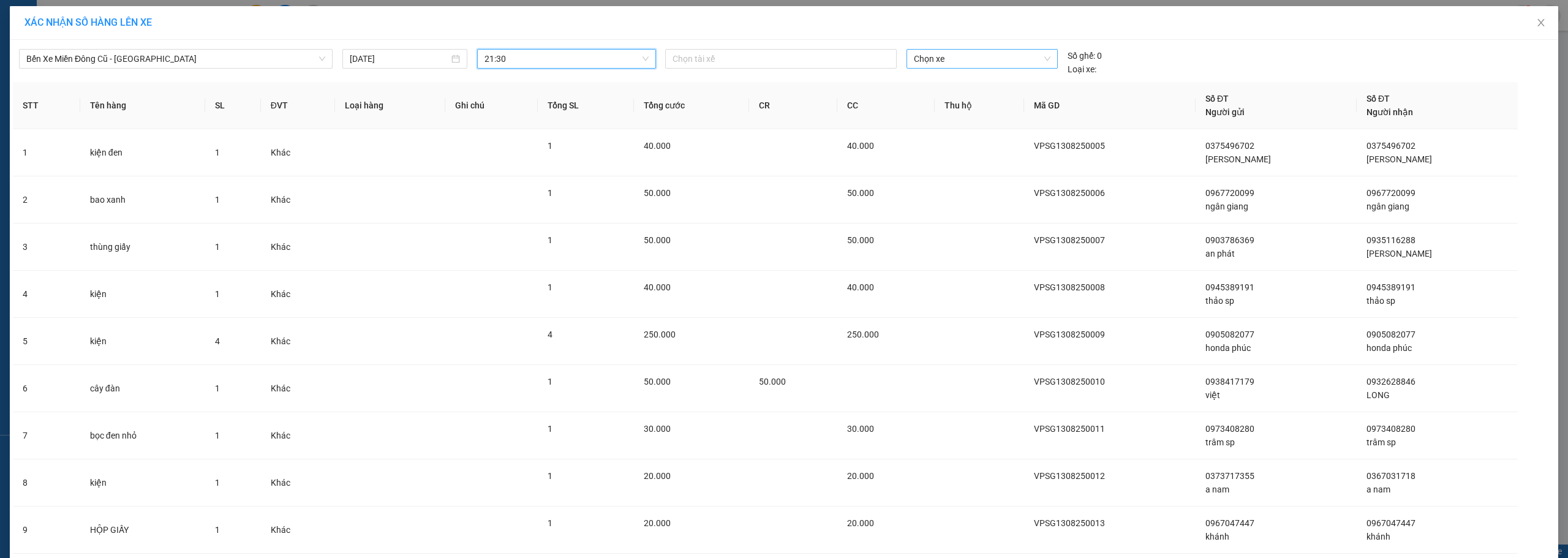
click at [920, 64] on span "Chọn xe" at bounding box center [982, 58] width 136 height 18
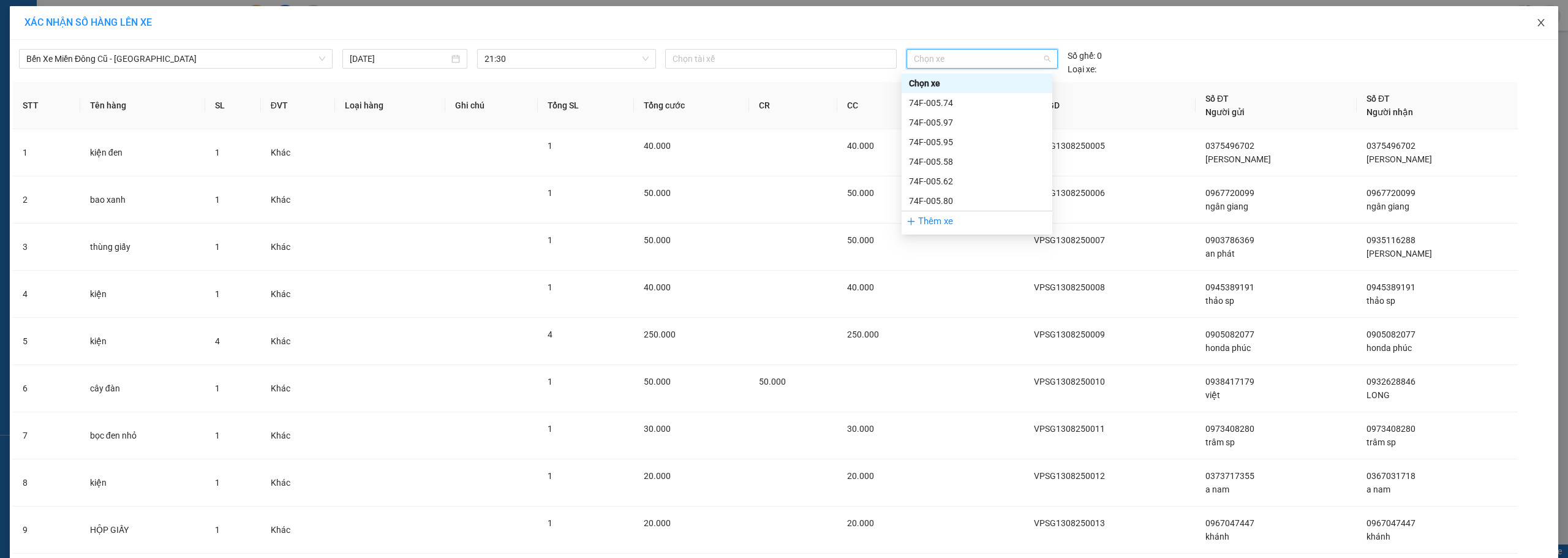
click at [1537, 24] on icon "close" at bounding box center [1541, 23] width 9 height 9
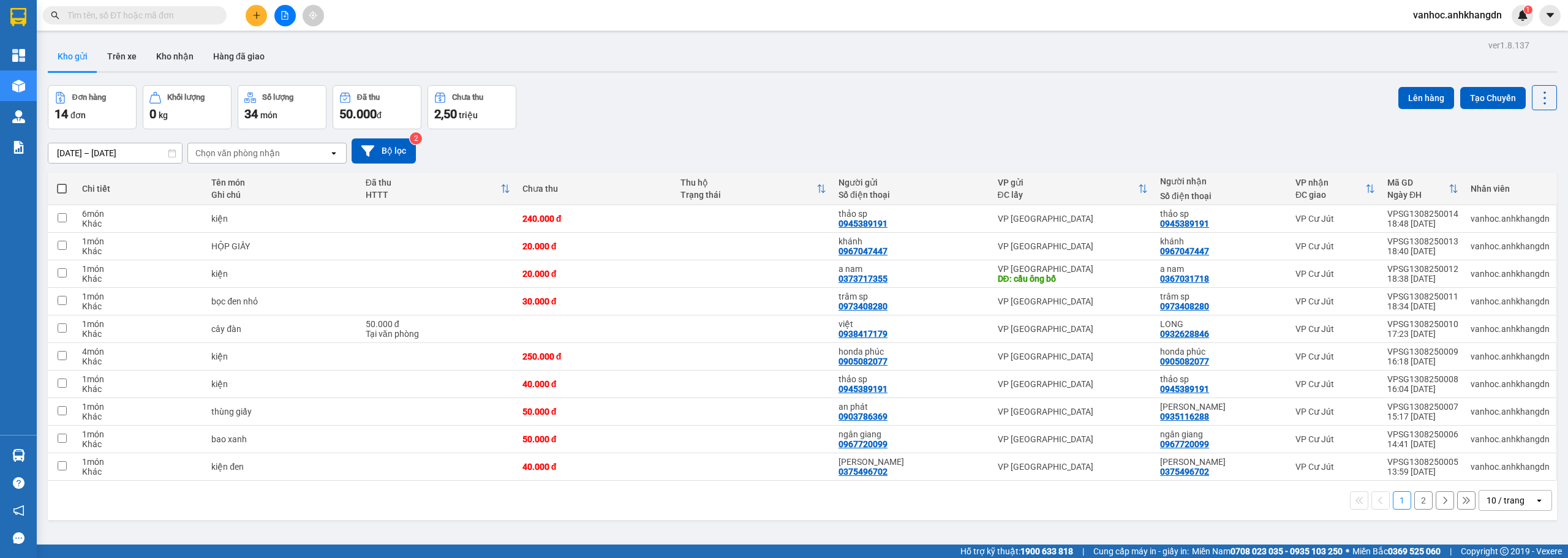
click at [66, 193] on span at bounding box center [62, 188] width 9 height 9
click at [62, 183] on input "checkbox" at bounding box center [62, 183] width 0 height 0
checkbox input "true"
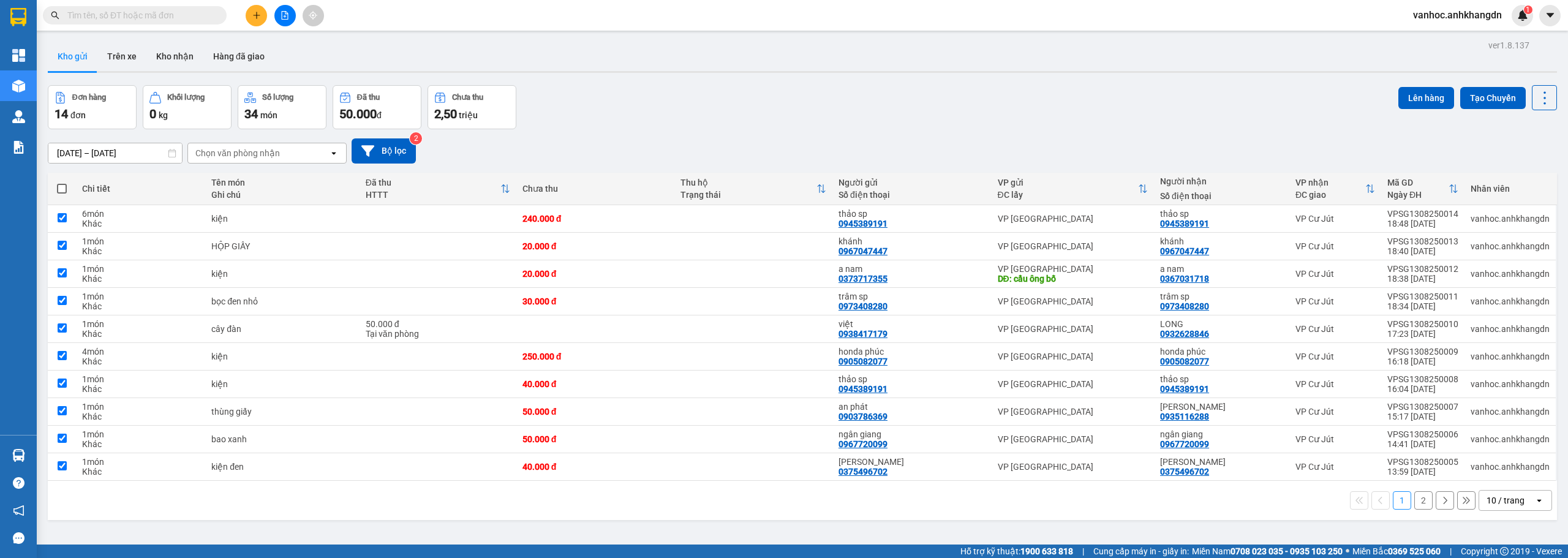
checkbox input "true"
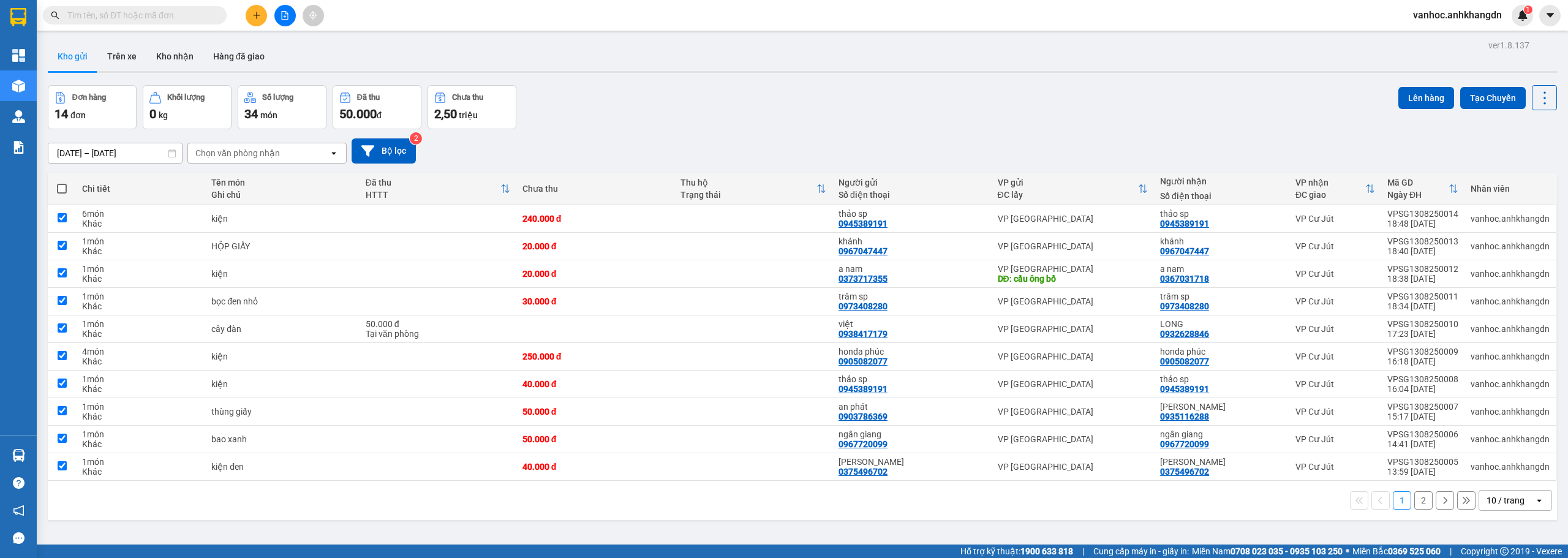
checkbox input "true"
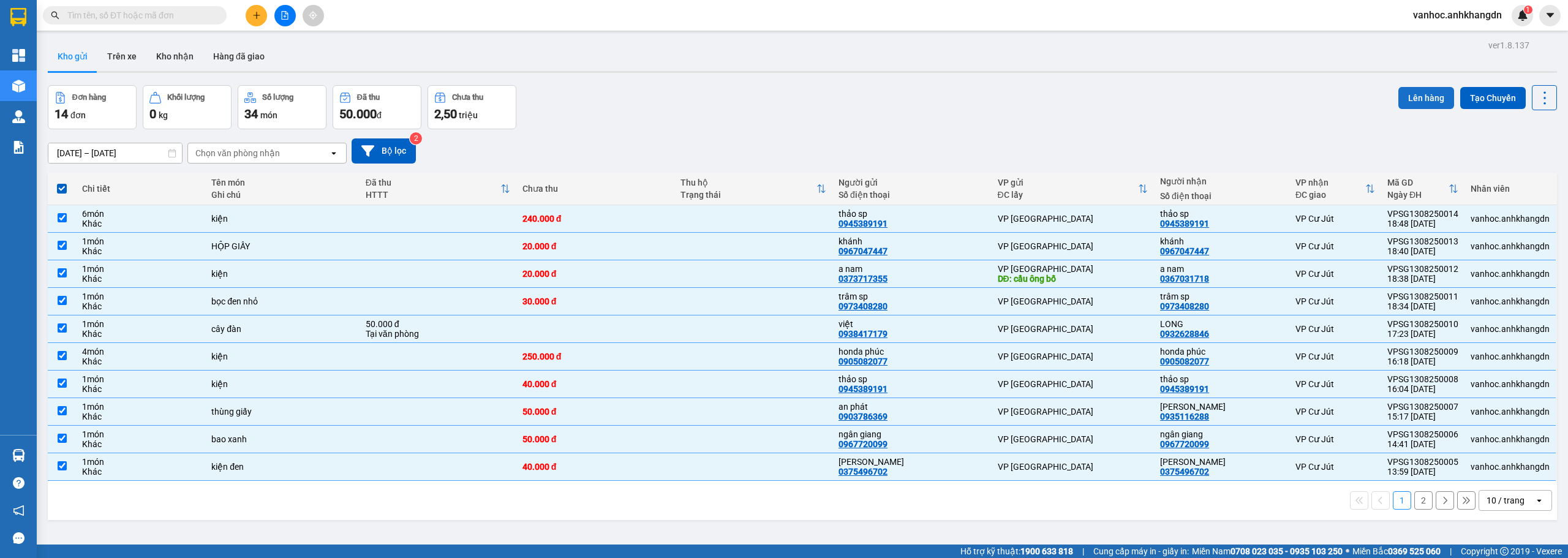
click at [1426, 108] on button "Lên hàng" at bounding box center [1425, 98] width 56 height 22
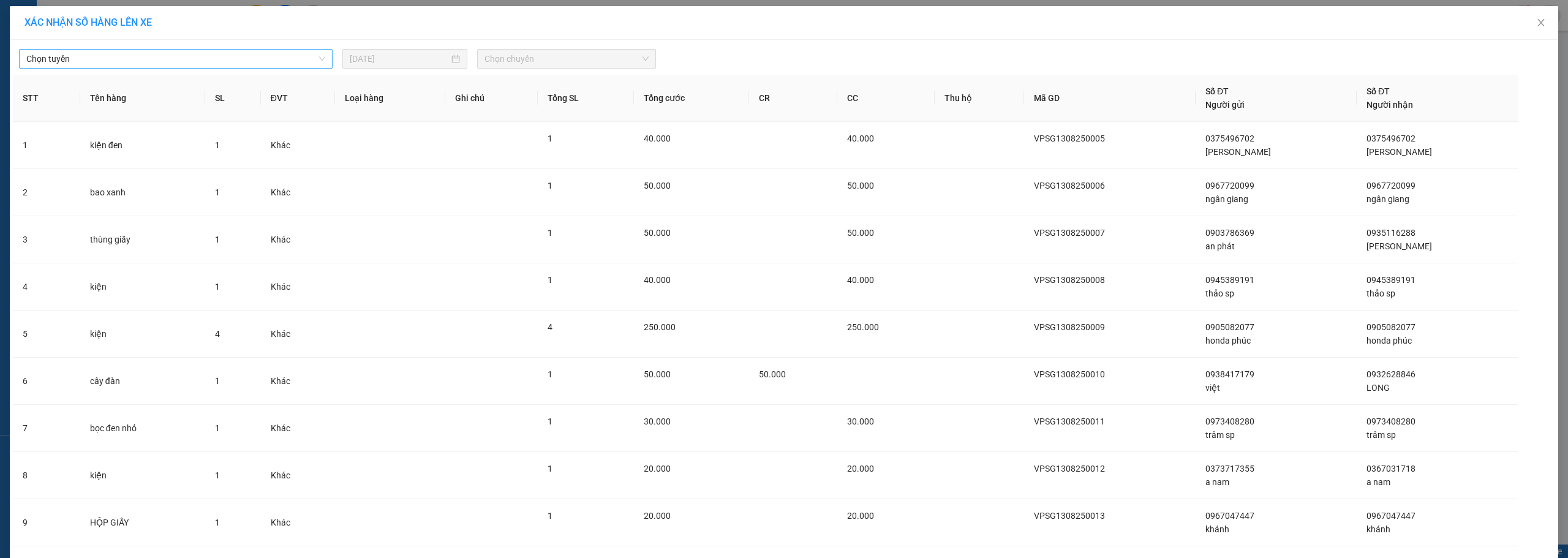
click at [253, 67] on span "Chọn tuyến" at bounding box center [176, 58] width 299 height 18
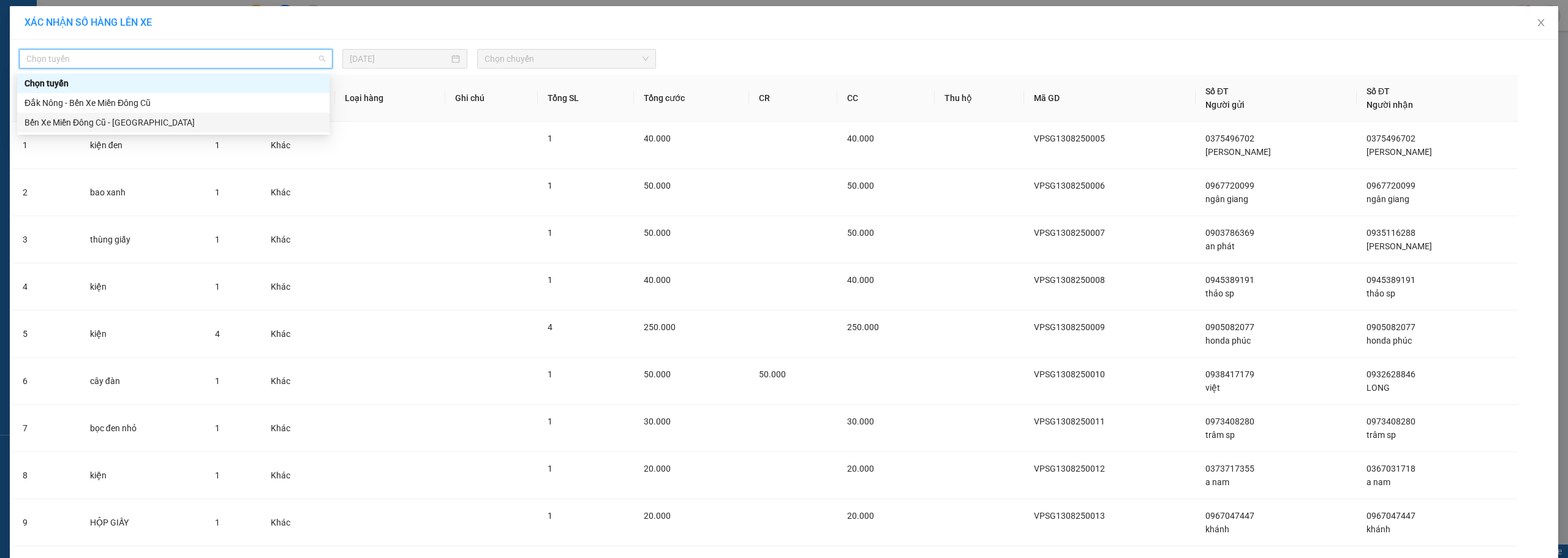
click at [173, 122] on div "Bến Xe Miền Đông Cũ - [GEOGRAPHIC_DATA]" at bounding box center [173, 122] width 297 height 13
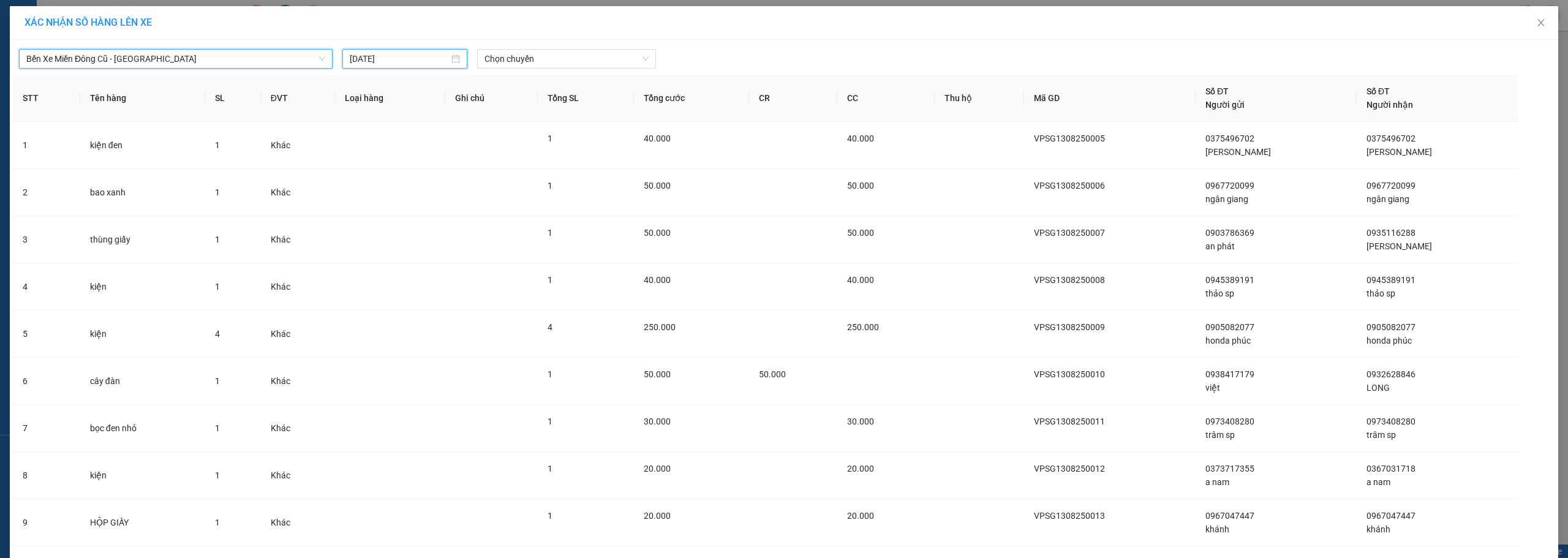
click at [393, 60] on input "[DATE]" at bounding box center [399, 58] width 99 height 13
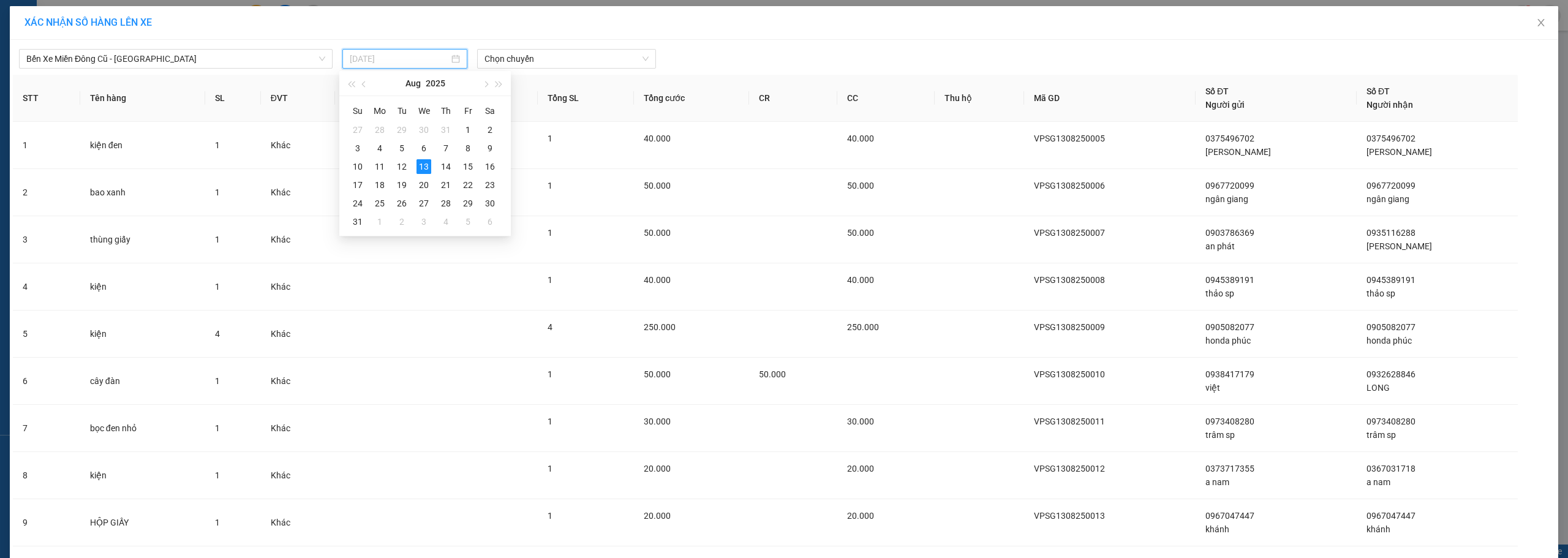
type input "[DATE]"
click at [541, 63] on span "Chọn chuyến" at bounding box center [566, 58] width 164 height 18
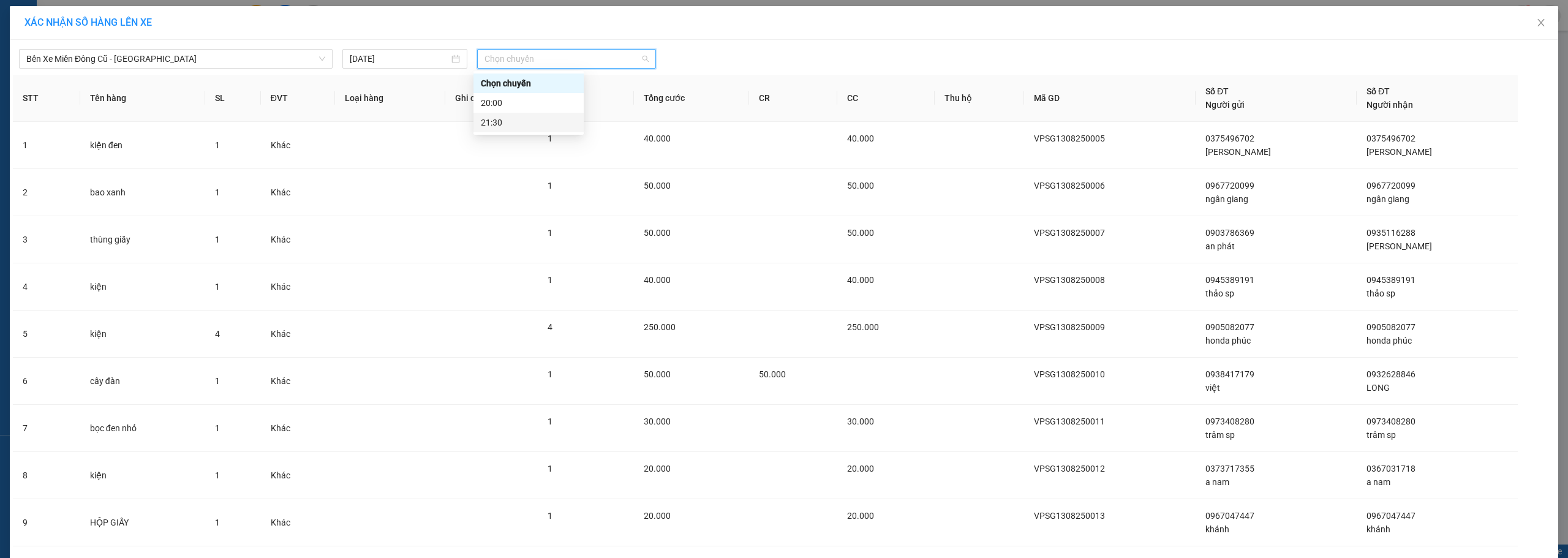
click at [519, 122] on div "21:30" at bounding box center [529, 122] width 96 height 13
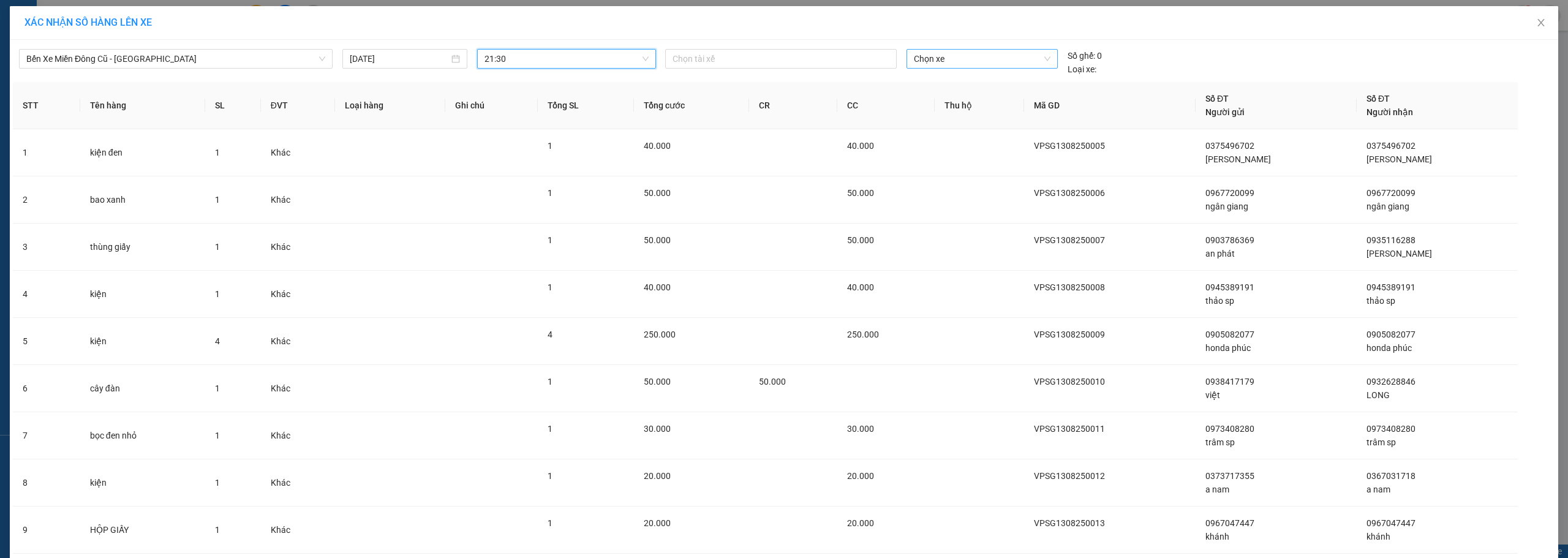
click at [973, 58] on span "Chọn xe" at bounding box center [982, 58] width 136 height 18
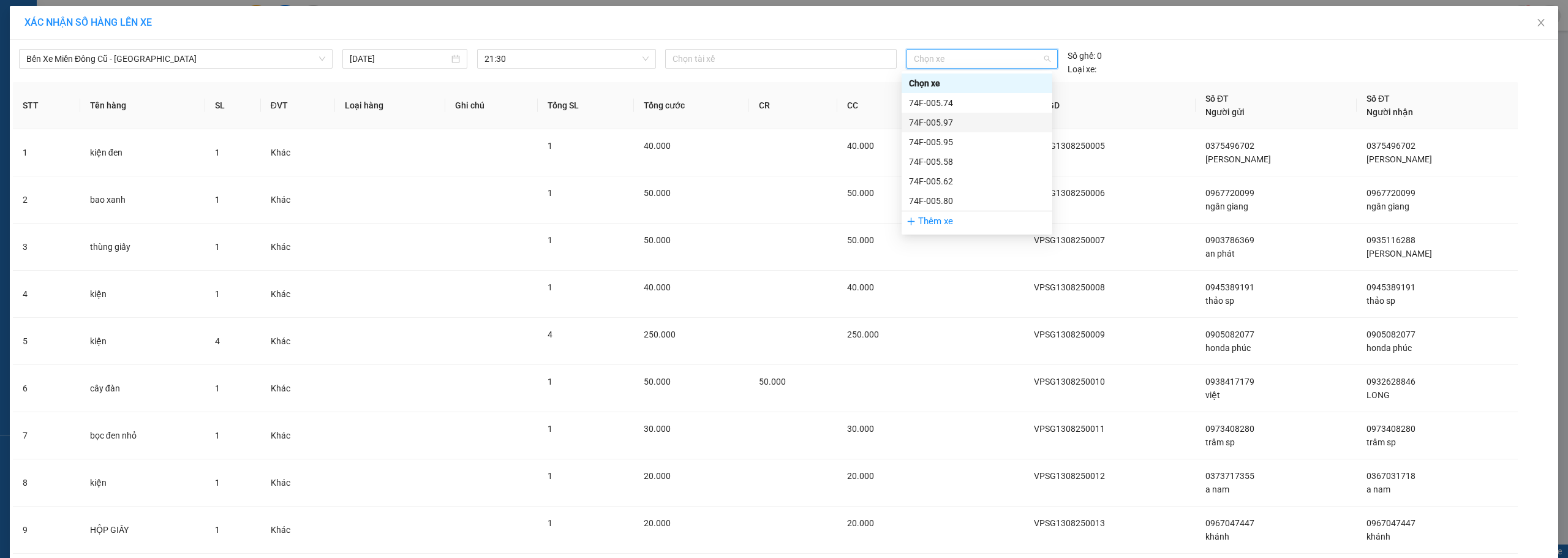
click at [954, 127] on div "74F-005.97" at bounding box center [977, 122] width 136 height 13
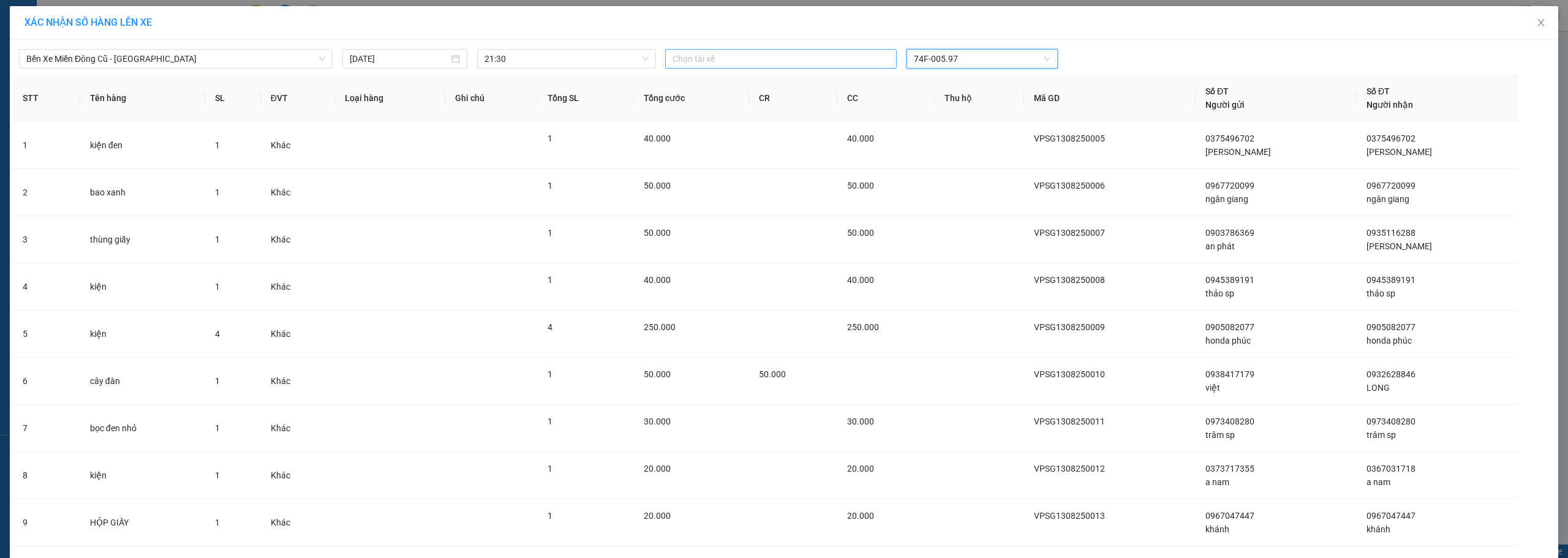
click at [758, 55] on div at bounding box center [780, 59] width 225 height 15
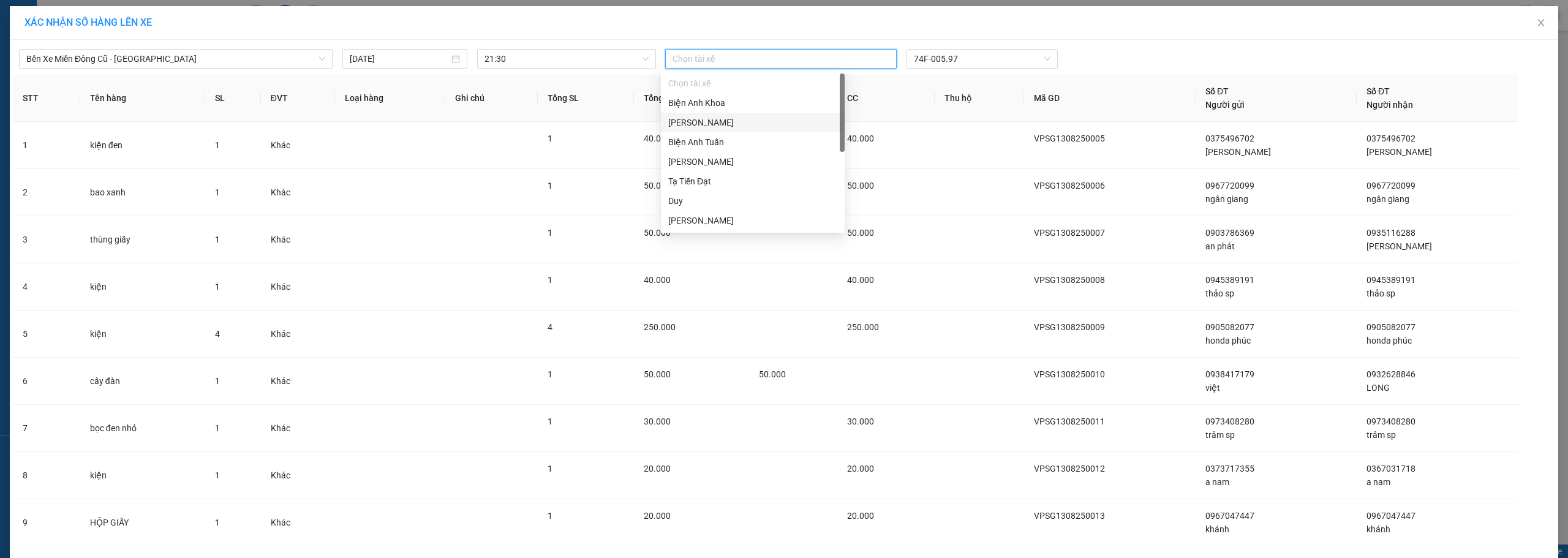
scroll to position [196, 0]
click at [718, 181] on div "[PERSON_NAME]" at bounding box center [752, 181] width 169 height 13
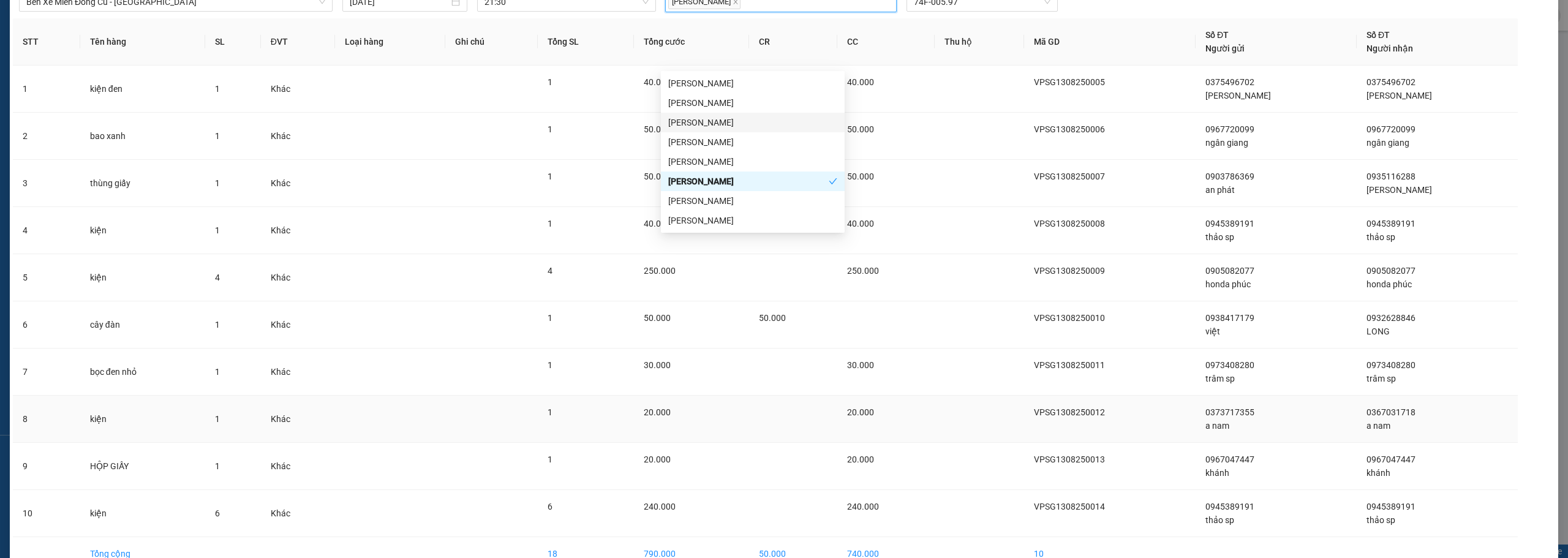
scroll to position [126, 0]
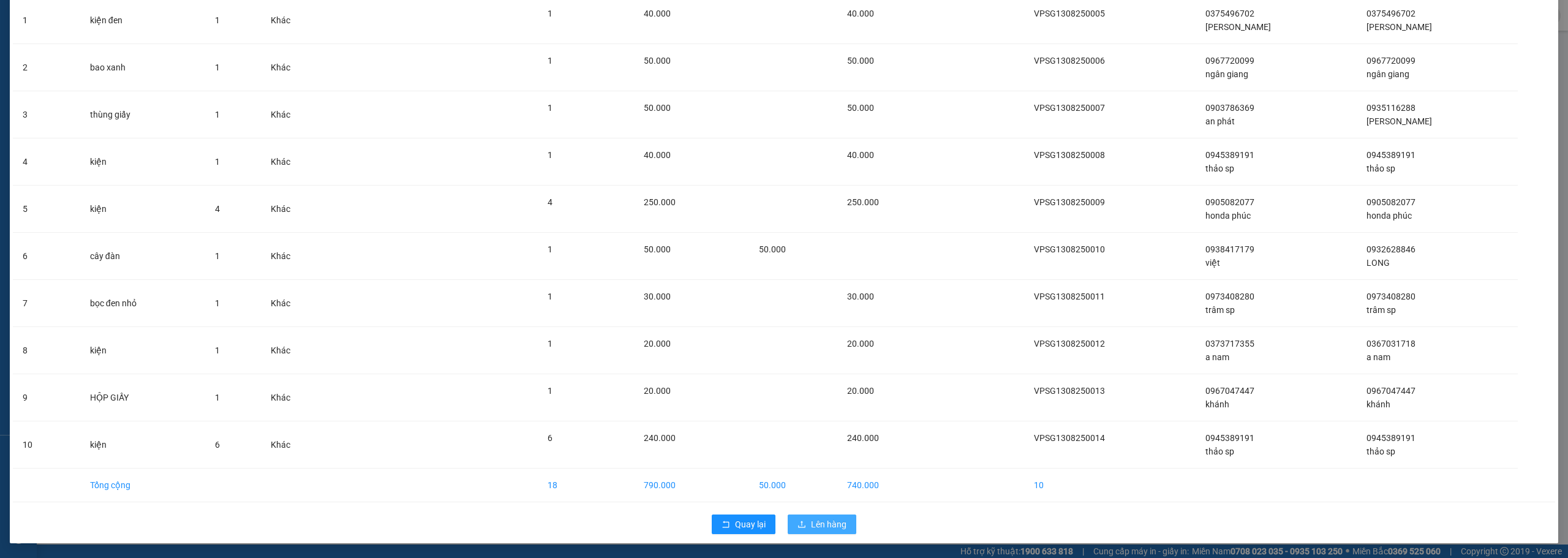
click at [817, 523] on span "Lên hàng" at bounding box center [828, 524] width 35 height 13
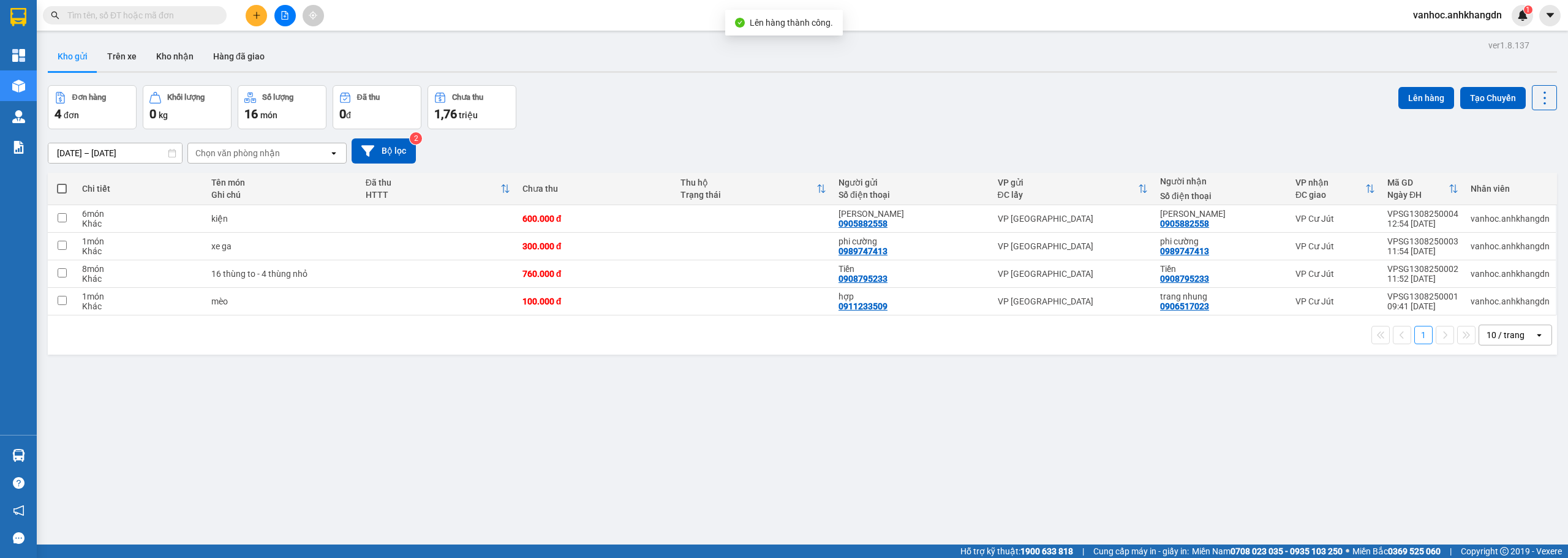
click at [60, 188] on span at bounding box center [62, 188] width 9 height 9
click at [62, 183] on input "checkbox" at bounding box center [62, 183] width 0 height 0
checkbox input "true"
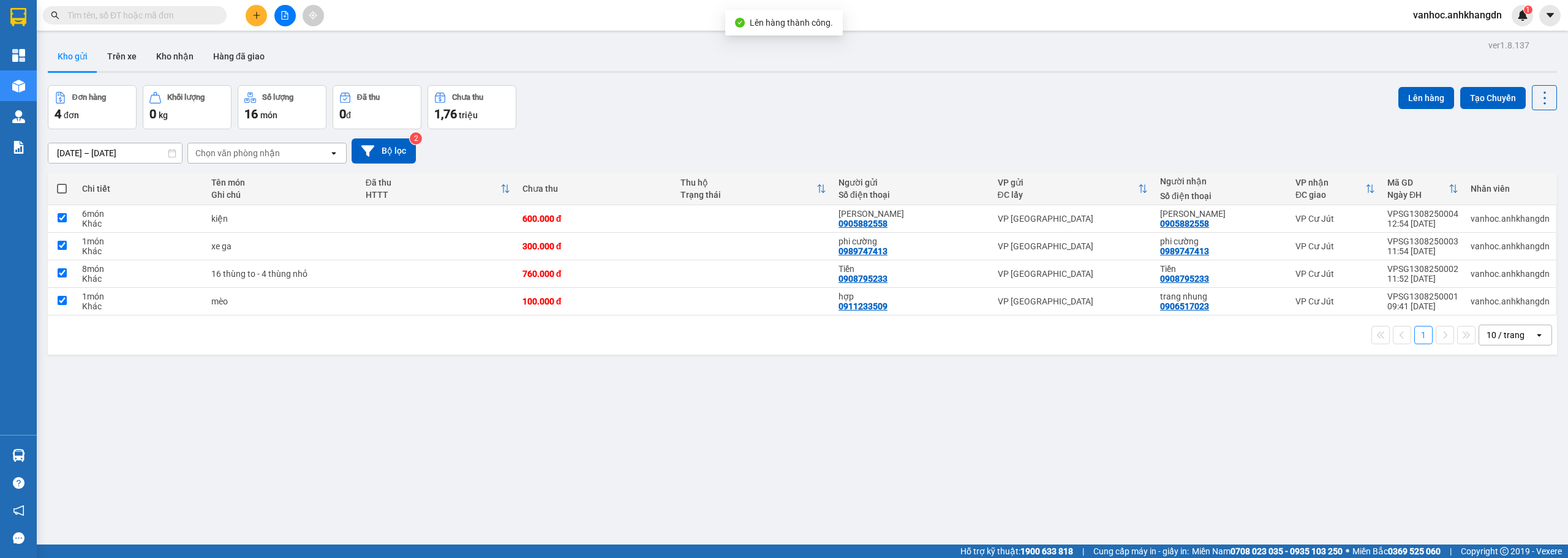
checkbox input "true"
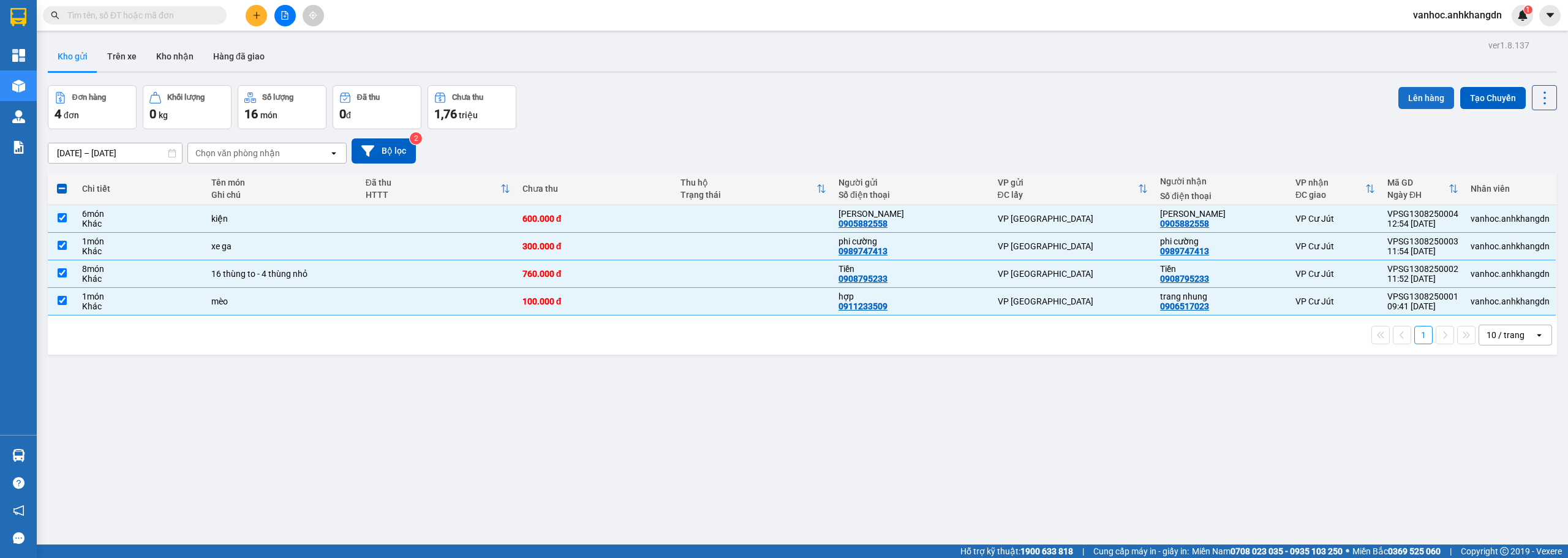
click at [1420, 98] on button "Lên hàng" at bounding box center [1425, 98] width 56 height 22
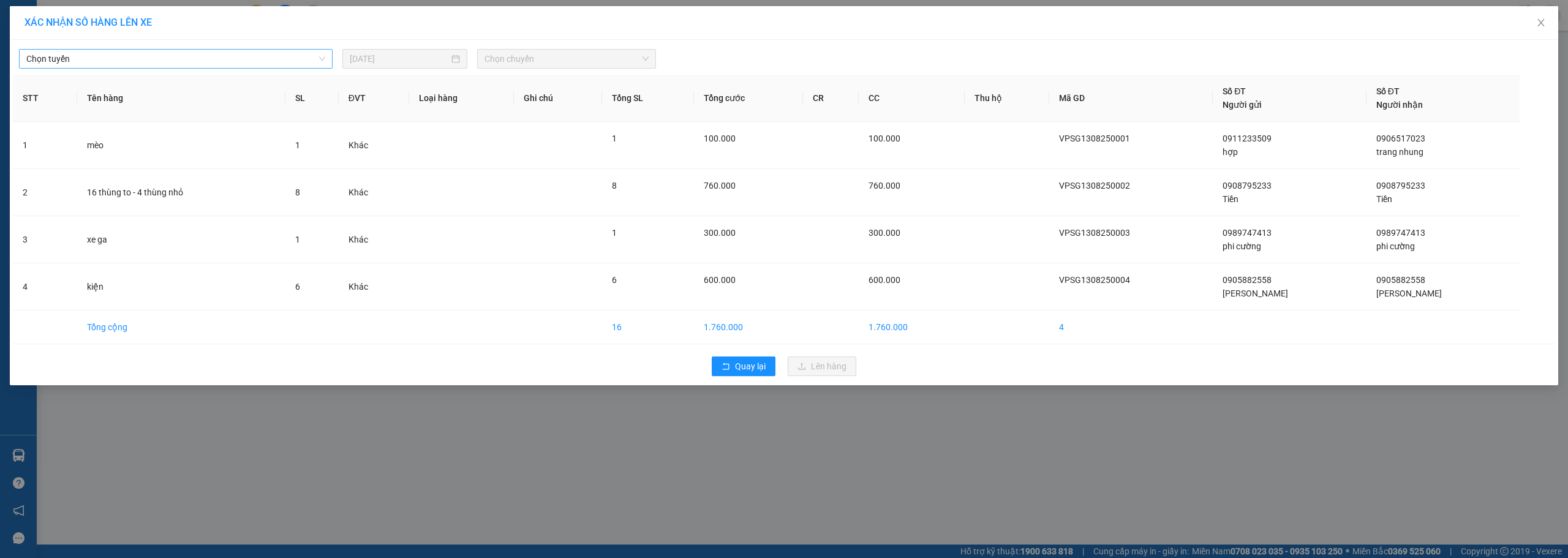
click at [208, 55] on span "Chọn tuyến" at bounding box center [176, 58] width 299 height 18
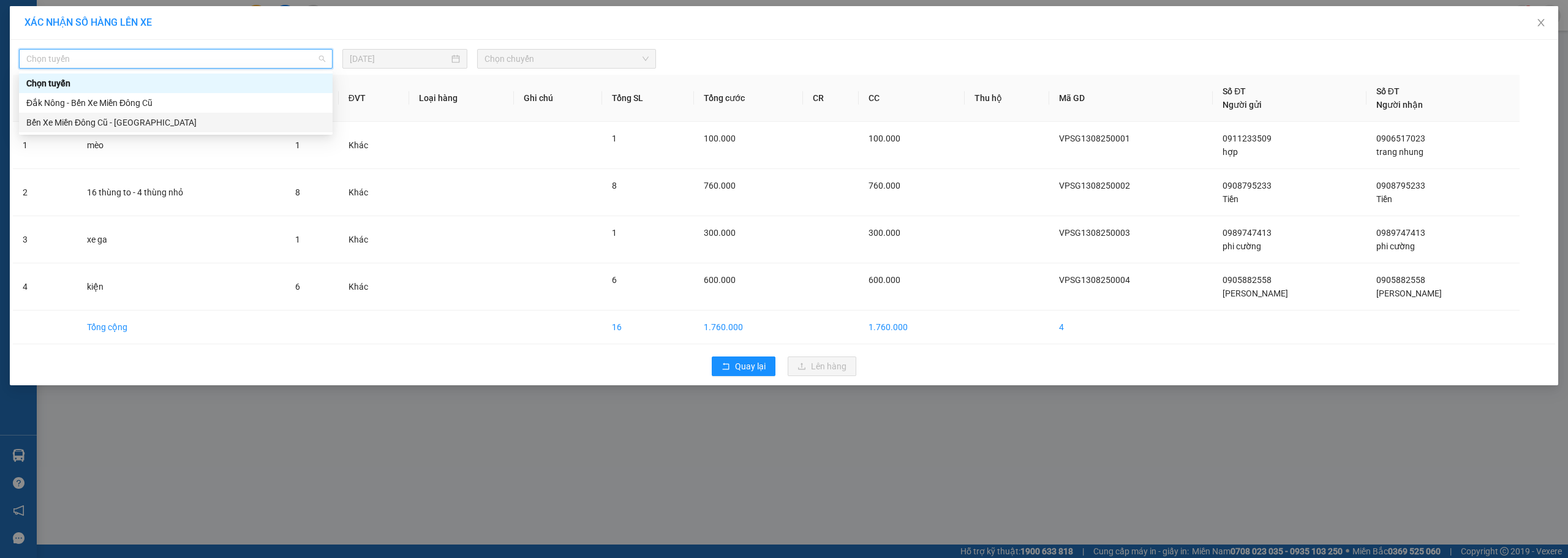
click at [124, 115] on div "Bến Xe Miền Đông Cũ - [GEOGRAPHIC_DATA]" at bounding box center [176, 122] width 314 height 20
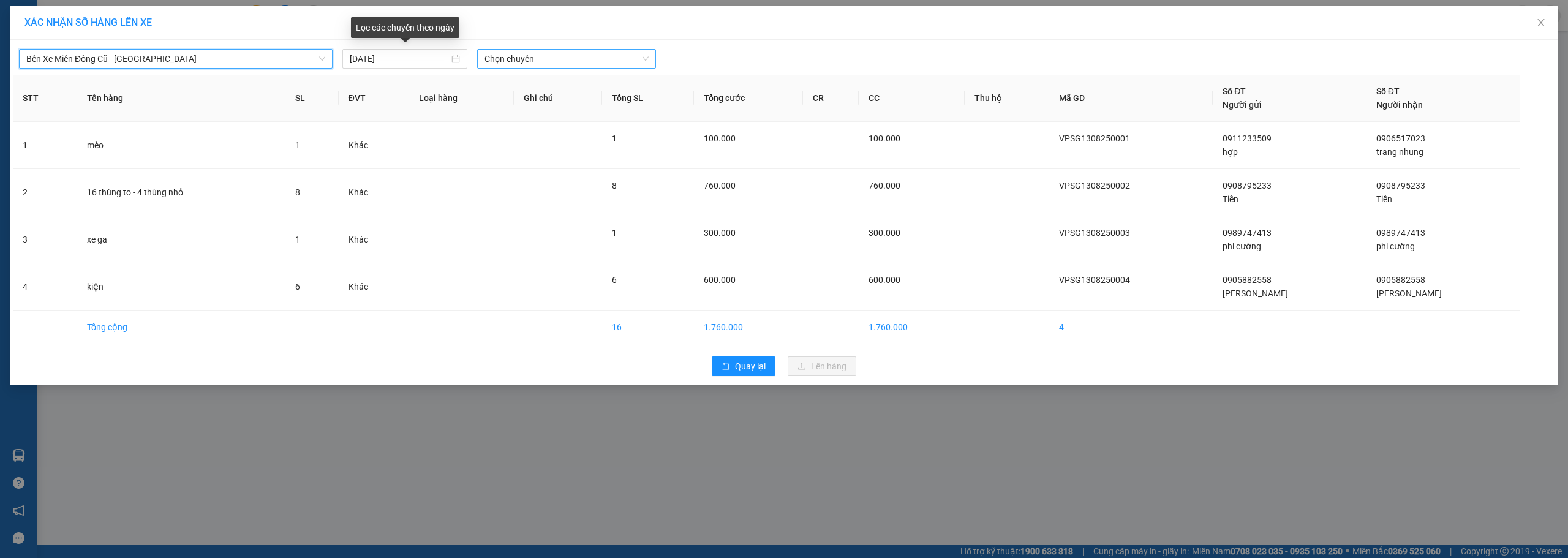
click at [566, 60] on span "Chọn chuyến" at bounding box center [566, 58] width 164 height 18
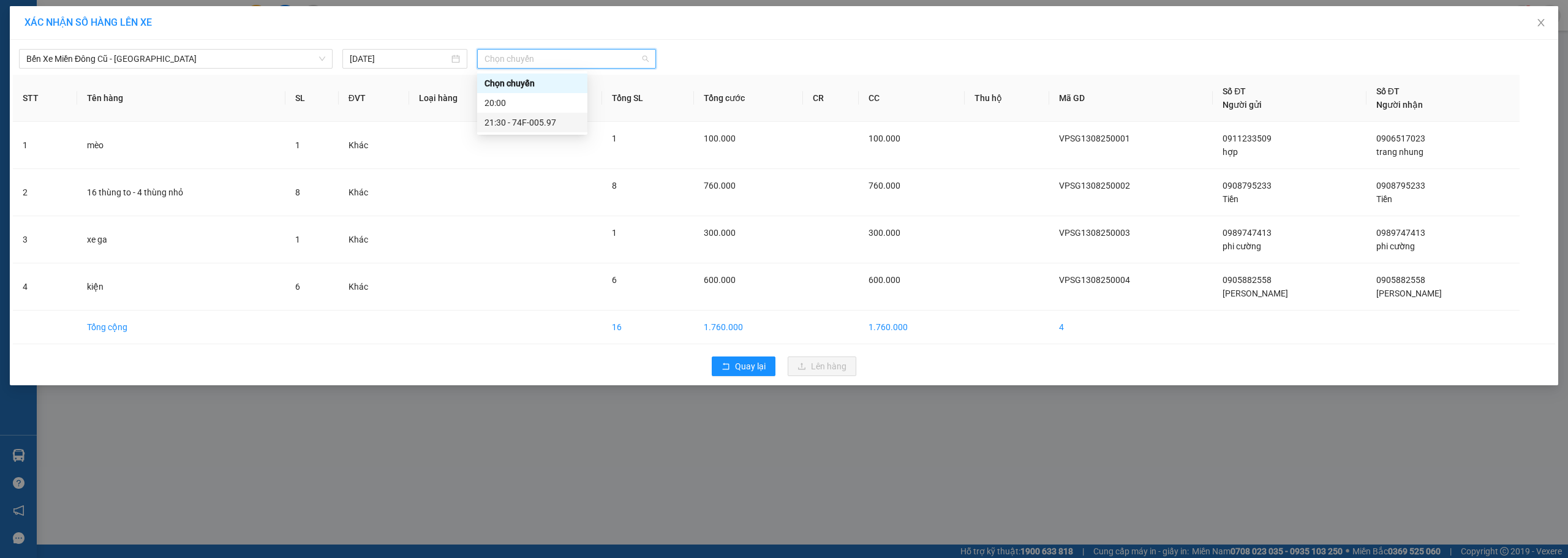
click at [543, 124] on div "21:30 - 74F-005.97" at bounding box center [533, 122] width 96 height 13
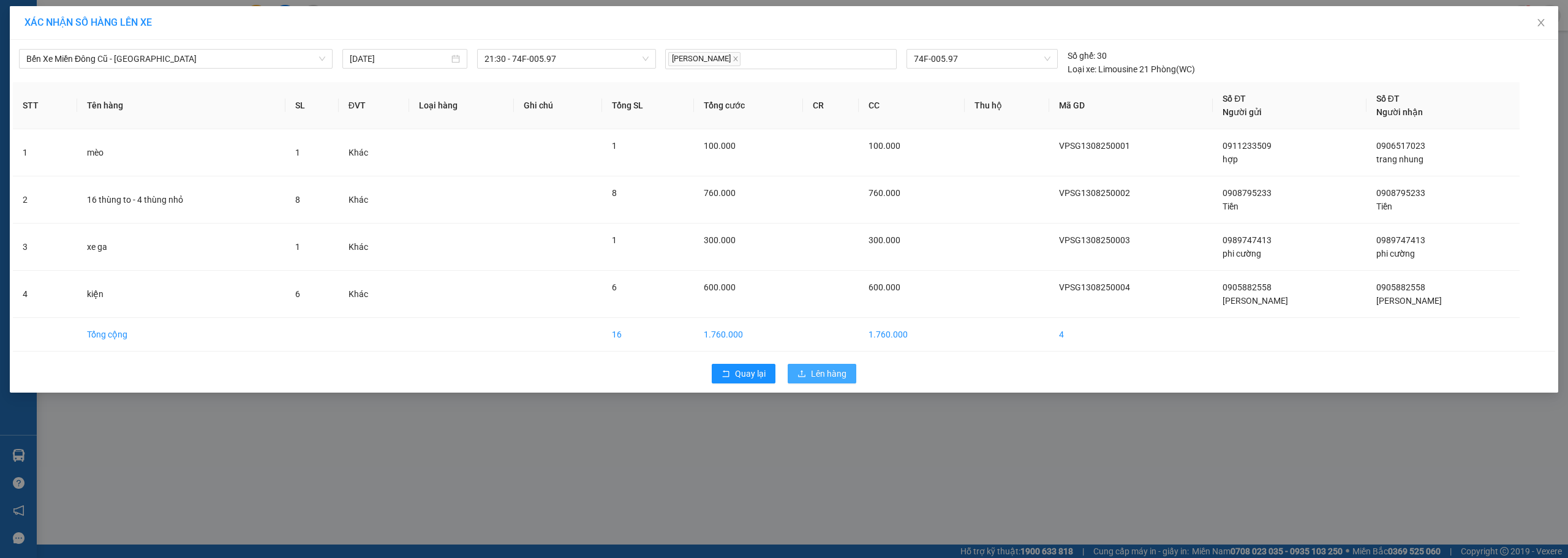
click at [842, 372] on span "Lên hàng" at bounding box center [828, 374] width 35 height 13
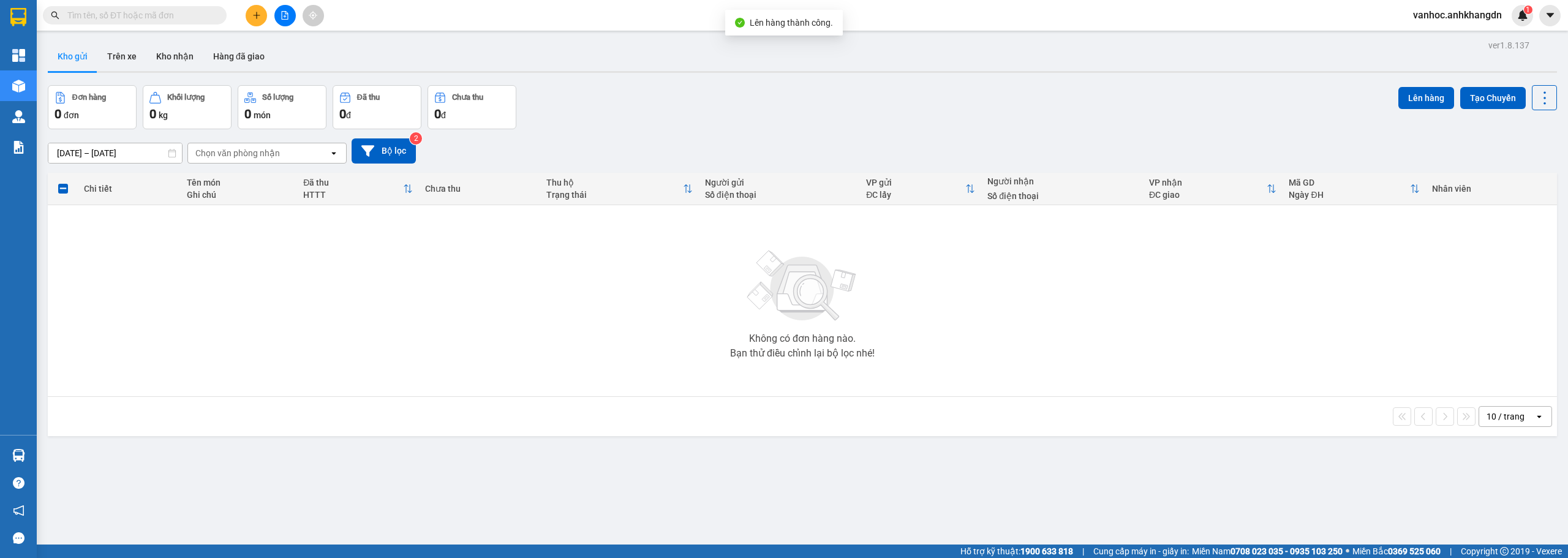
click at [283, 10] on button at bounding box center [285, 15] width 21 height 21
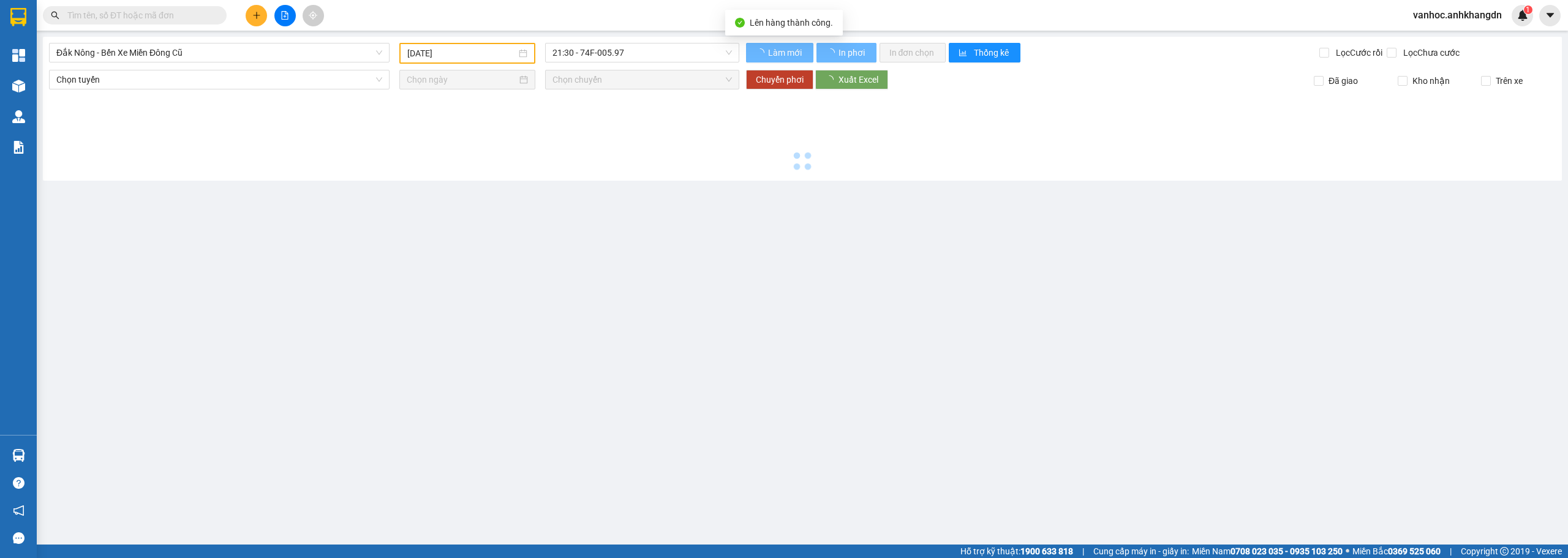
type input "[DATE]"
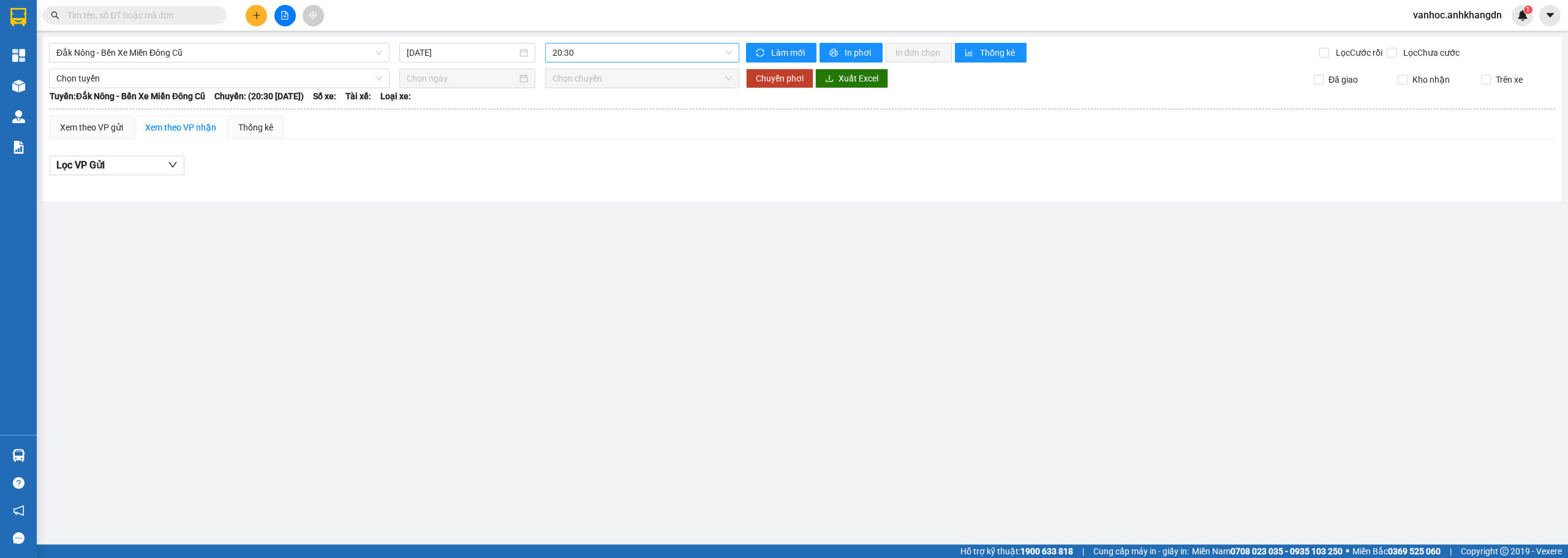
click at [580, 57] on span "20:30" at bounding box center [642, 52] width 180 height 18
click at [209, 65] on div "Đắk Nông - Bến Xe Miền Đông Cũ [DATE] 20:30 Làm mới In phơi In đơn chọn Thống k…" at bounding box center [802, 119] width 1519 height 165
click at [208, 53] on span "Đắk Nông - Bến Xe Miền Đông Cũ" at bounding box center [219, 52] width 326 height 18
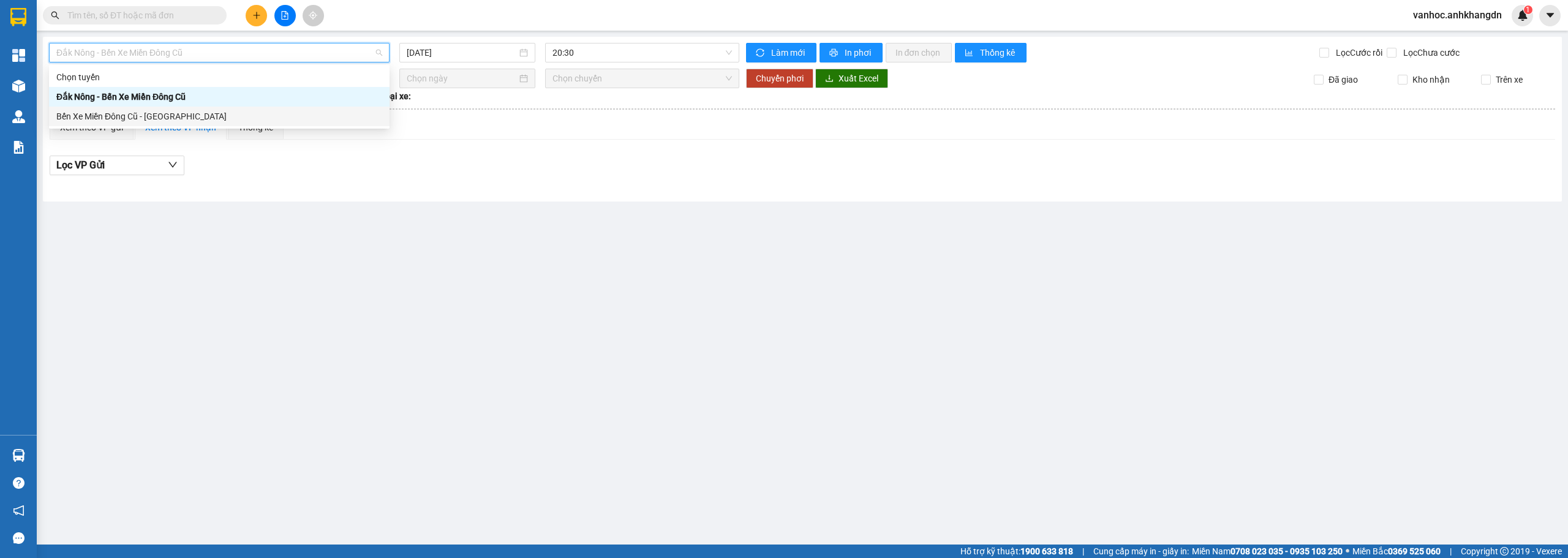
click at [182, 113] on div "Bến Xe Miền Đông Cũ - [GEOGRAPHIC_DATA]" at bounding box center [219, 116] width 326 height 13
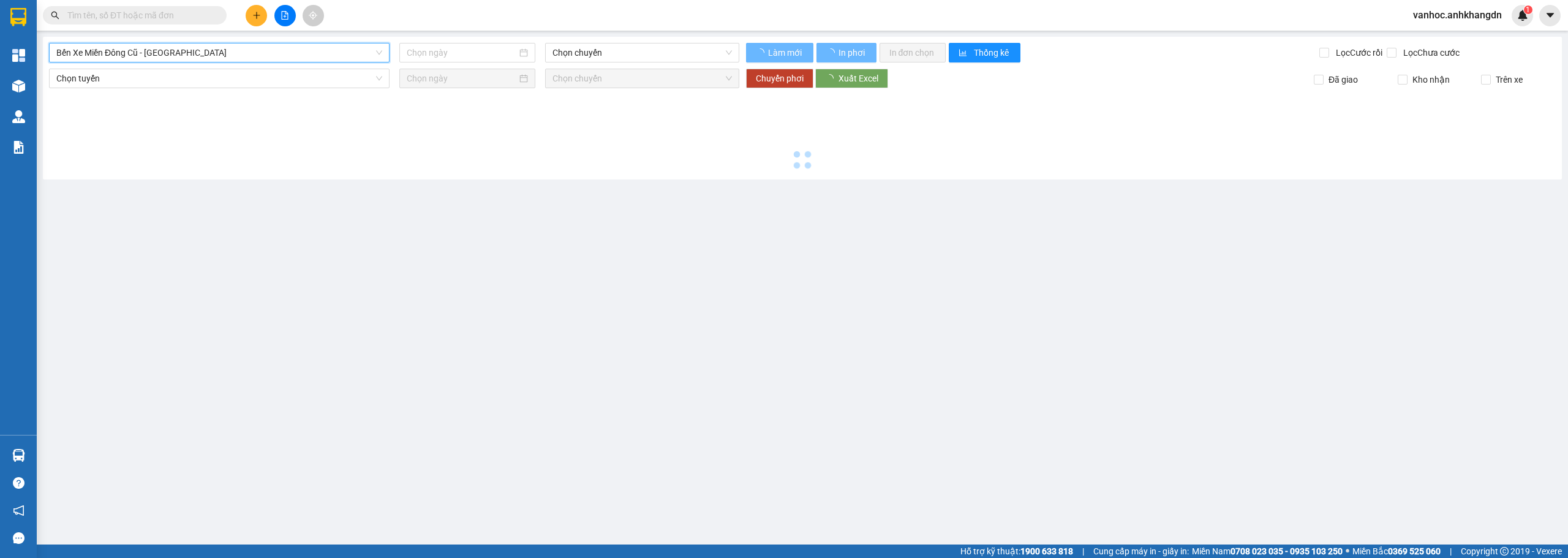
type input "[DATE]"
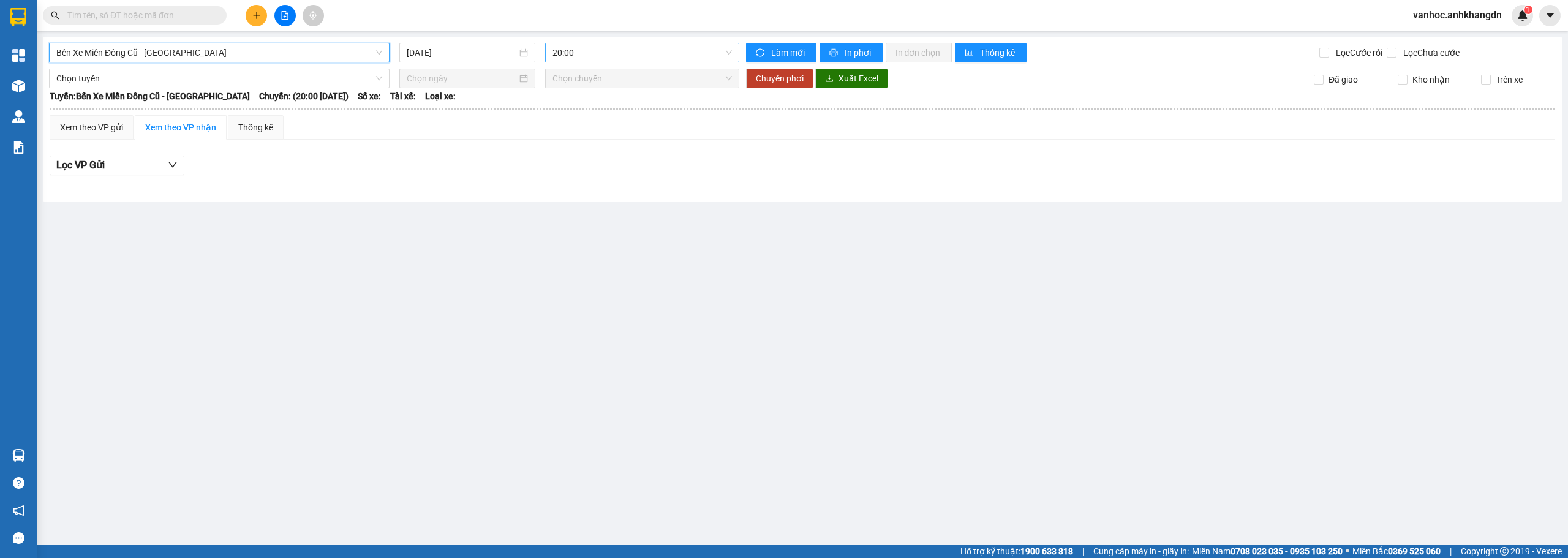
click at [593, 46] on span "20:00" at bounding box center [642, 52] width 180 height 18
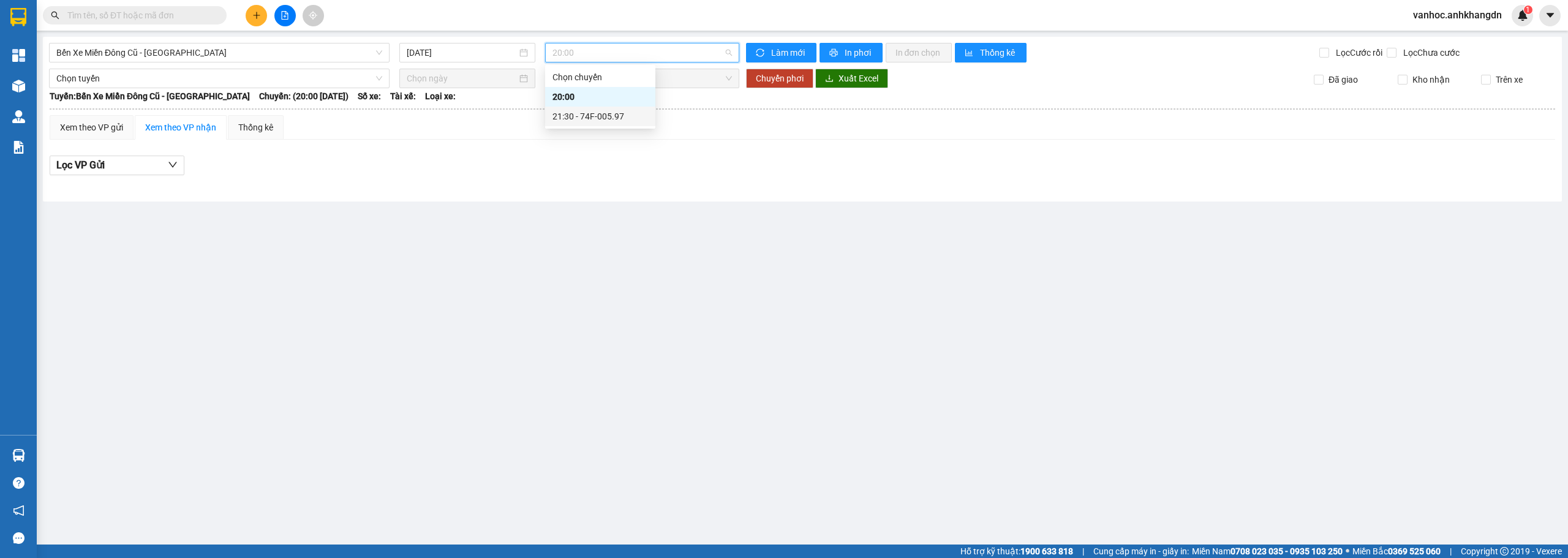
click at [588, 115] on div "21:30 - 74F-005.97" at bounding box center [600, 116] width 96 height 13
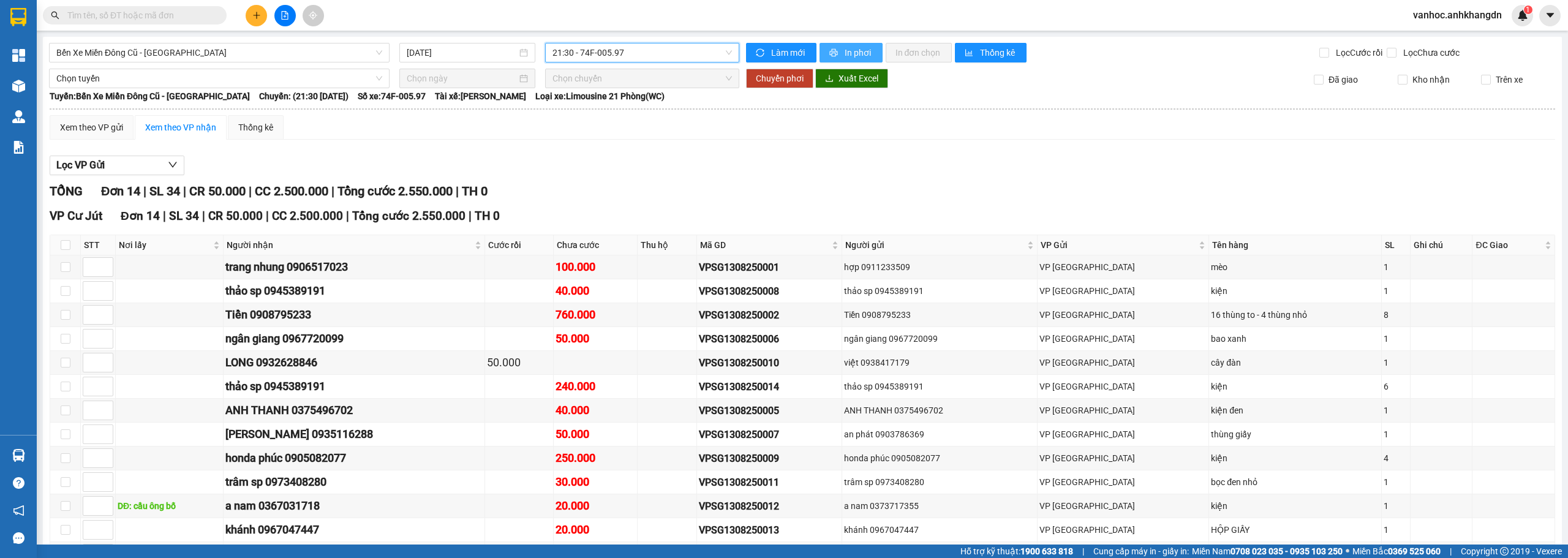
click at [856, 54] on span "In phơi" at bounding box center [859, 53] width 28 height 13
click at [839, 59] on button "In phơi" at bounding box center [851, 53] width 63 height 20
click at [253, 20] on button at bounding box center [256, 15] width 21 height 21
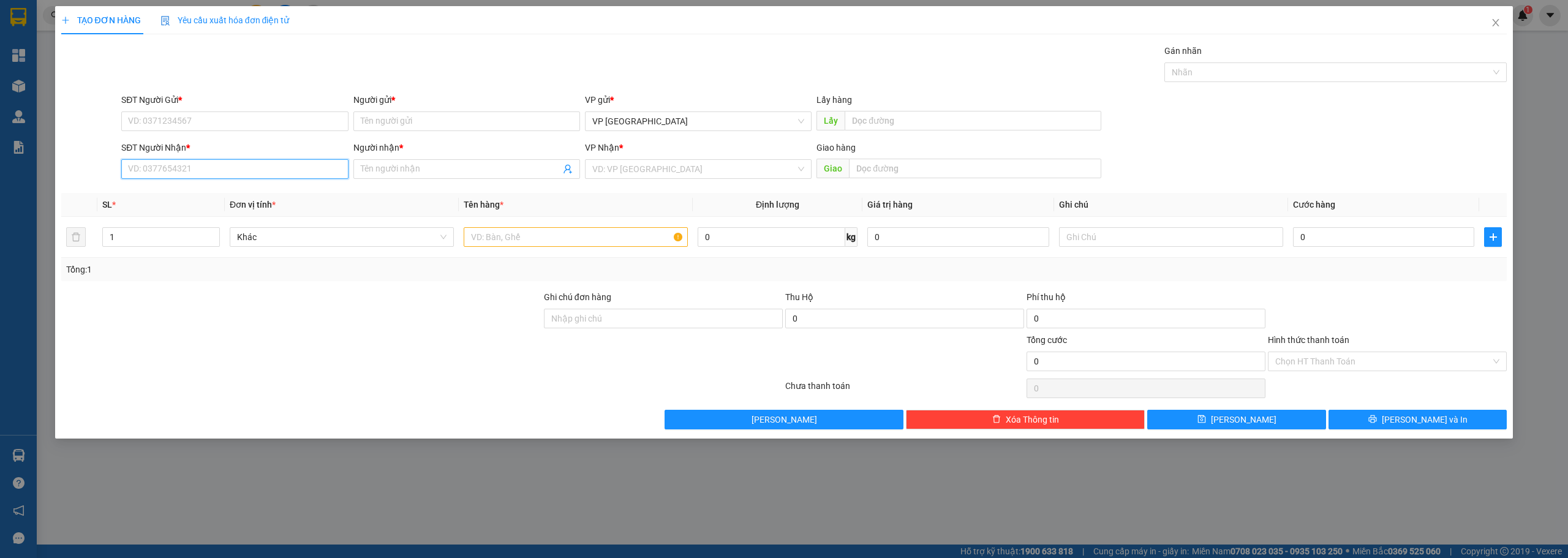
click at [182, 167] on input "SĐT Người Nhận *" at bounding box center [235, 169] width 227 height 20
click at [153, 127] on input "SĐT Người Gửi *" at bounding box center [235, 121] width 227 height 20
type input "0357592115"
click at [440, 128] on input "Người gửi *" at bounding box center [466, 121] width 227 height 20
paste input "ùy"
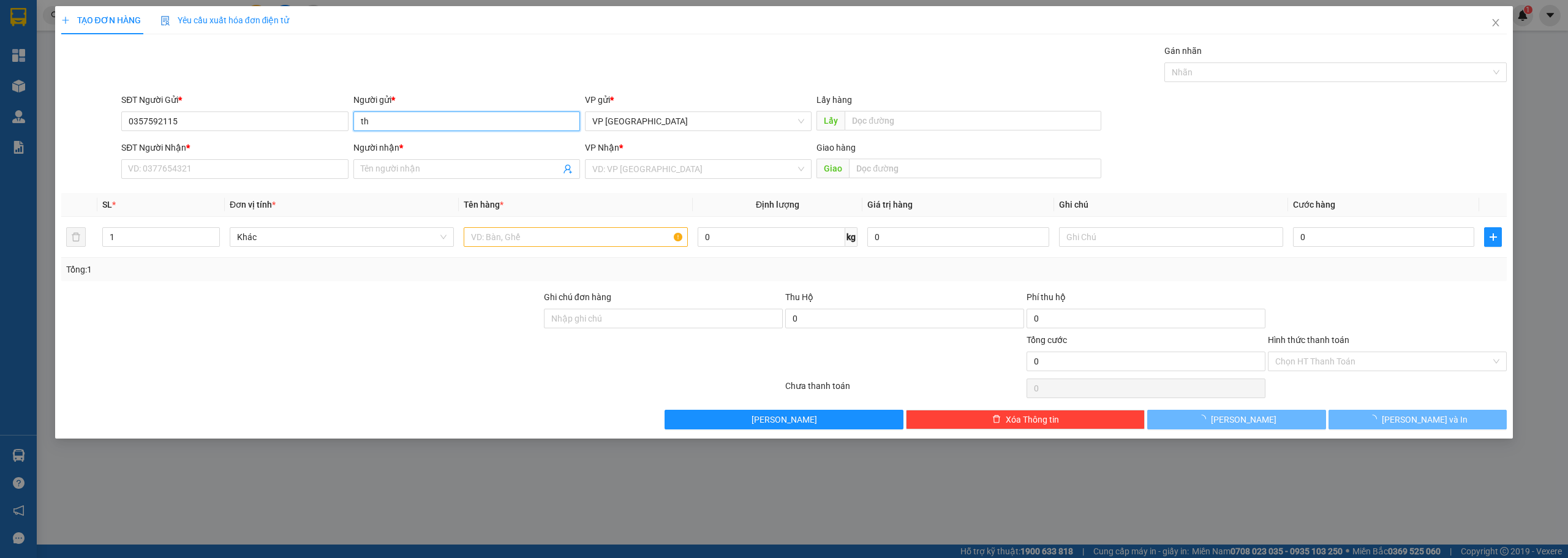
type input "t"
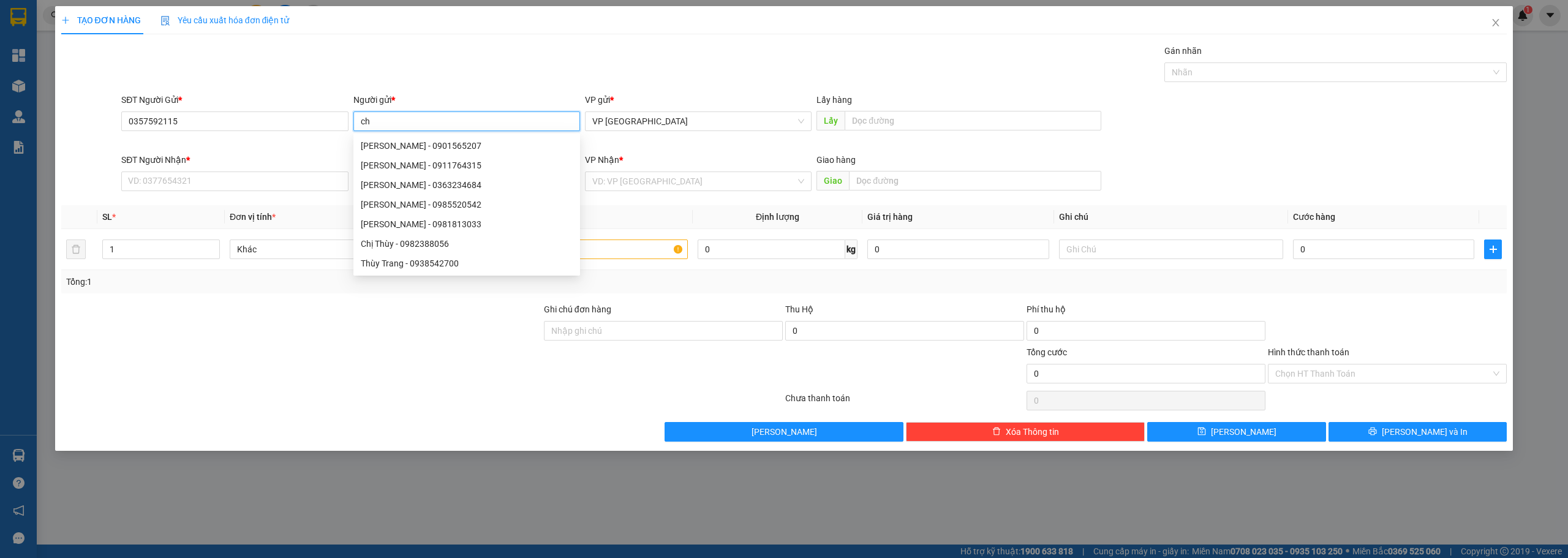
paste input "ị"
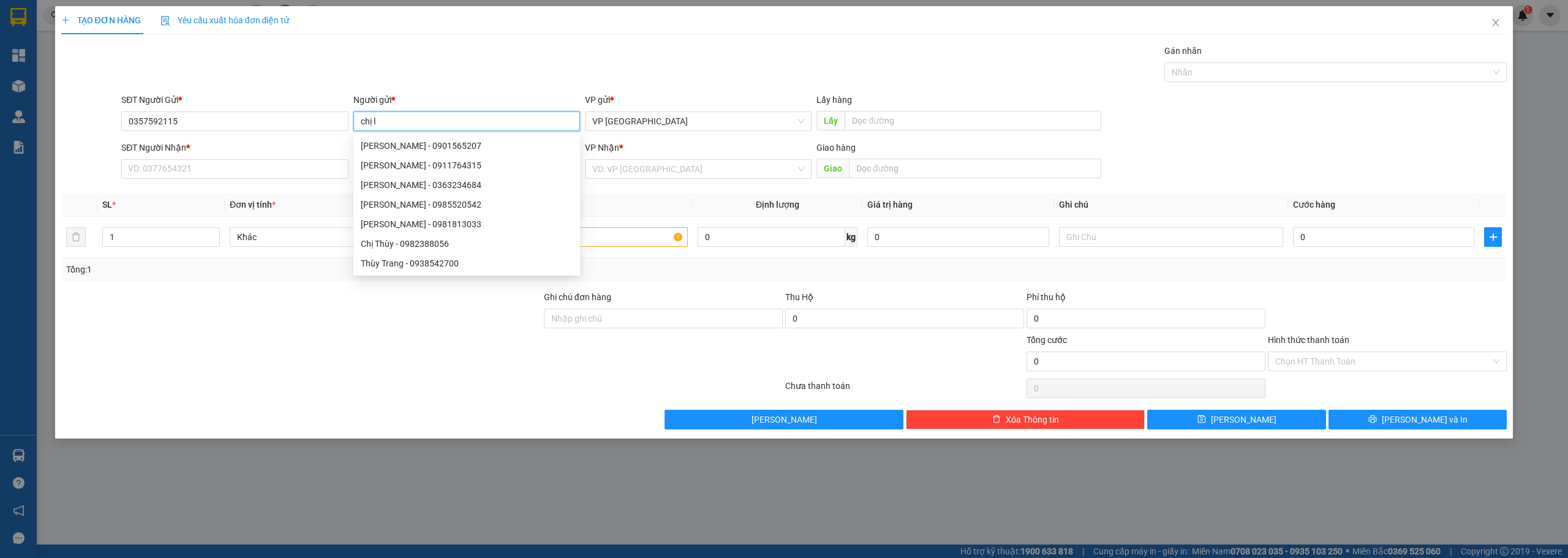
paste input "ươ"
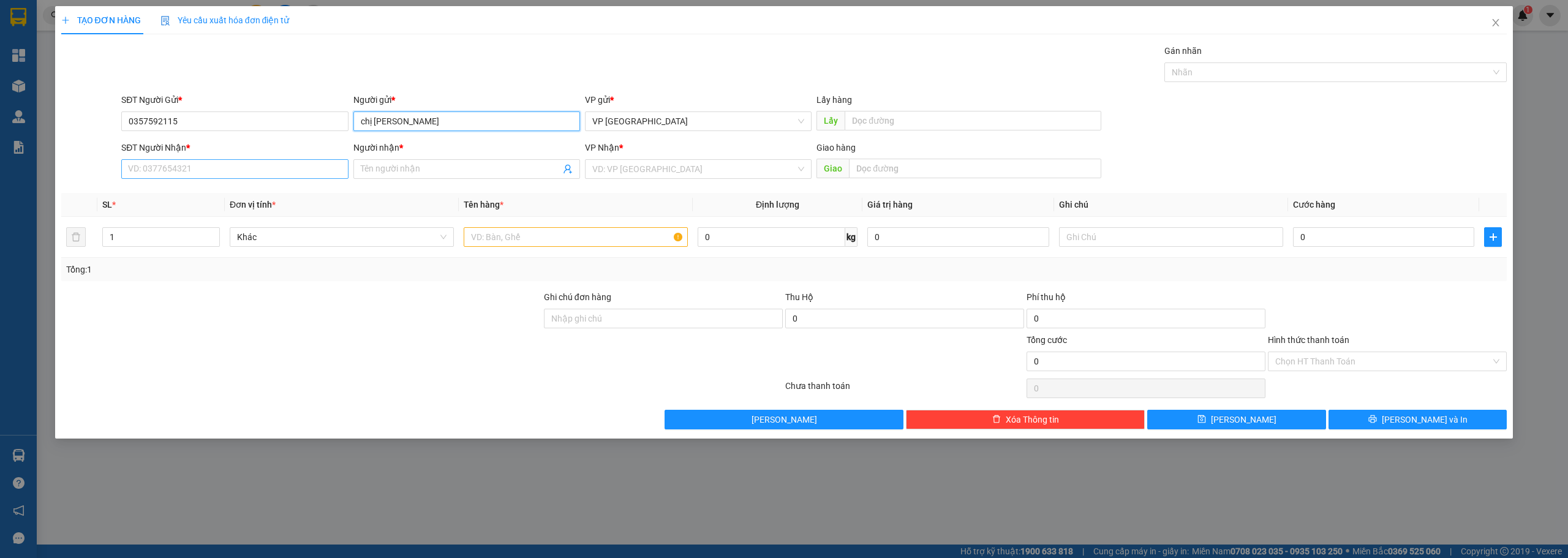
type input "chị [PERSON_NAME]"
click at [227, 172] on input "SĐT Người Nhận *" at bounding box center [235, 169] width 227 height 20
click at [229, 167] on input "SĐT Người Nhận *" at bounding box center [235, 169] width 227 height 20
click at [497, 239] on input "text" at bounding box center [576, 237] width 224 height 20
paste input "ồ"
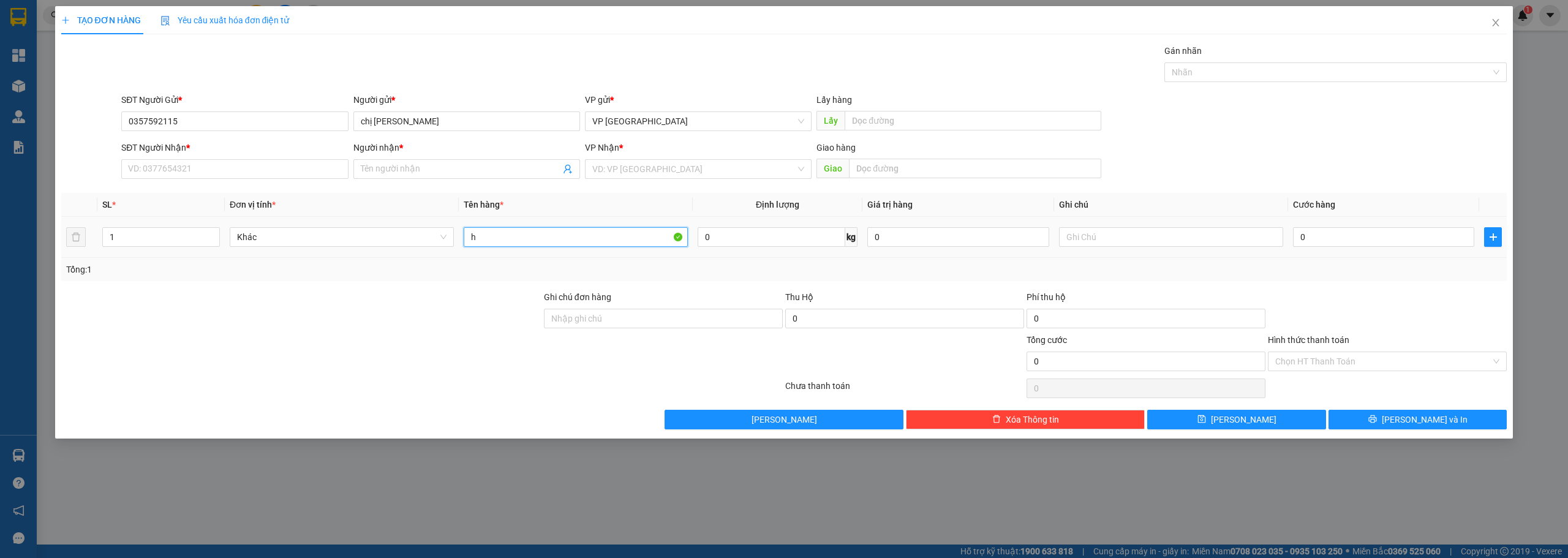
paste input "ồ"
paste input "ơ"
type input "hồ sơ"
click at [418, 159] on span at bounding box center [466, 169] width 227 height 20
type input "a chung"
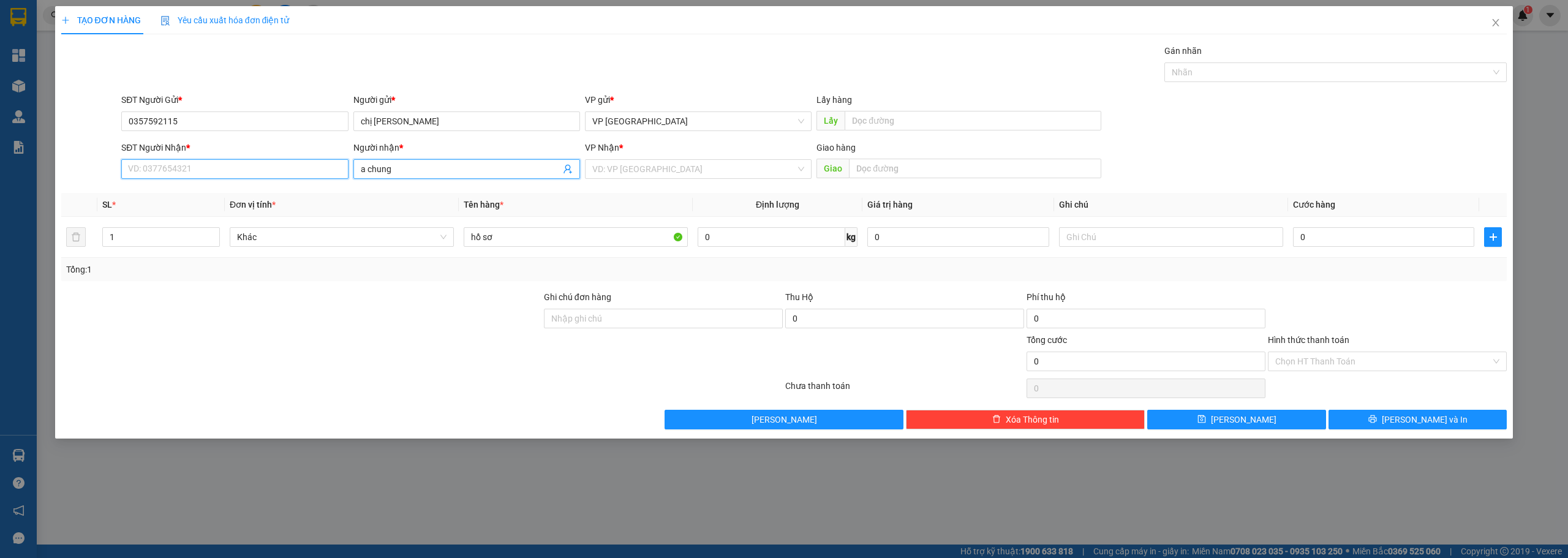
click at [267, 163] on input "SĐT Người Nhận *" at bounding box center [235, 169] width 227 height 20
type input "0969774939"
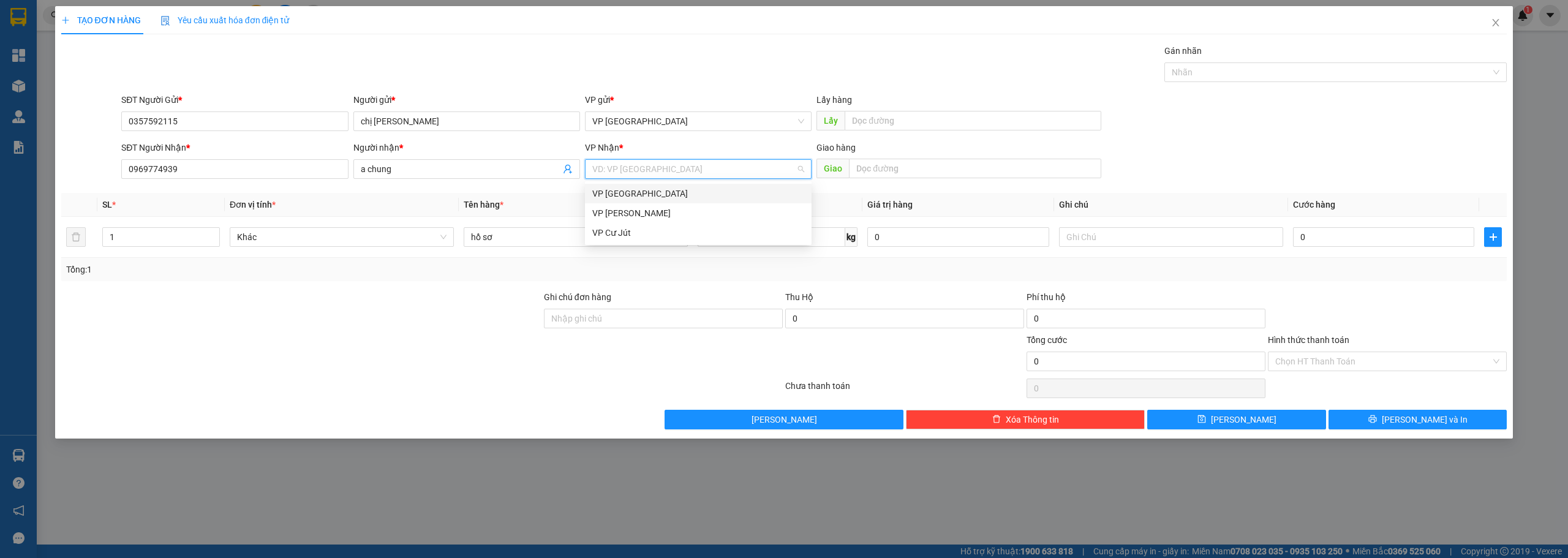
click at [725, 166] on input "search" at bounding box center [693, 169] width 203 height 18
click at [605, 229] on div "VP Cư Jút" at bounding box center [698, 232] width 212 height 13
click at [764, 236] on input "0" at bounding box center [1383, 237] width 181 height 20
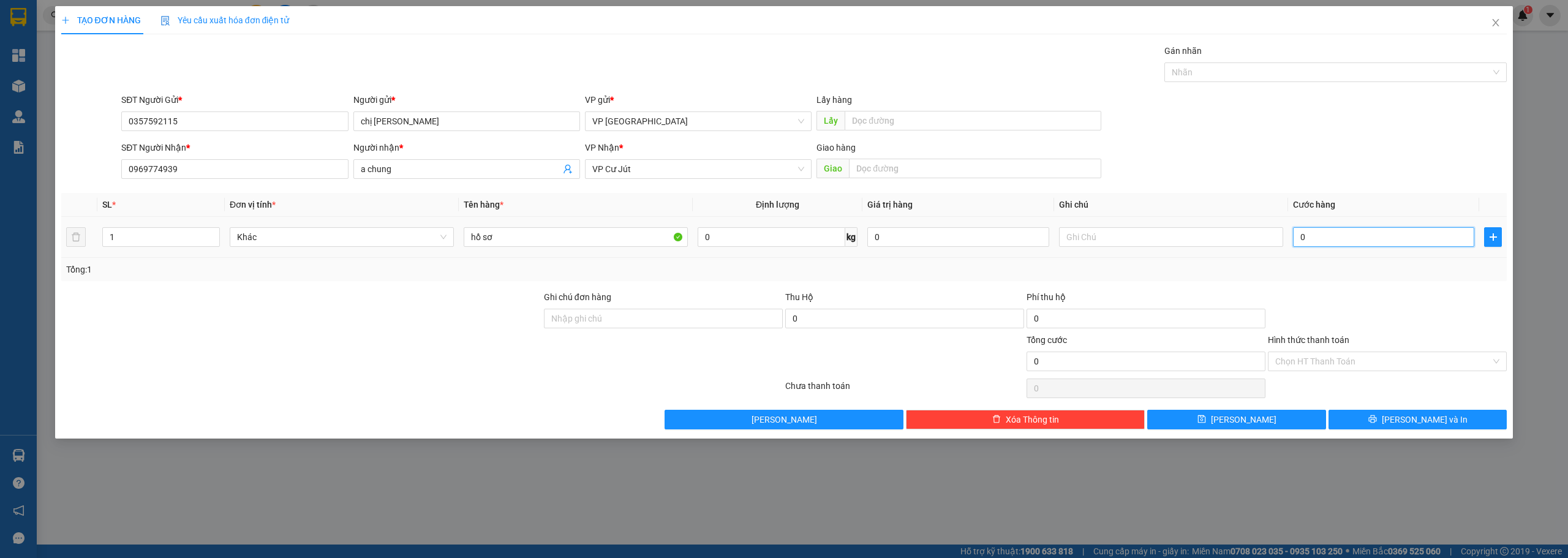
type input "2"
type input "20"
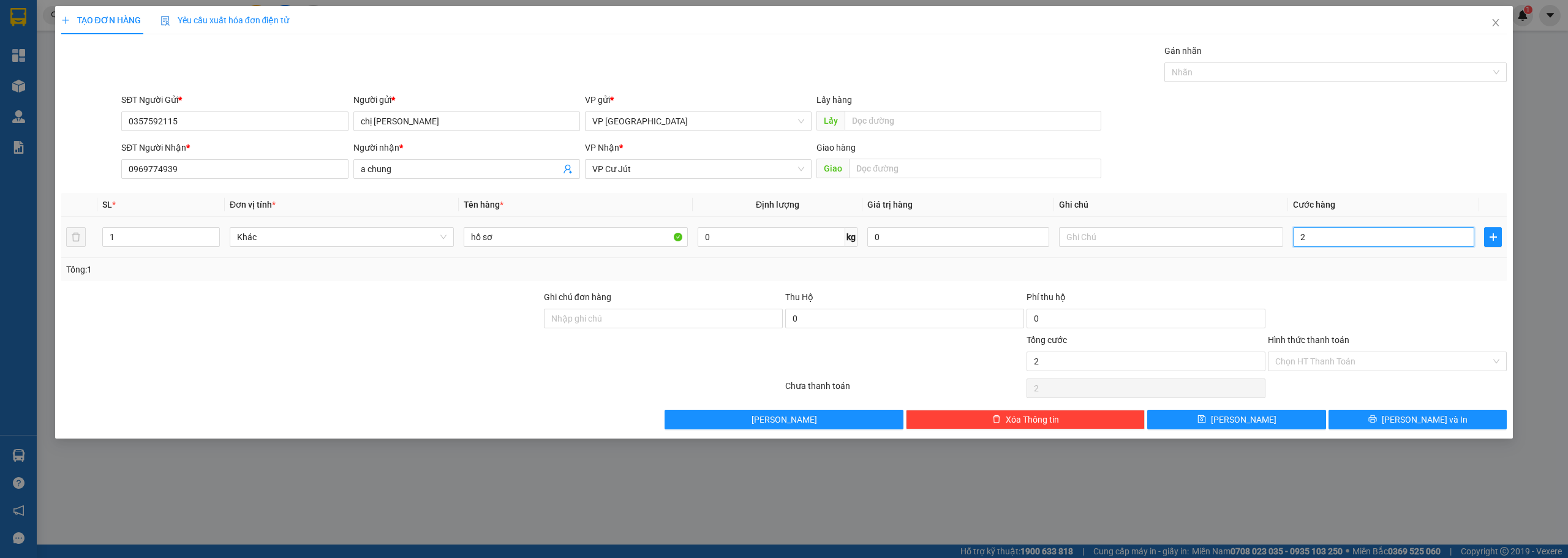
type input "20"
type input "200"
type input "2.000"
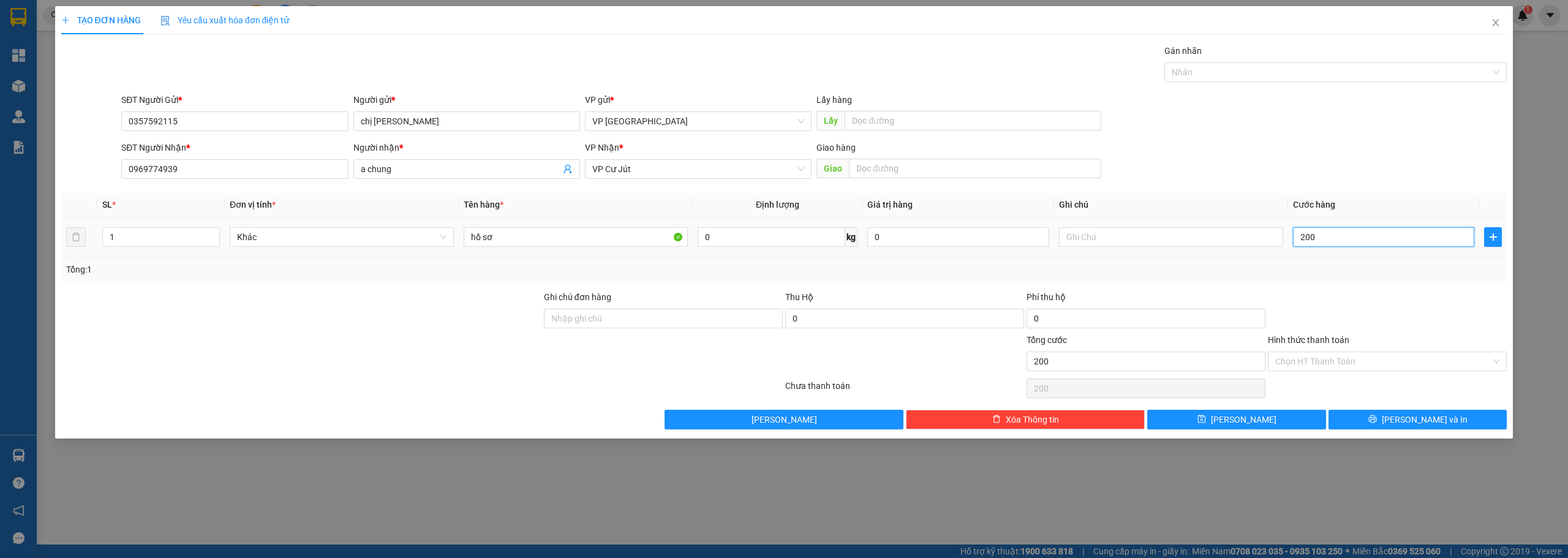
type input "2.000"
type input "20.000"
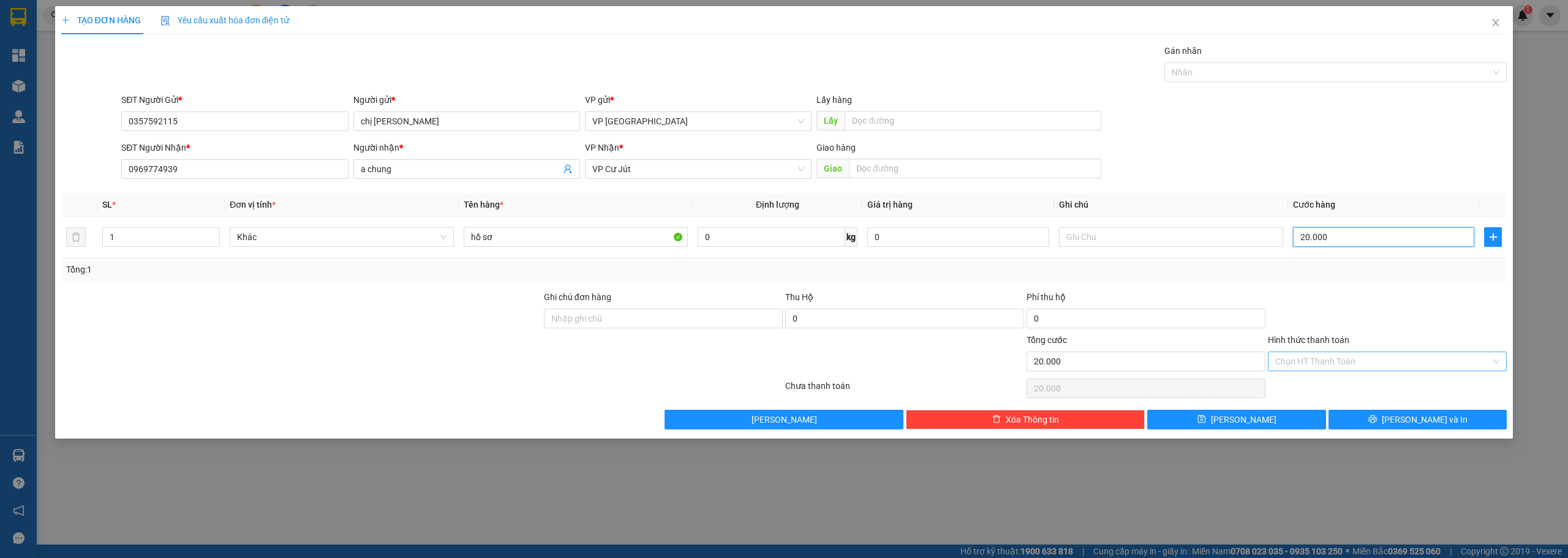
type input "20.000"
click at [764, 367] on input "Hình thức thanh toán" at bounding box center [1382, 361] width 216 height 18
click at [764, 381] on div "Tại văn phòng" at bounding box center [1387, 385] width 224 height 13
type input "0"
click at [764, 414] on button "[PERSON_NAME] và In" at bounding box center [1417, 419] width 179 height 20
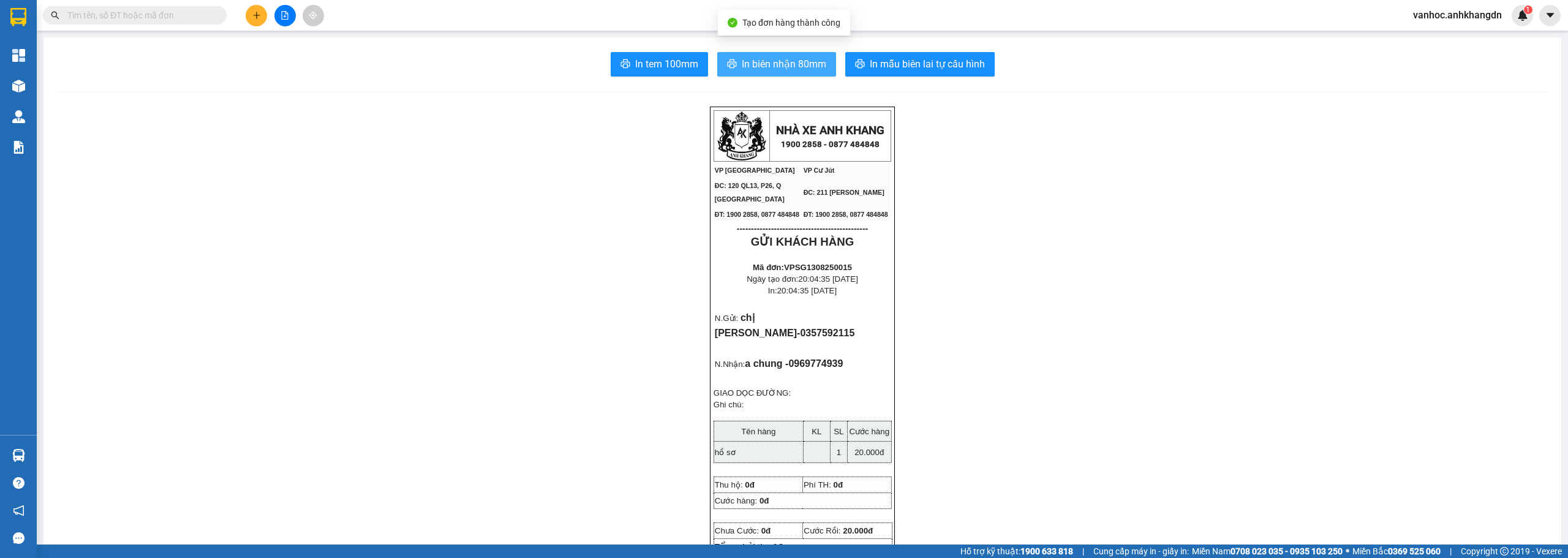
click at [764, 58] on span "In biên nhận 80mm" at bounding box center [784, 64] width 85 height 16
click at [675, 74] on button "In tem 100mm" at bounding box center [659, 64] width 97 height 24
click at [253, 11] on icon "plus" at bounding box center [256, 15] width 9 height 9
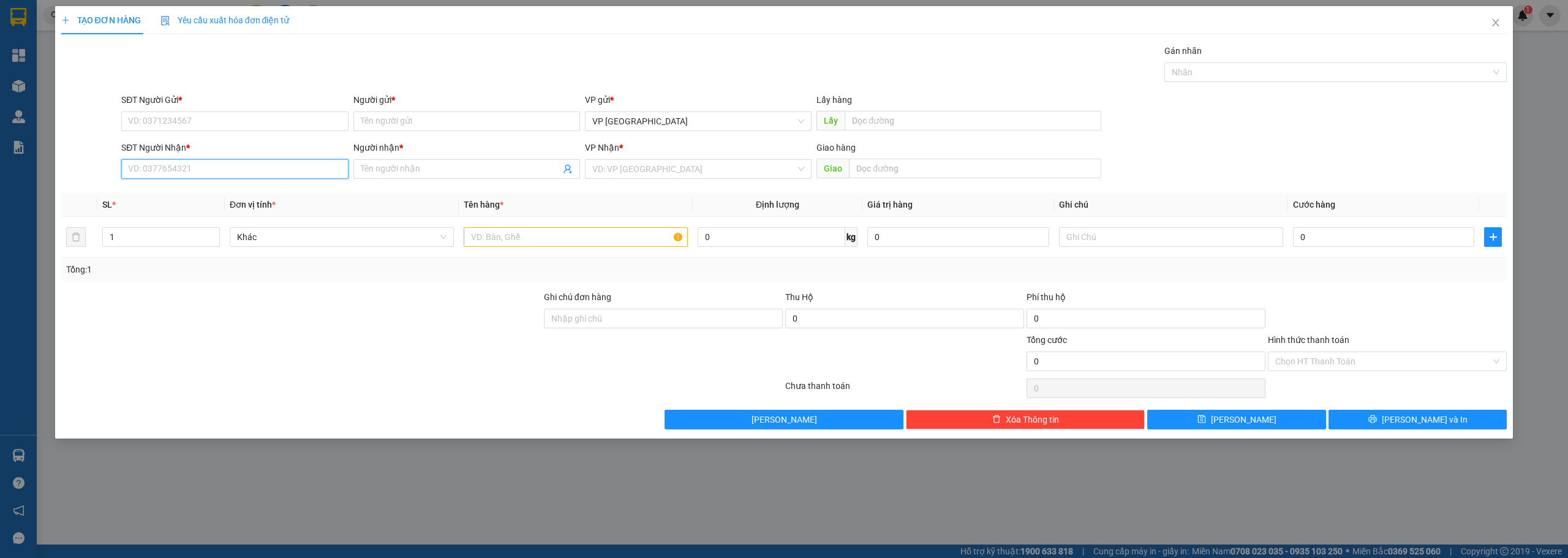
click at [210, 166] on input "SĐT Người Nhận *" at bounding box center [235, 169] width 227 height 20
click at [270, 166] on input "0985" at bounding box center [235, 169] width 227 height 20
click at [254, 190] on div "0985808479 - hoàng viet sport" at bounding box center [235, 193] width 212 height 13
type input "0985808479"
type input "hoàng viet sport"
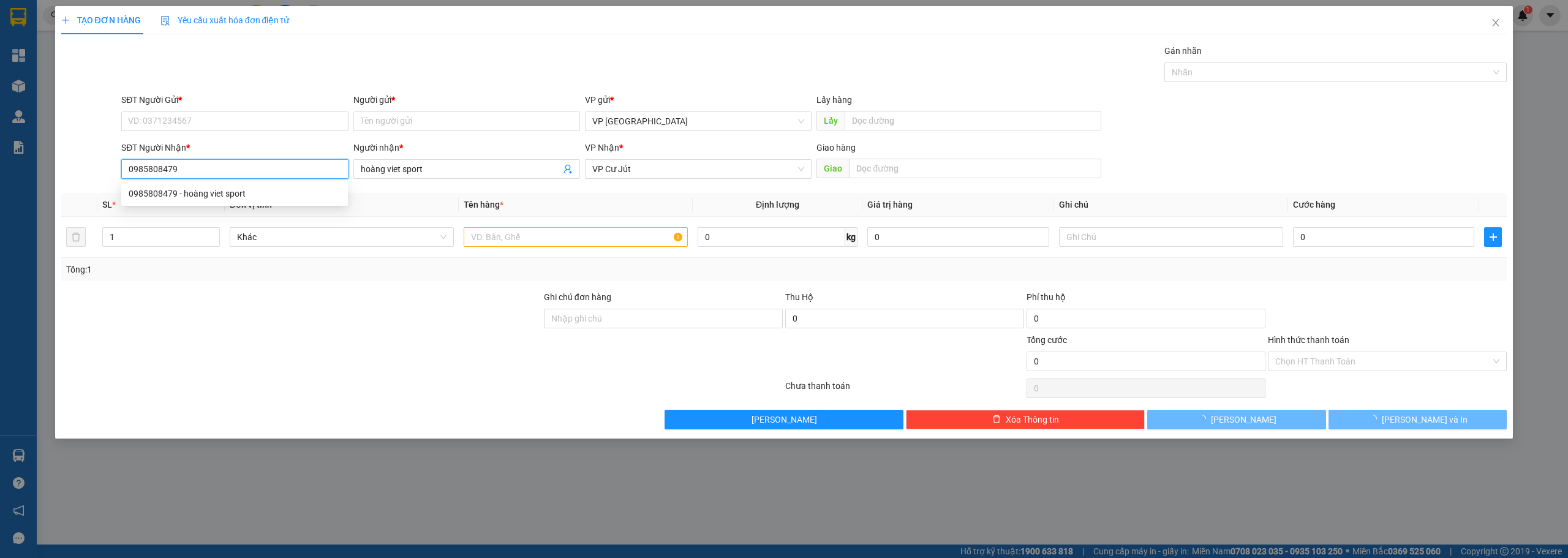
type input "50.000"
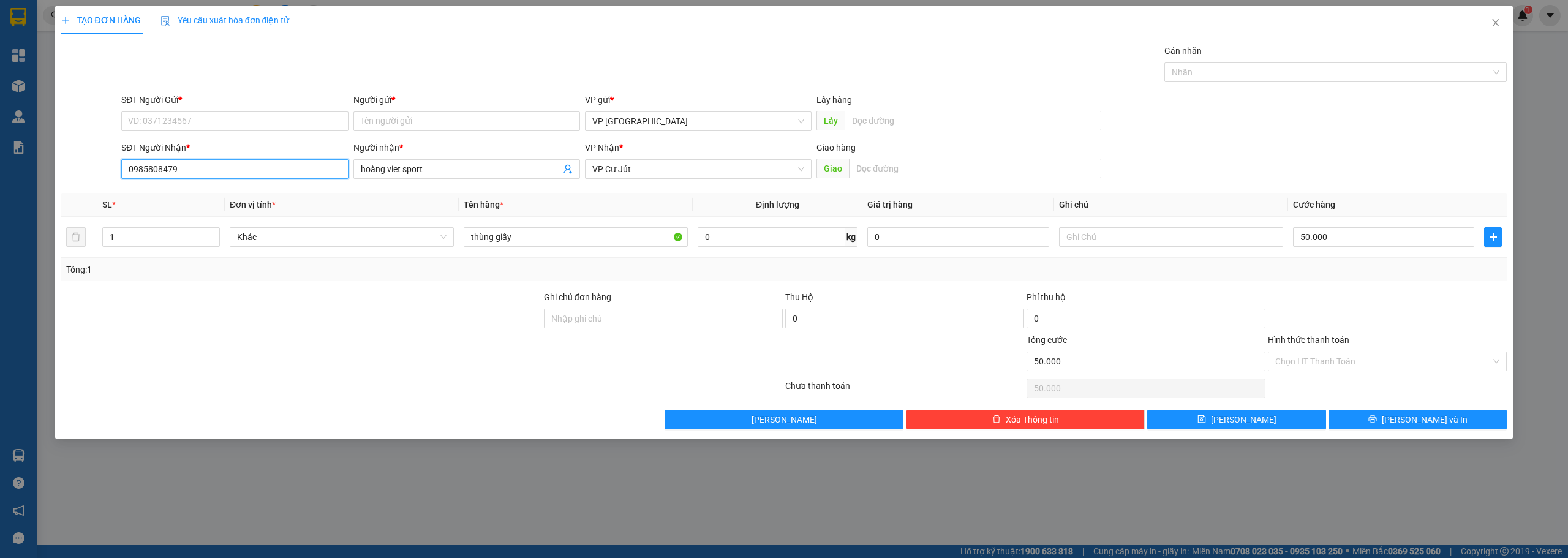
drag, startPoint x: 189, startPoint y: 167, endPoint x: 65, endPoint y: 173, distance: 124.1
click at [66, 173] on div "SĐT Người Nhận * 0985808479 0985808479 Người nhận * hoàng viet sport VP Nhận * …" at bounding box center [784, 162] width 1448 height 43
type input "0985808479"
click at [194, 126] on input "SĐT Người Gửi *" at bounding box center [235, 121] width 227 height 20
paste input "0985808479"
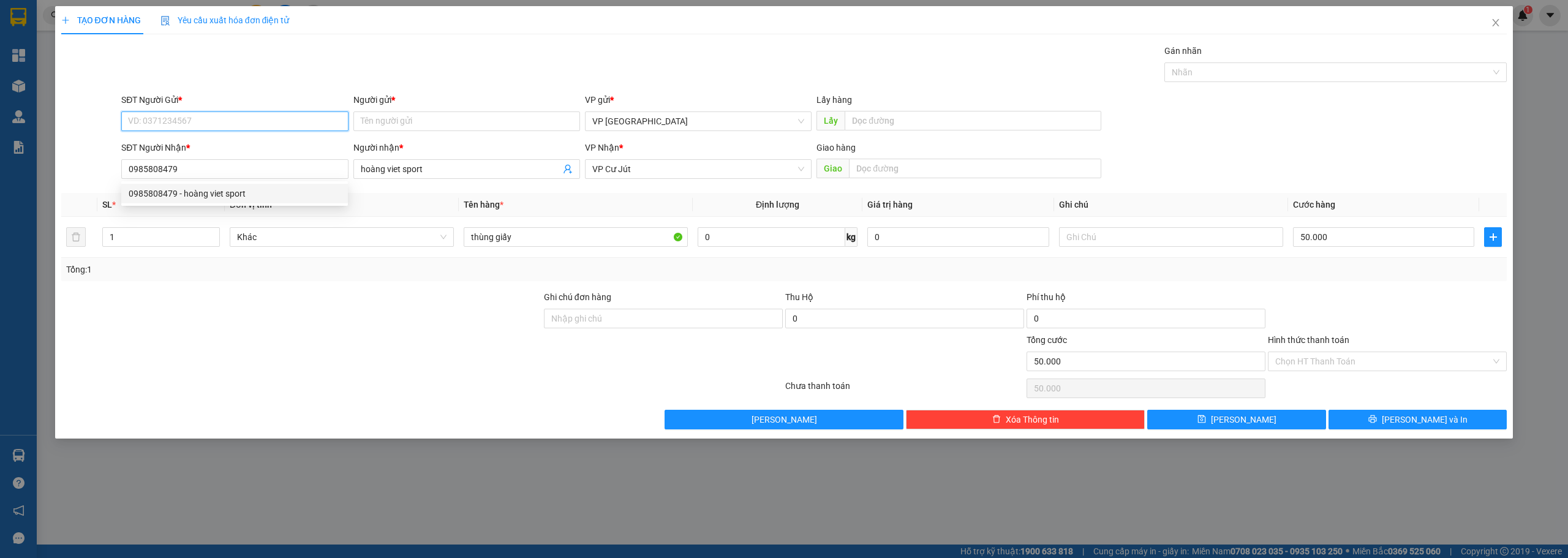
type input "0985808479"
click at [195, 139] on div "0985808479 - hoàng viet sport" at bounding box center [235, 145] width 212 height 13
type input "hoàng viet sport"
type input "0985808479"
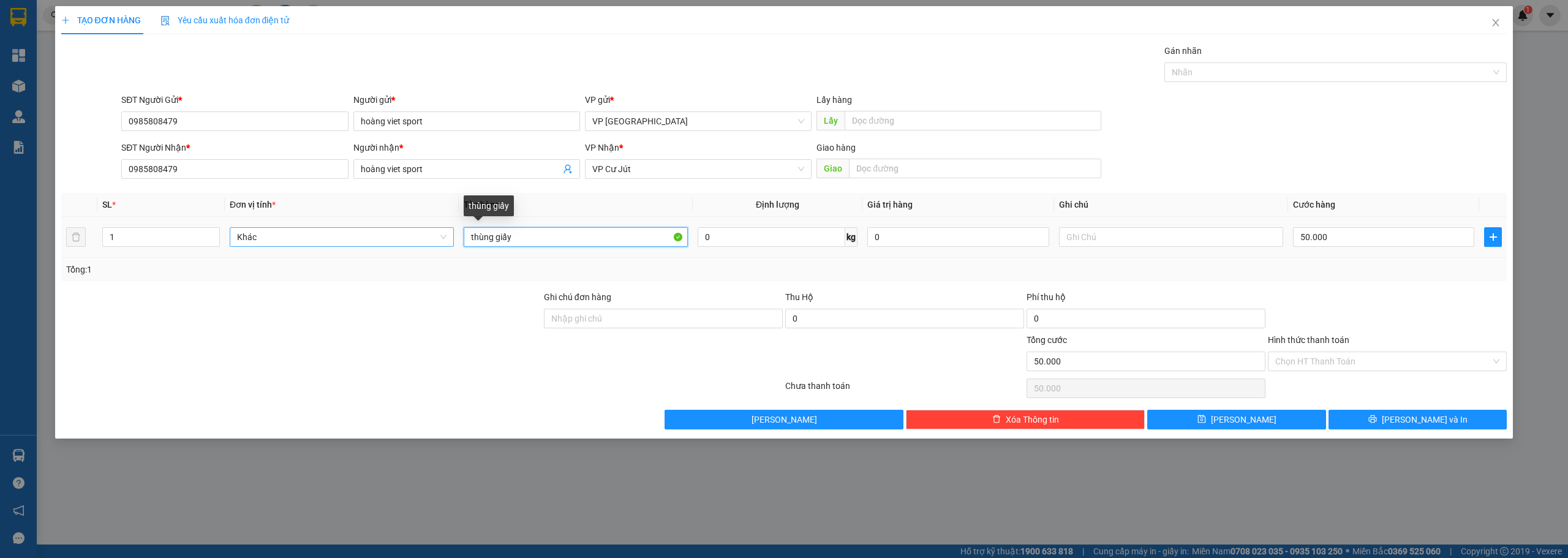
drag, startPoint x: 487, startPoint y: 236, endPoint x: 431, endPoint y: 240, distance: 56.1
click at [431, 239] on tr "1 Khác thùng giấy 0 kg 0 50.000" at bounding box center [784, 237] width 1446 height 41
paste input "đ"
type input "bao đen"
click at [764, 421] on button "[PERSON_NAME] và In" at bounding box center [1417, 419] width 179 height 20
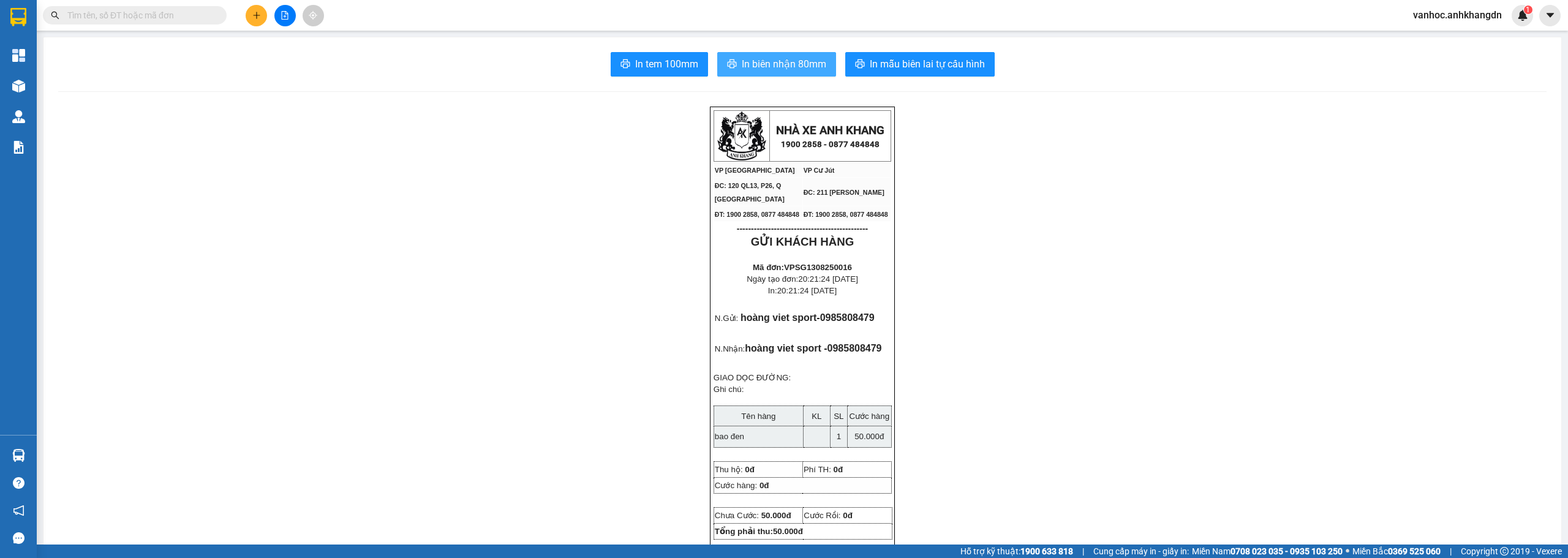
click at [764, 61] on span "In biên nhận 80mm" at bounding box center [784, 64] width 85 height 16
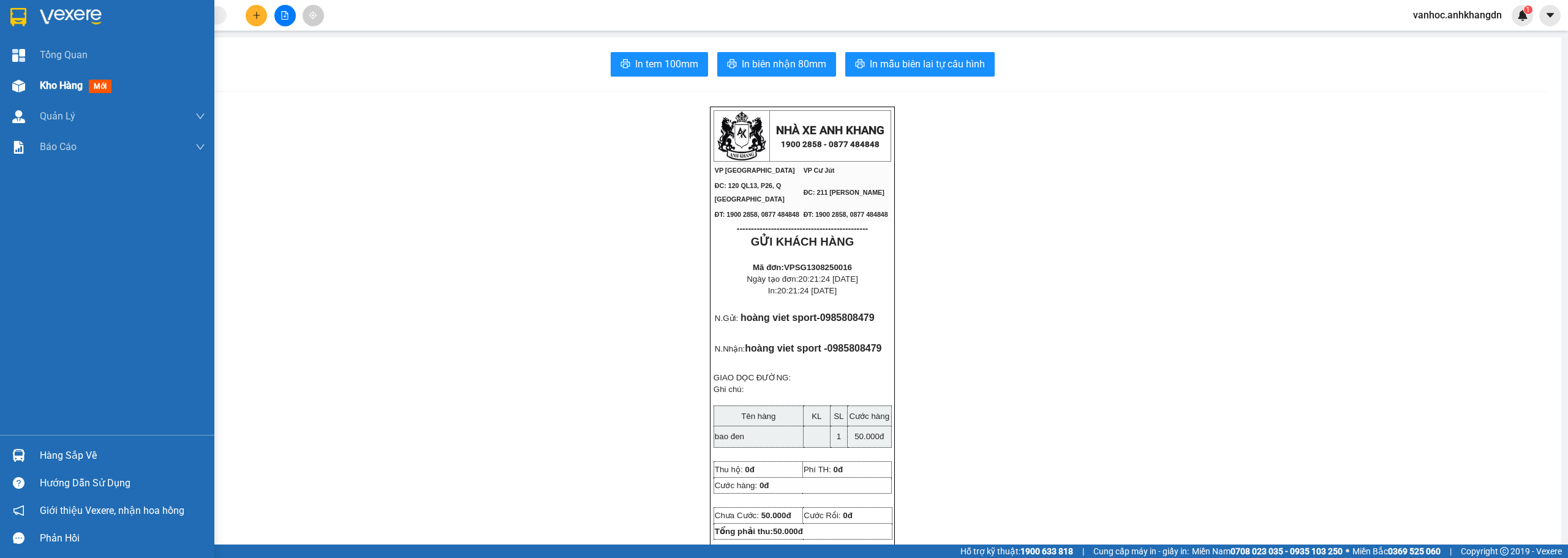
click at [65, 86] on span "Kho hàng" at bounding box center [61, 85] width 43 height 12
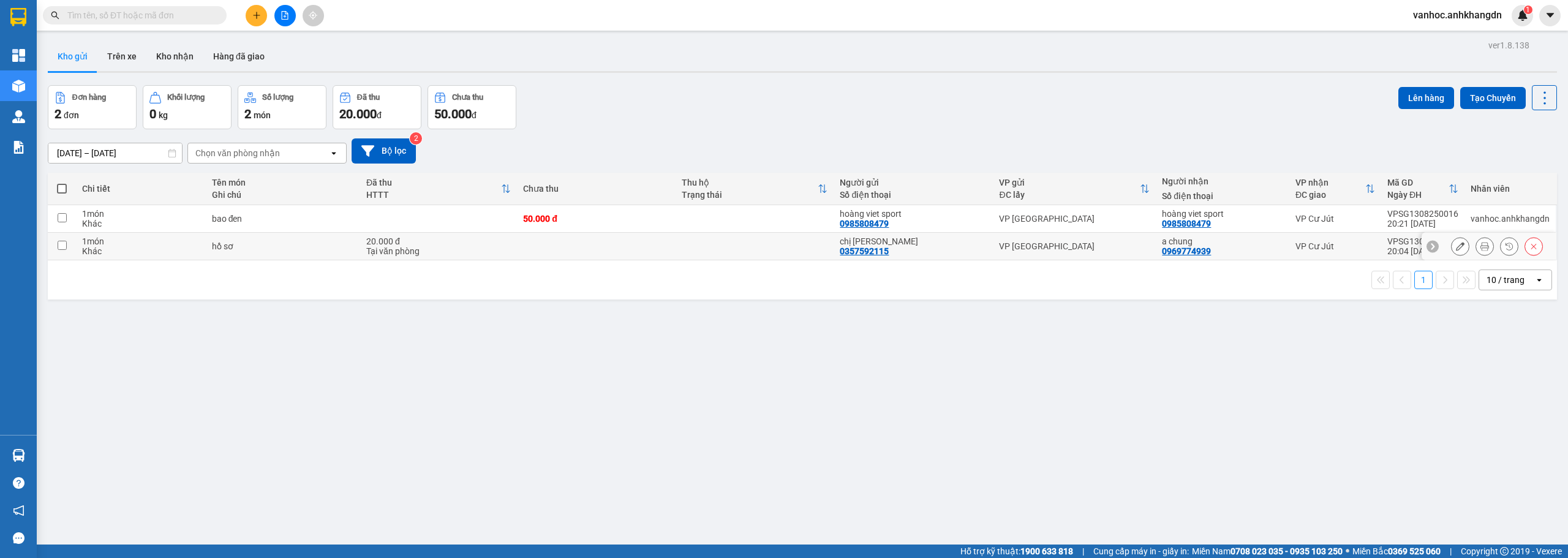
click at [764, 244] on icon at bounding box center [1460, 246] width 9 height 9
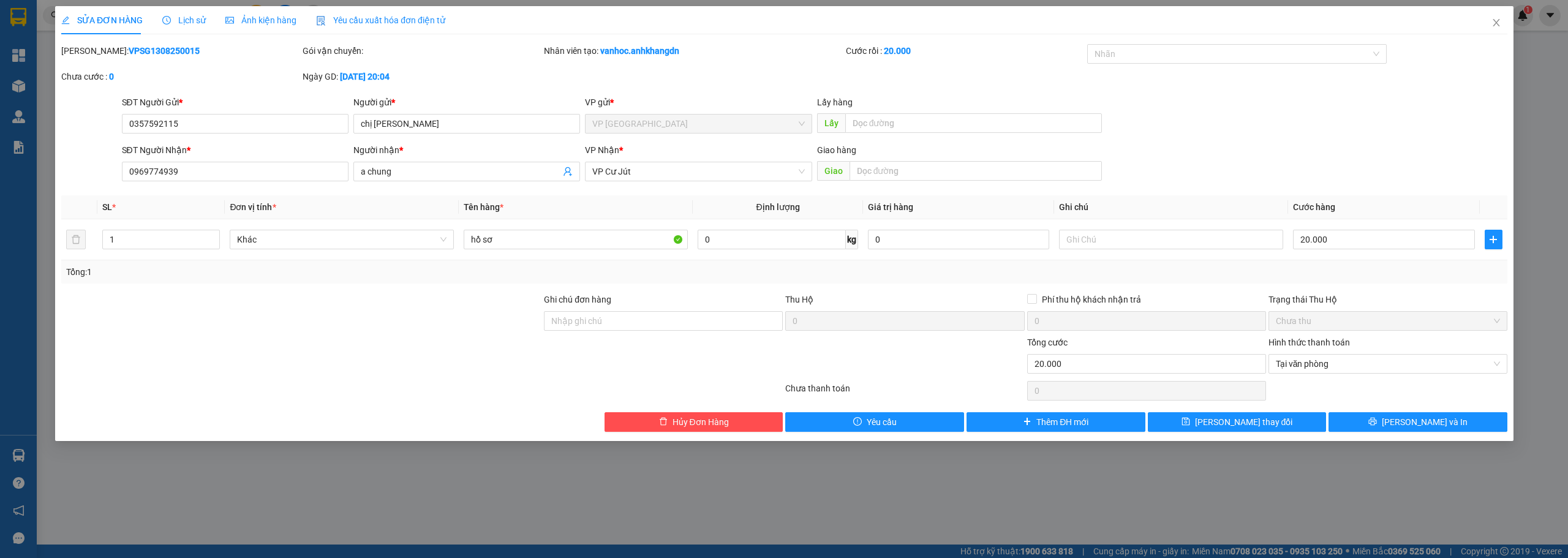
type input "0357592115"
type input "chị lương"
type input "0969774939"
type input "a chung"
type input "20.000"
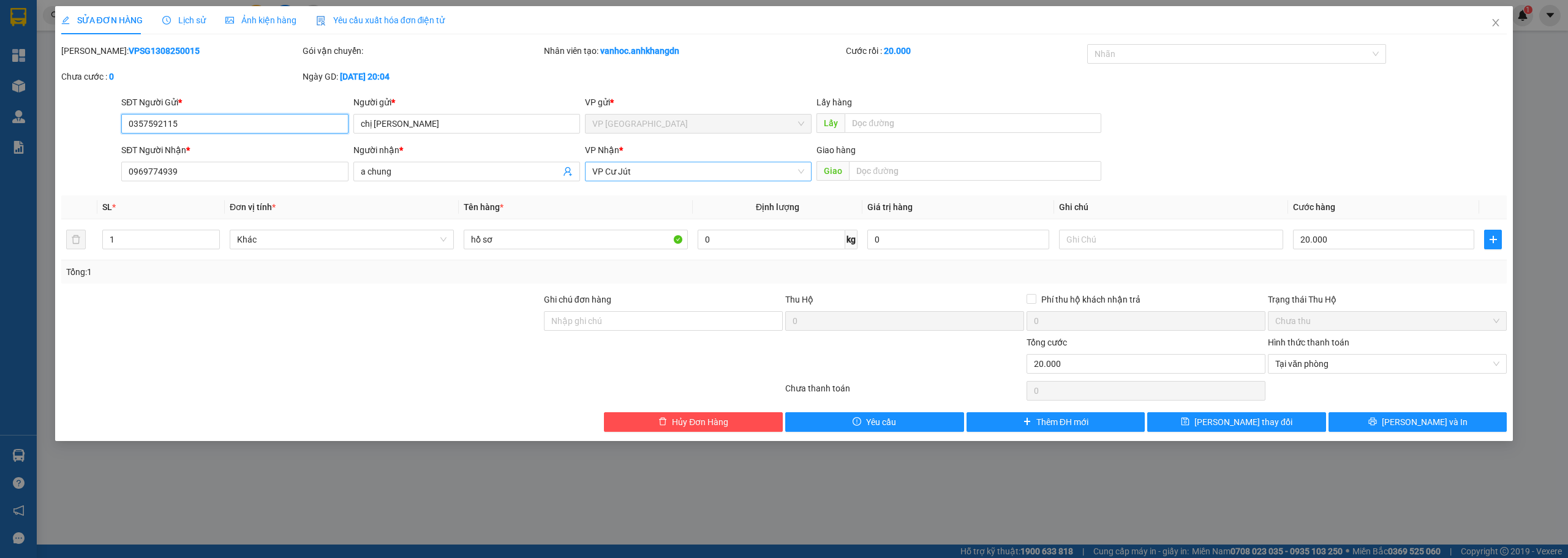
click at [707, 181] on span "VP Cư Jút" at bounding box center [698, 171] width 212 height 18
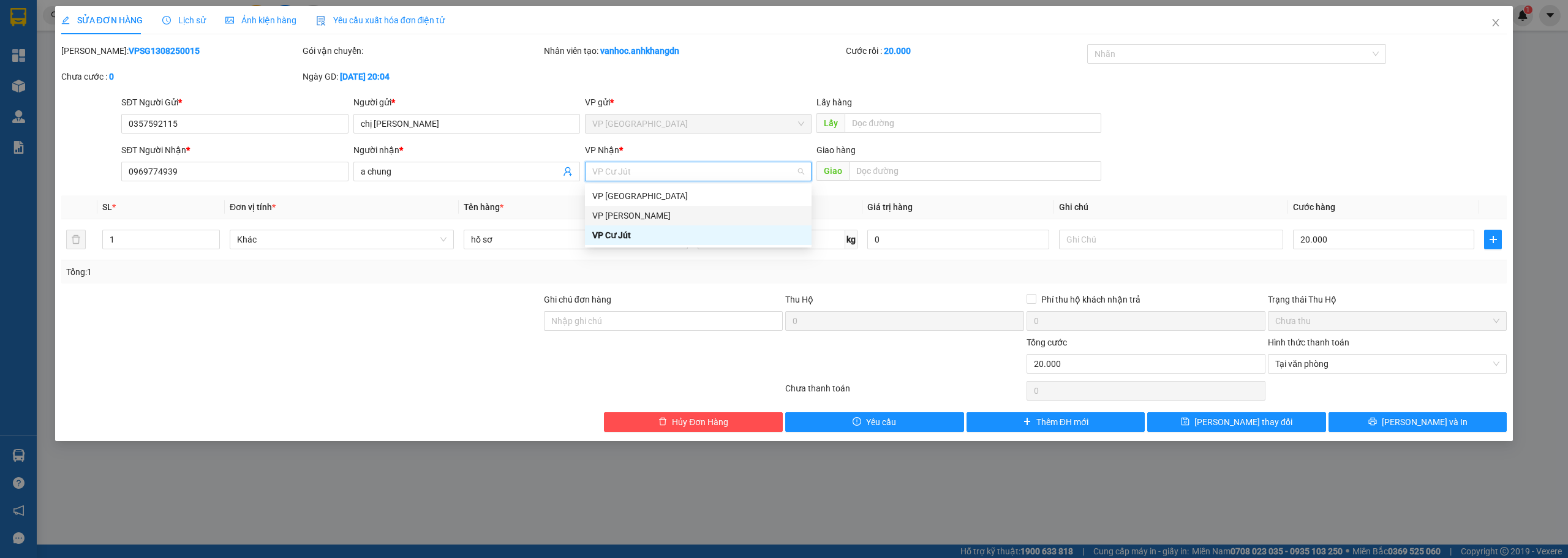
click at [621, 213] on div "VP [PERSON_NAME]" at bounding box center [698, 215] width 212 height 13
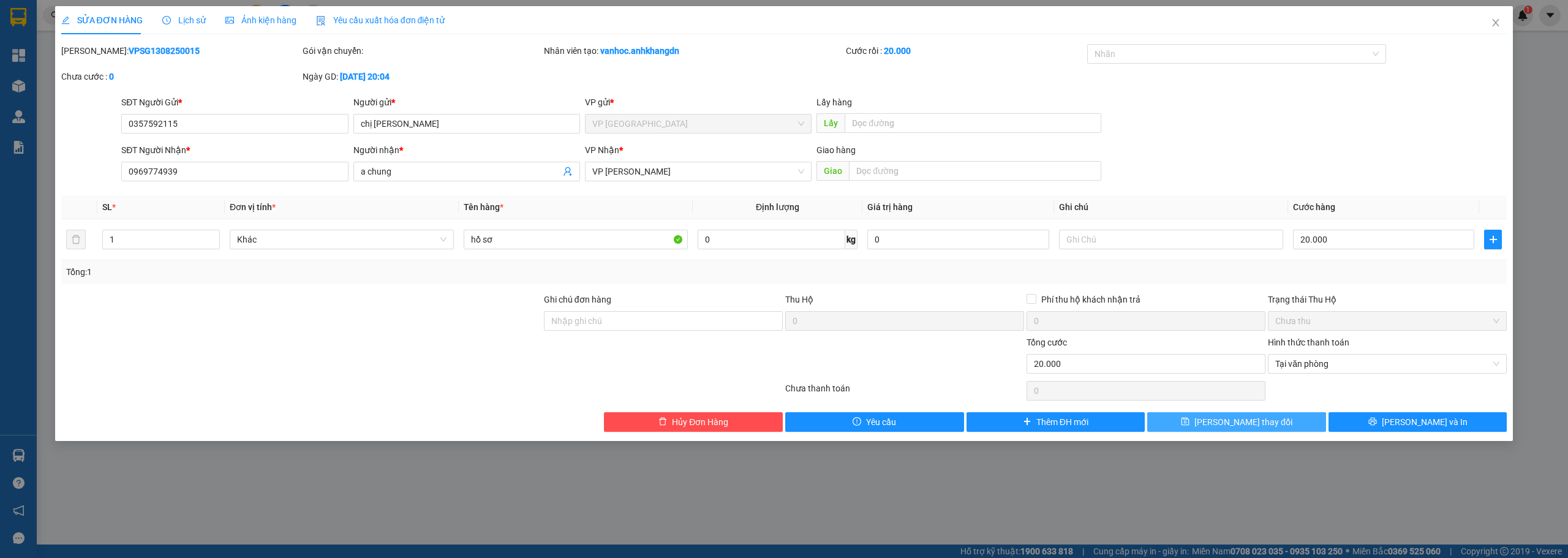
click at [764, 422] on button "[PERSON_NAME] thay đổi" at bounding box center [1236, 421] width 179 height 20
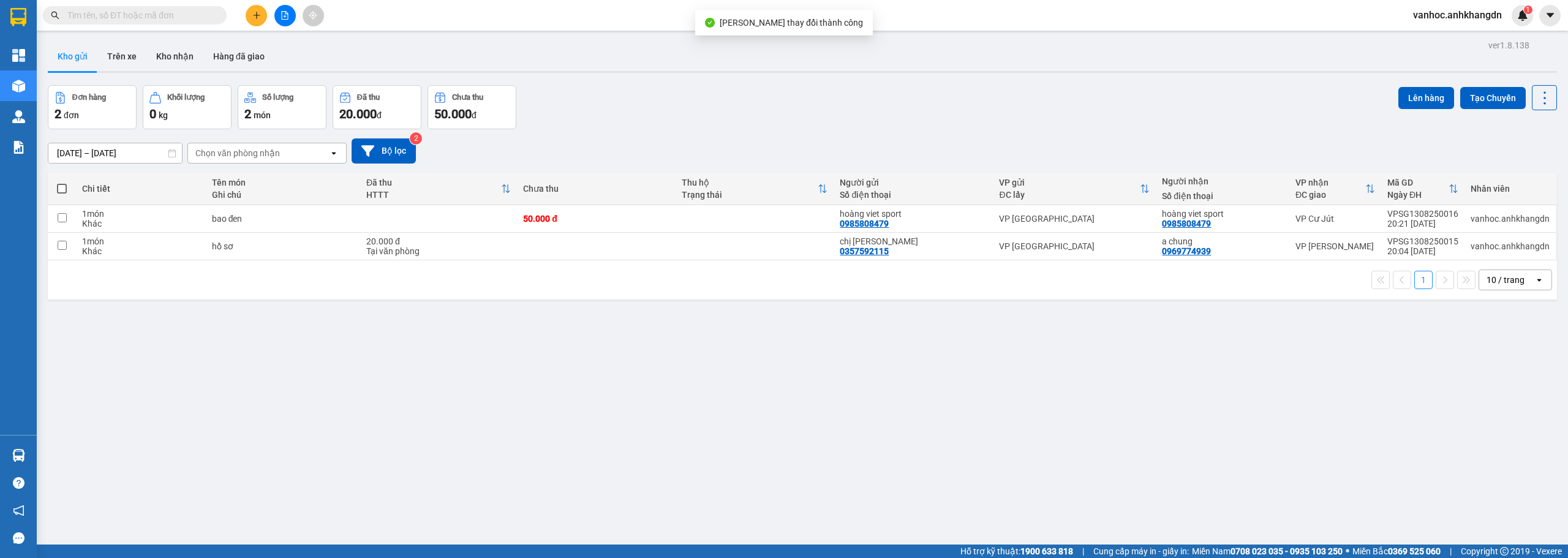
click at [58, 194] on label at bounding box center [62, 189] width 16 height 13
click at [62, 183] on input "checkbox" at bounding box center [62, 183] width 0 height 0
checkbox input "true"
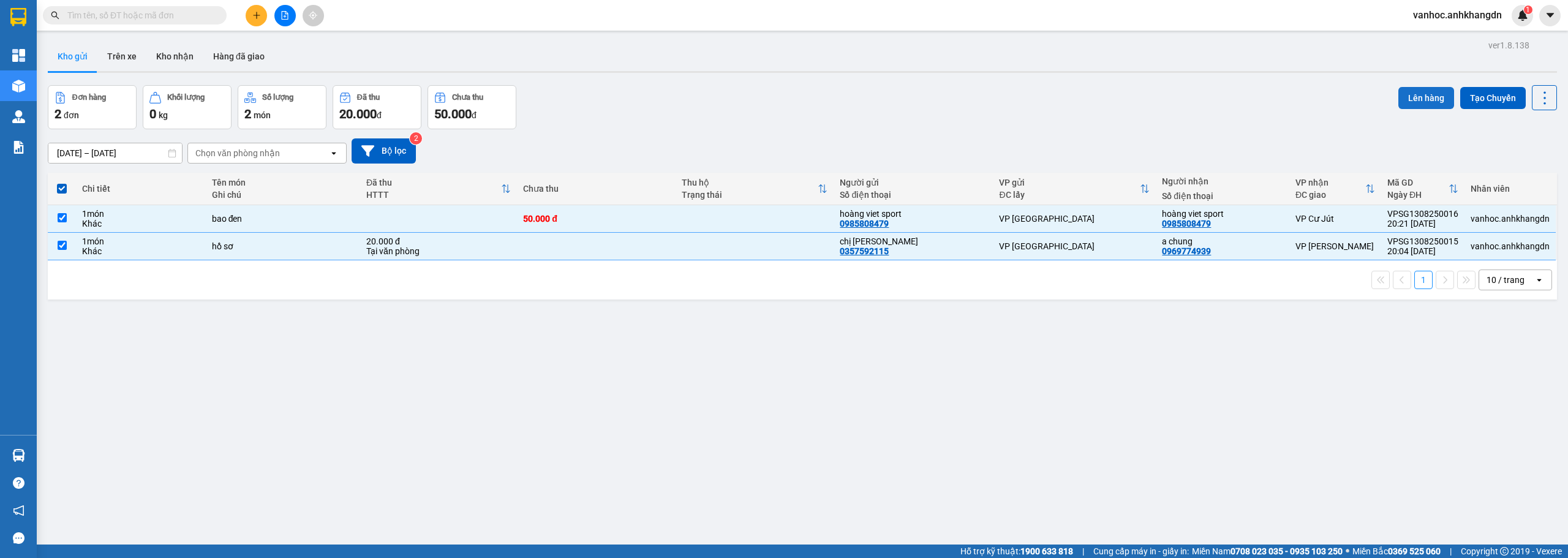
click at [764, 95] on button "Lên hàng" at bounding box center [1425, 98] width 56 height 22
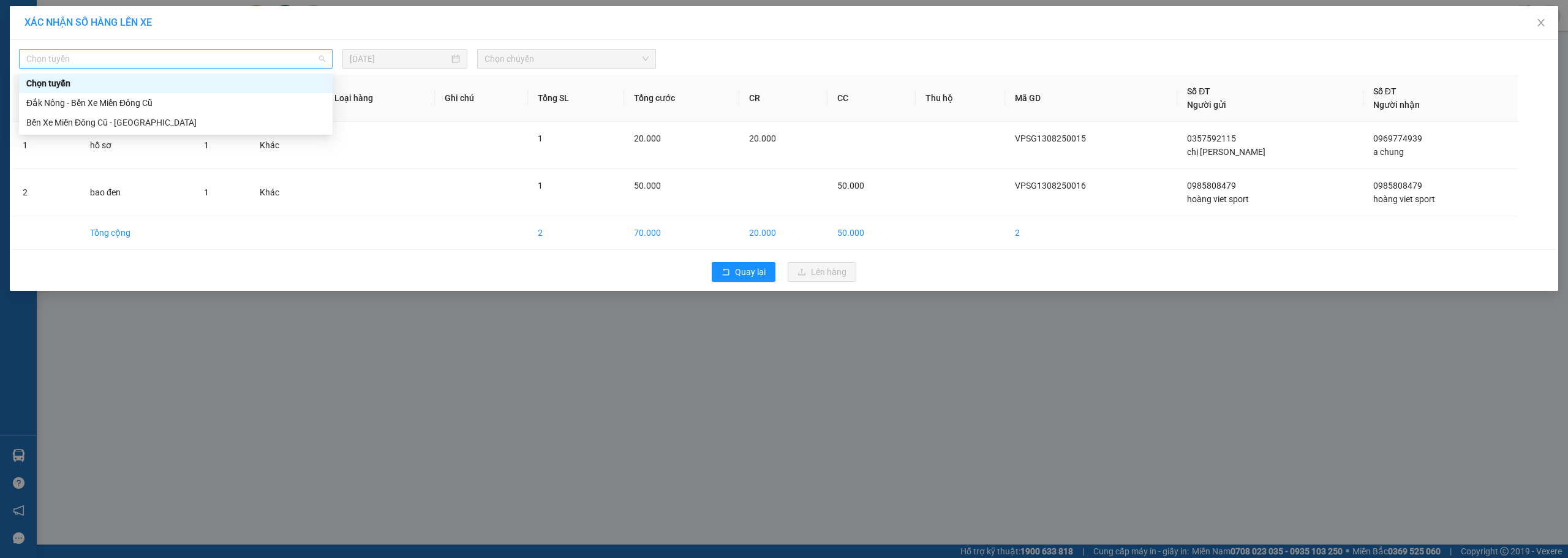
click at [260, 58] on span "Chọn tuyến" at bounding box center [176, 58] width 299 height 18
click at [132, 124] on div "Bến Xe Miền Đông Cũ - [GEOGRAPHIC_DATA]" at bounding box center [176, 122] width 299 height 13
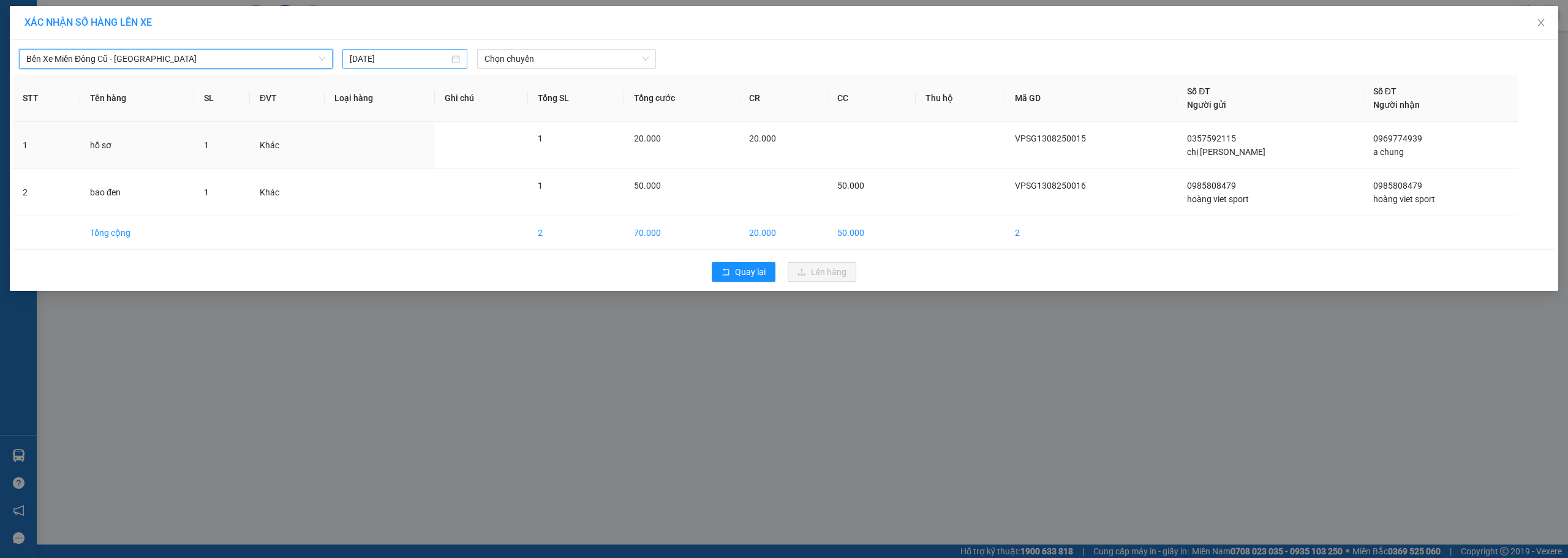
click at [395, 53] on input "[DATE]" at bounding box center [399, 58] width 99 height 13
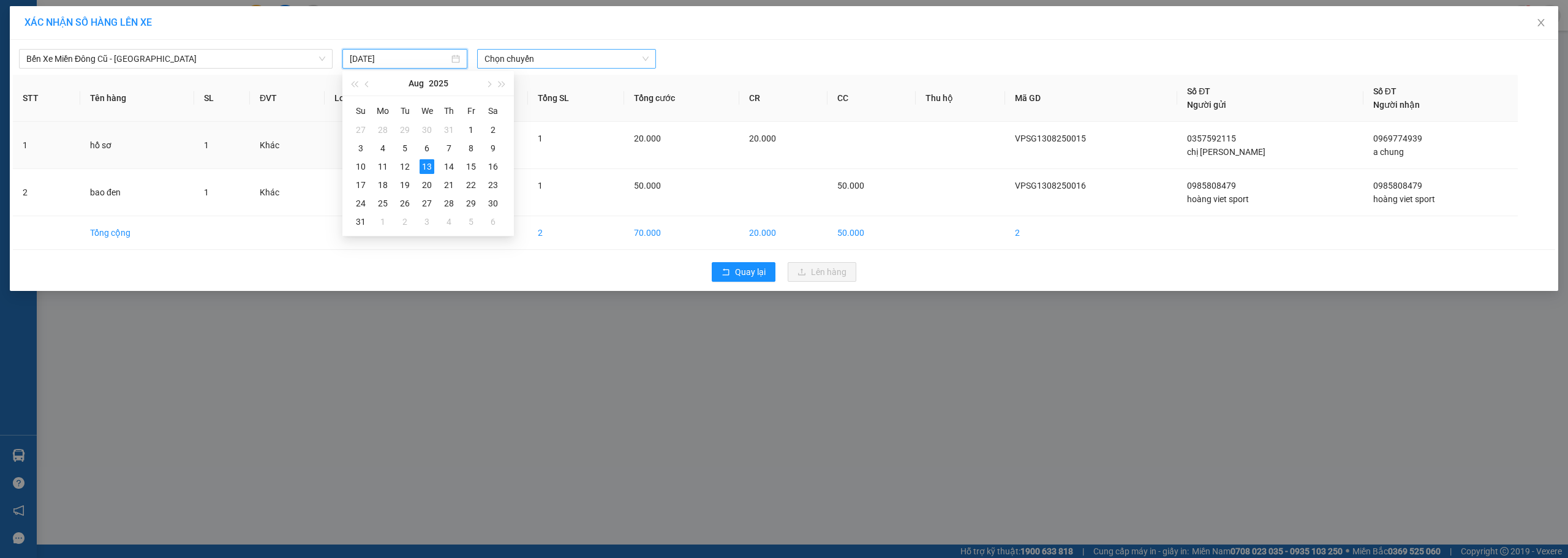
click at [551, 54] on span "Chọn chuyến" at bounding box center [566, 58] width 164 height 18
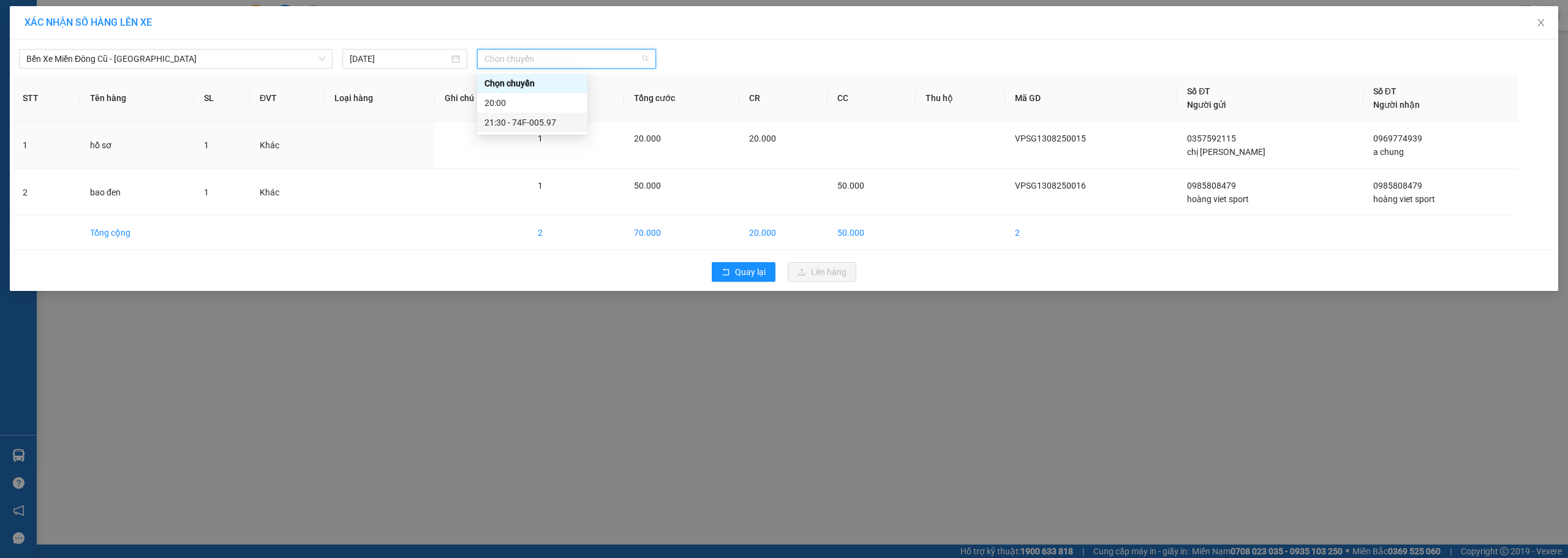
click at [551, 119] on div "21:30 - 74F-005.97" at bounding box center [533, 122] width 96 height 13
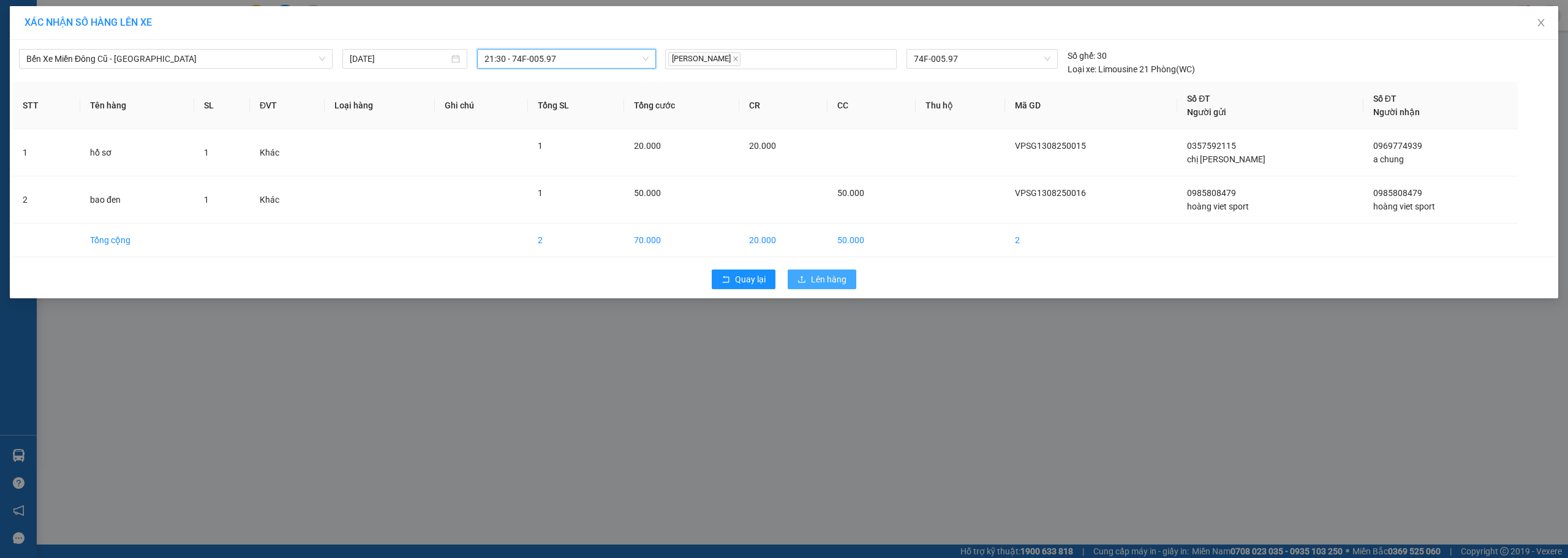
click at [764, 280] on span "Lên hàng" at bounding box center [828, 279] width 35 height 13
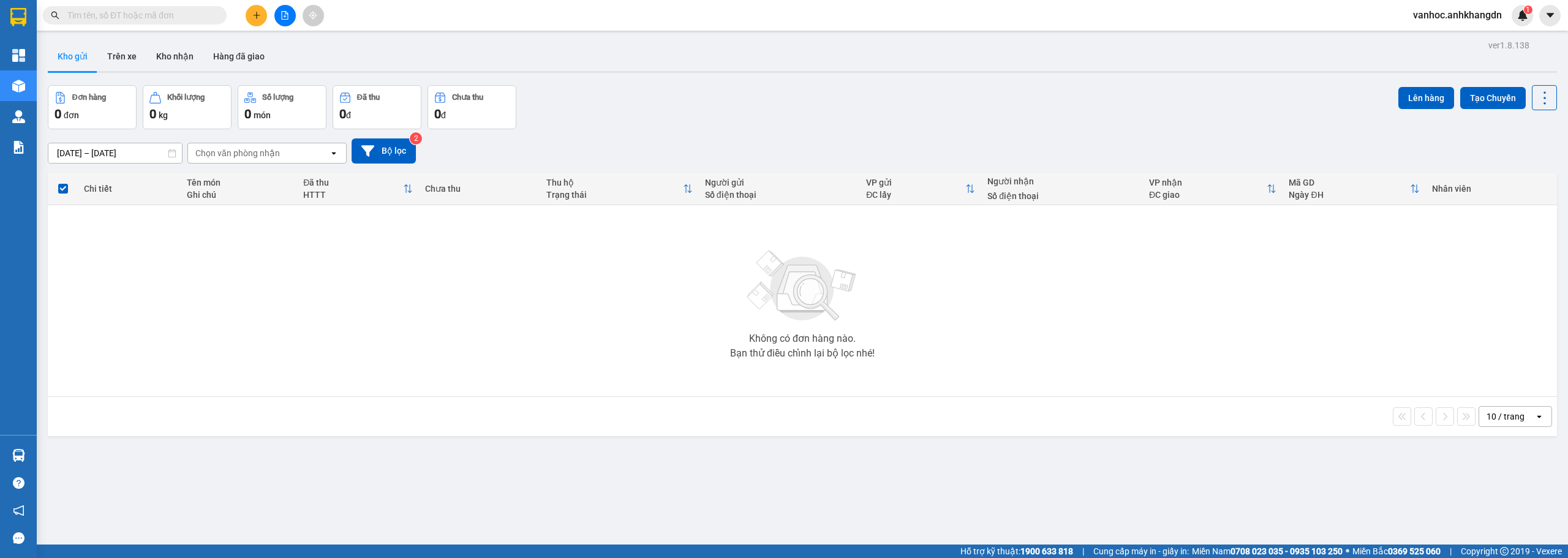
click at [225, 500] on div "ver 1.8.138 Kho gửi Trên xe Kho nhận Hàng đã giao Đơn hàng 0 đơn Khối lượng 0 k…" at bounding box center [802, 315] width 1519 height 558
click at [280, 16] on button at bounding box center [285, 15] width 21 height 21
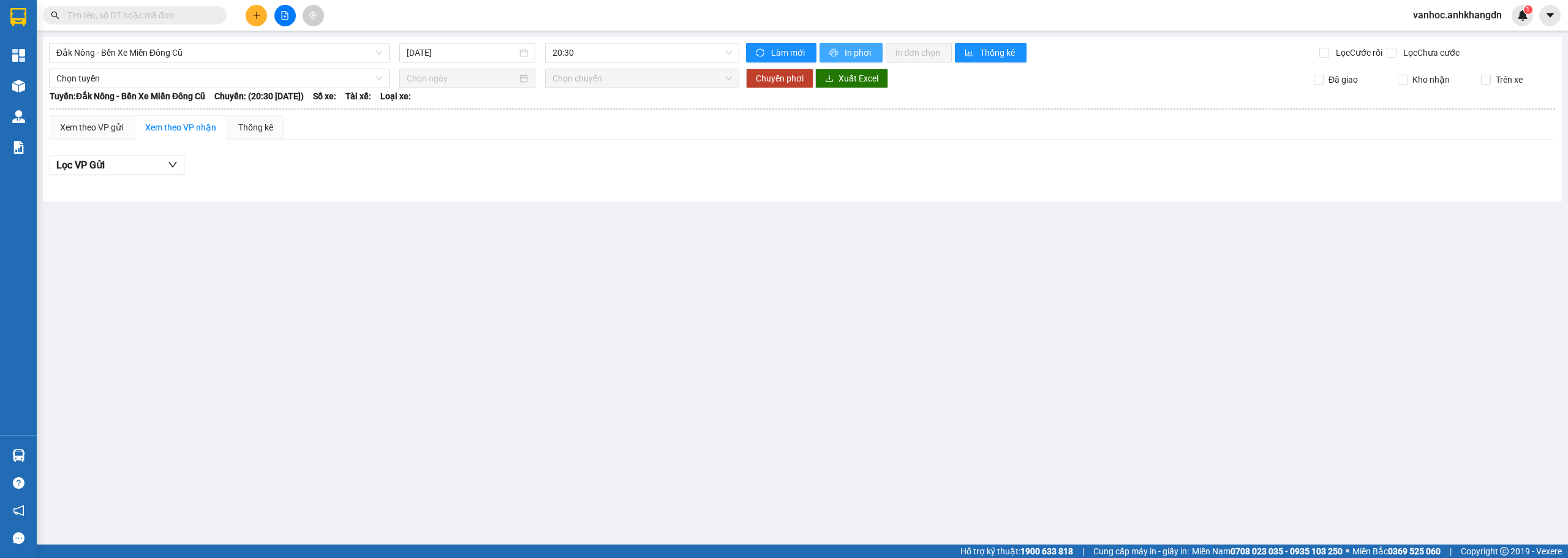
click at [764, 52] on span "In phơi" at bounding box center [859, 53] width 28 height 13
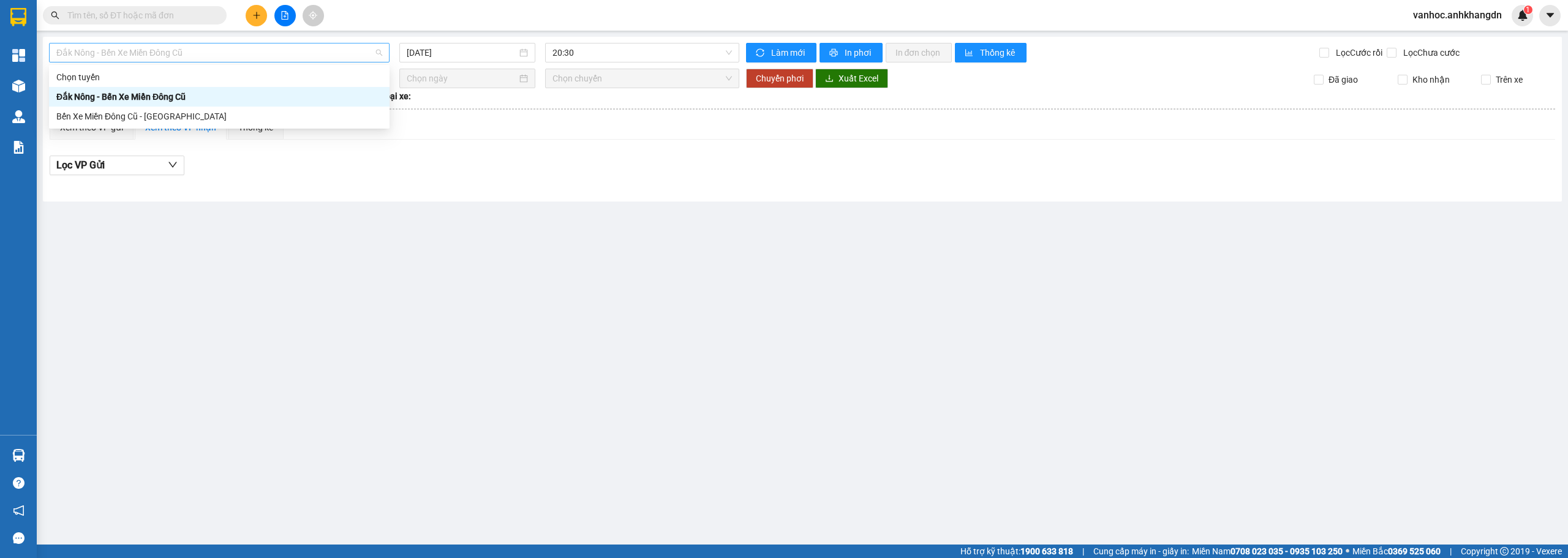
click at [330, 54] on span "Đắk Nông - Bến Xe Miền Đông Cũ" at bounding box center [219, 52] width 326 height 18
click at [208, 117] on div "Bến Xe Miền Đông Cũ - [GEOGRAPHIC_DATA]" at bounding box center [219, 116] width 326 height 13
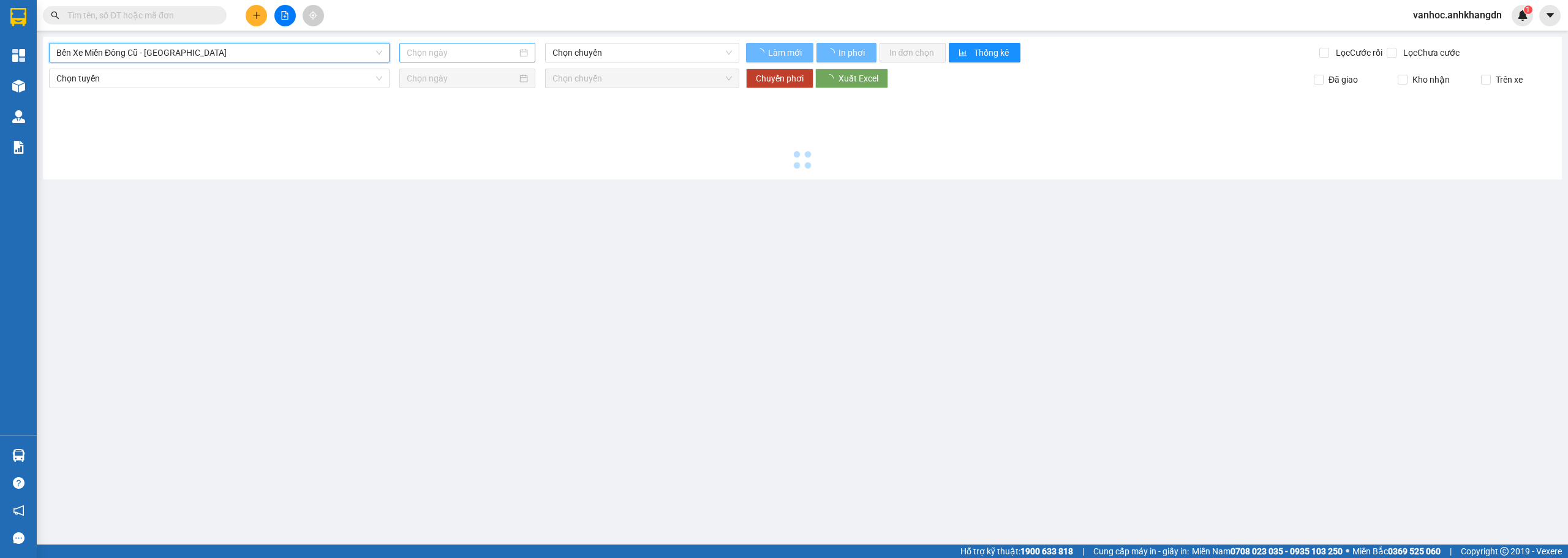
type input "[DATE]"
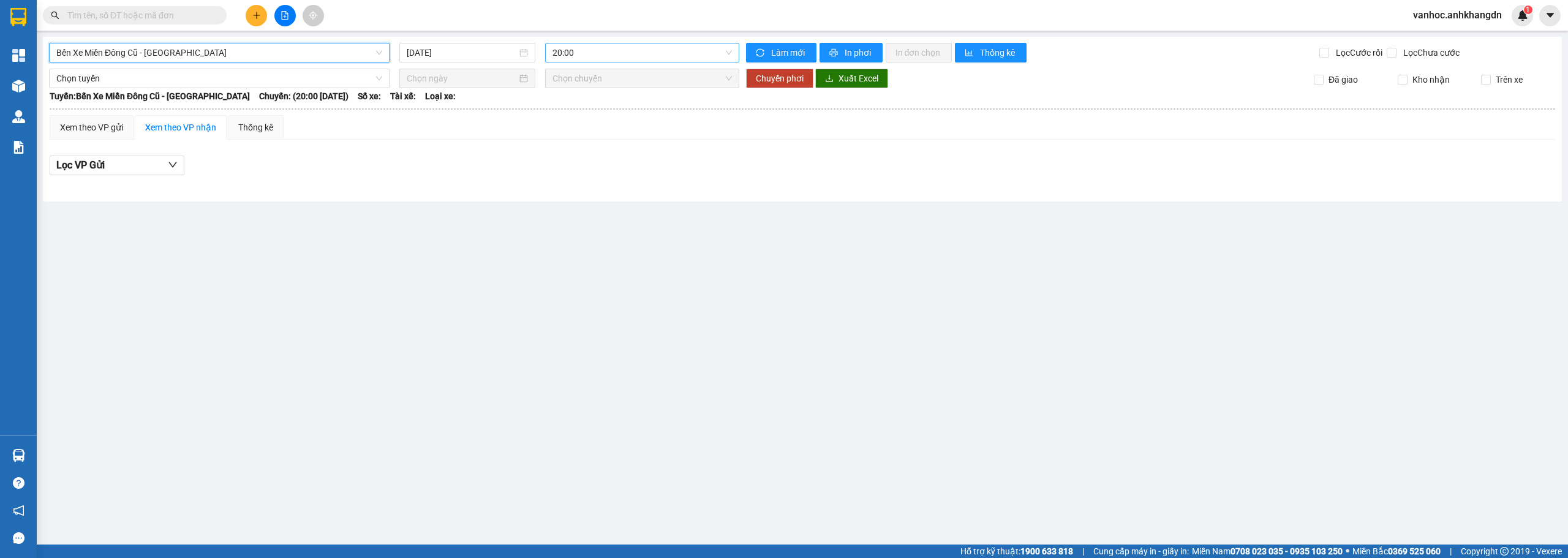
click at [591, 57] on span "20:00" at bounding box center [642, 52] width 180 height 18
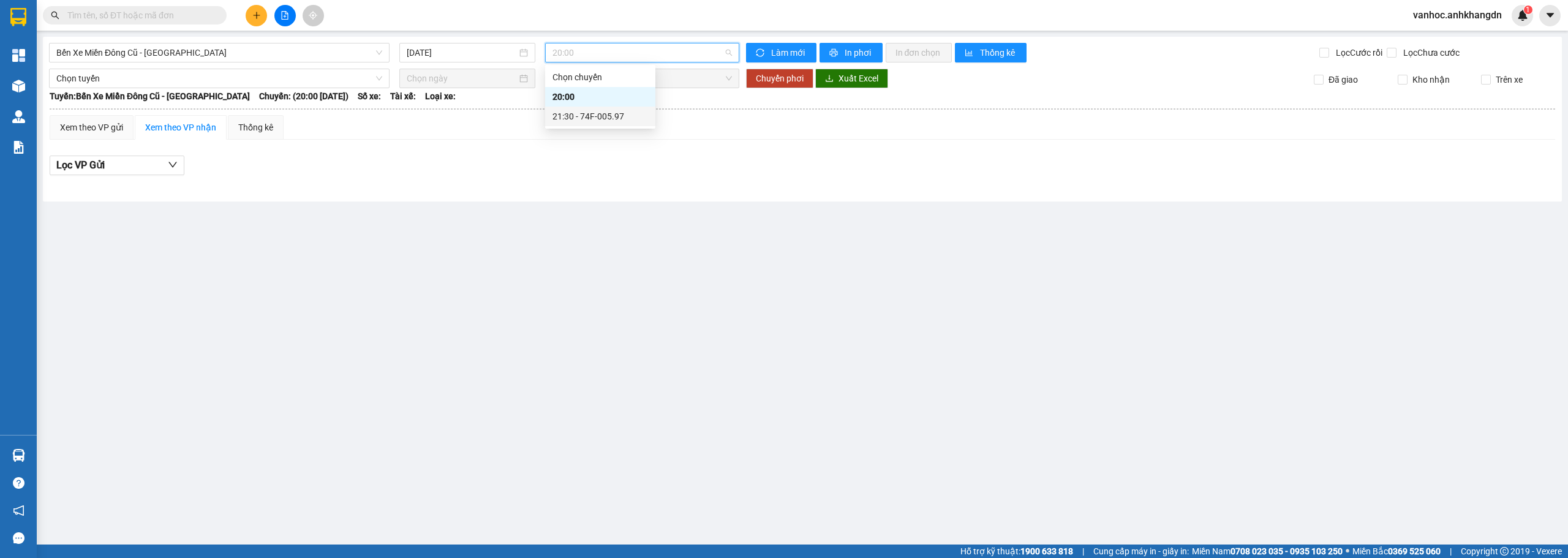
click at [601, 116] on div "21:30 - 74F-005.97" at bounding box center [600, 116] width 96 height 13
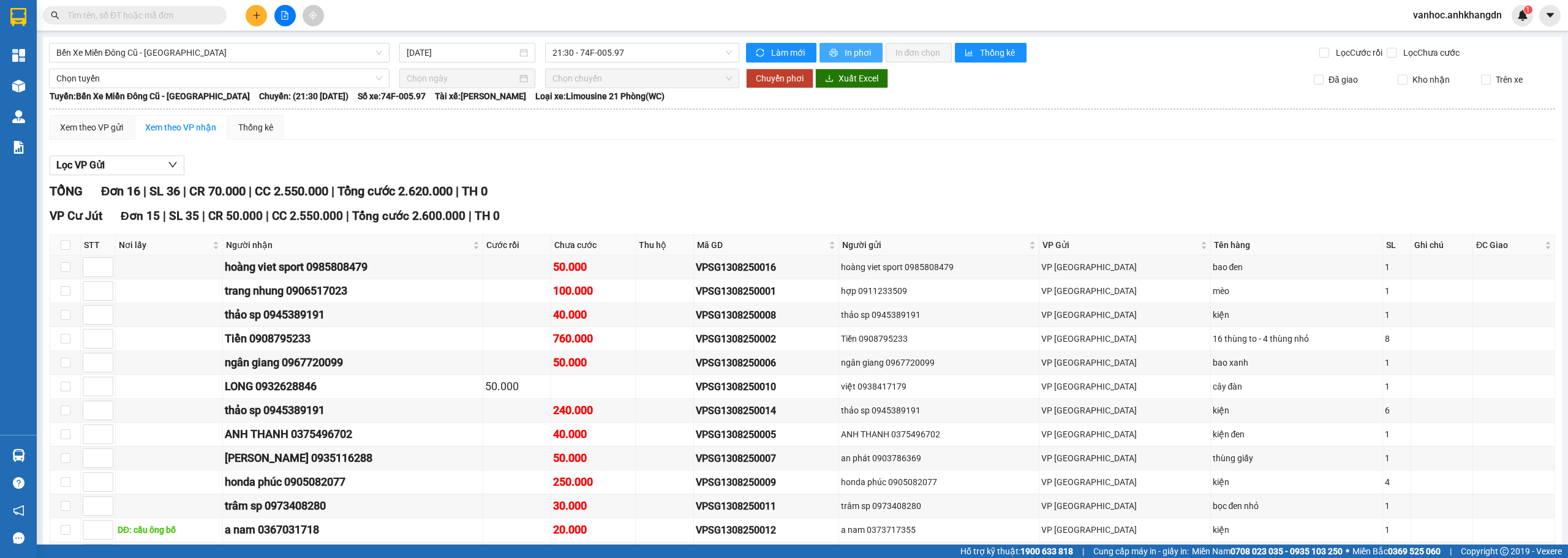
click at [764, 46] on span "In phơi" at bounding box center [859, 53] width 28 height 13
click at [764, 330] on td "16 thùng to - 4 thùng nhỏ" at bounding box center [1296, 339] width 172 height 24
click at [764, 366] on div "bao xanh" at bounding box center [1297, 363] width 168 height 13
click at [764, 50] on span "In phơi" at bounding box center [859, 53] width 28 height 13
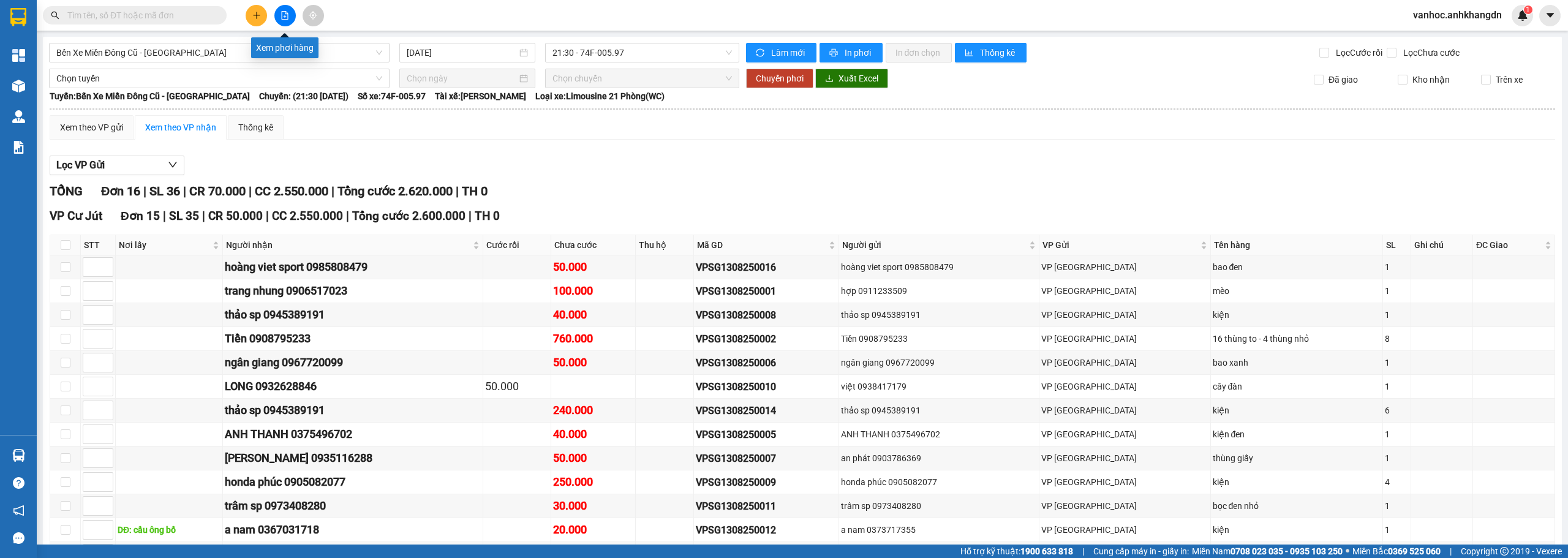
click at [282, 24] on button at bounding box center [285, 15] width 21 height 21
click at [764, 55] on span "In phơi" at bounding box center [859, 53] width 28 height 13
